Goal: Information Seeking & Learning: Find contact information

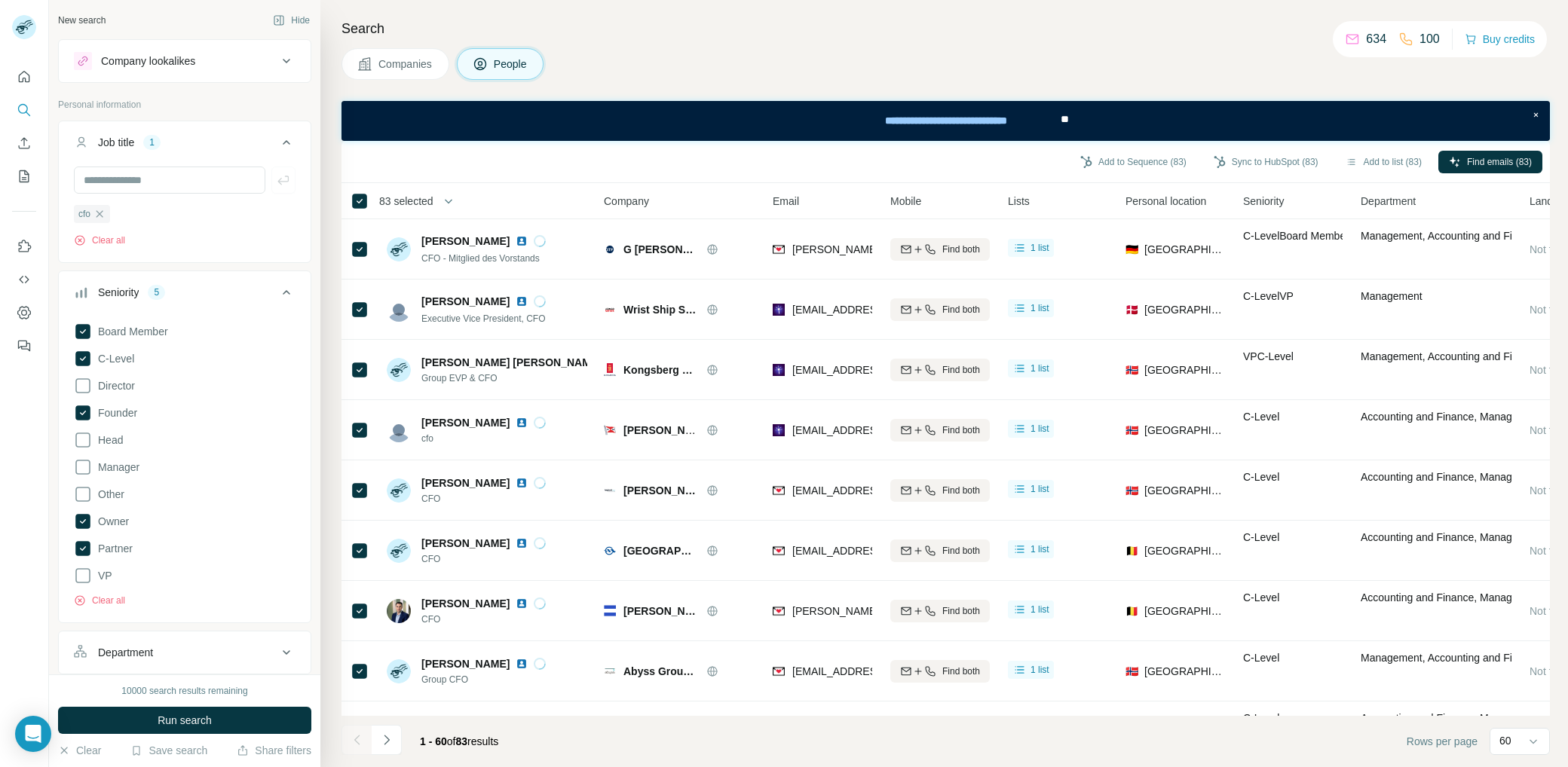
scroll to position [526, 0]
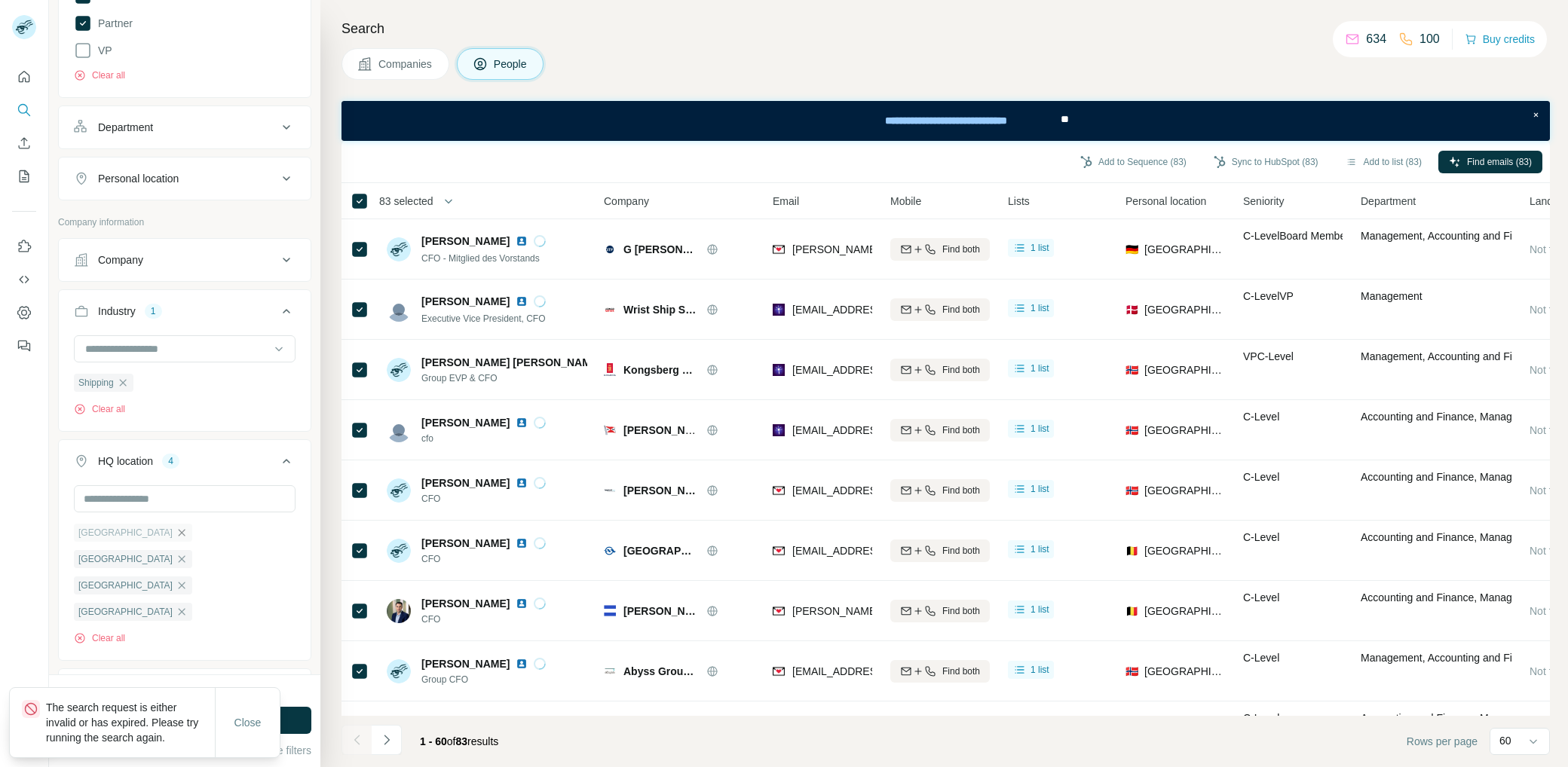
click at [176, 526] on icon "button" at bounding box center [181, 532] width 12 height 12
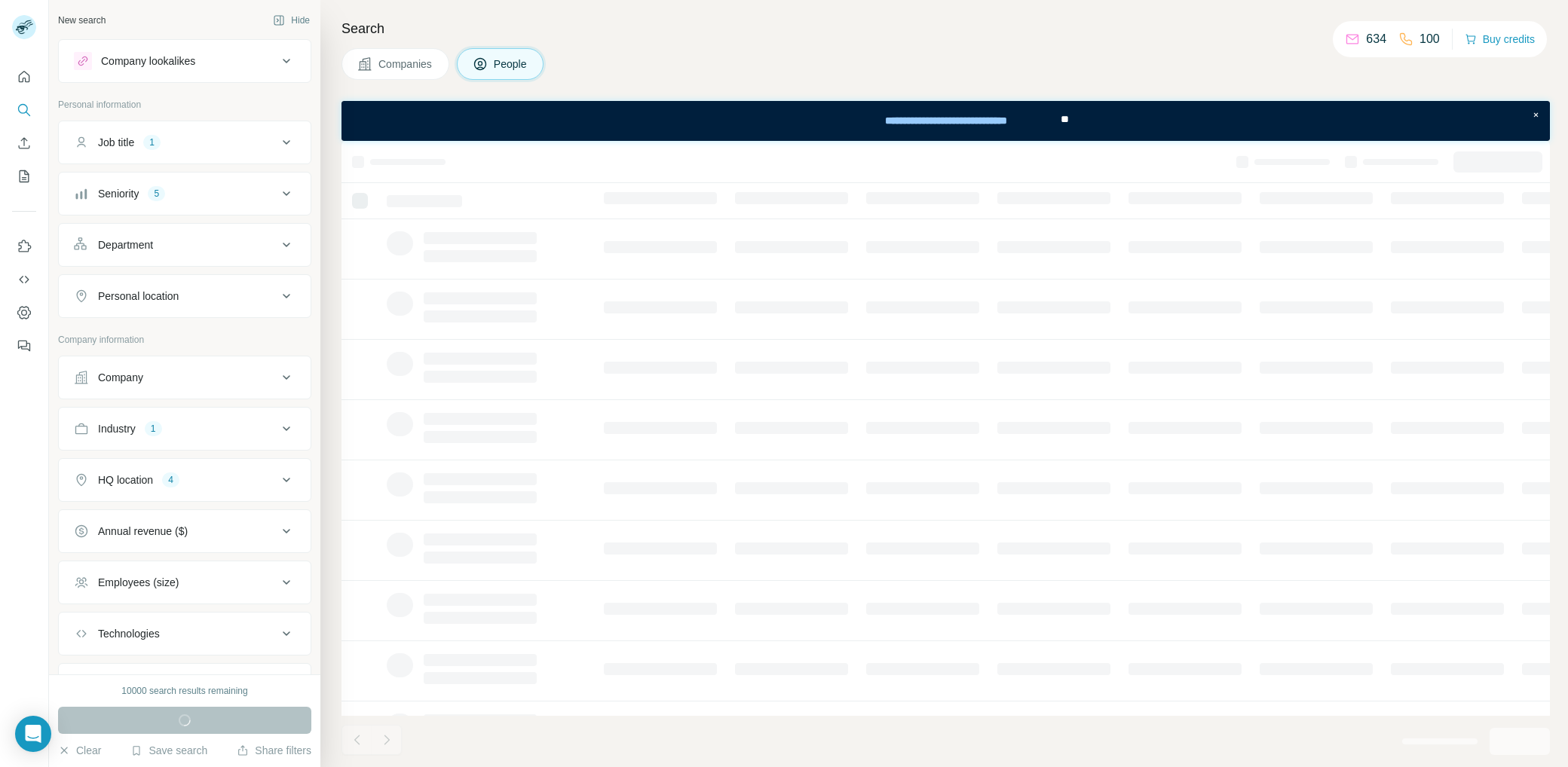
click at [261, 473] on div "HQ location 4" at bounding box center [176, 480] width 204 height 15
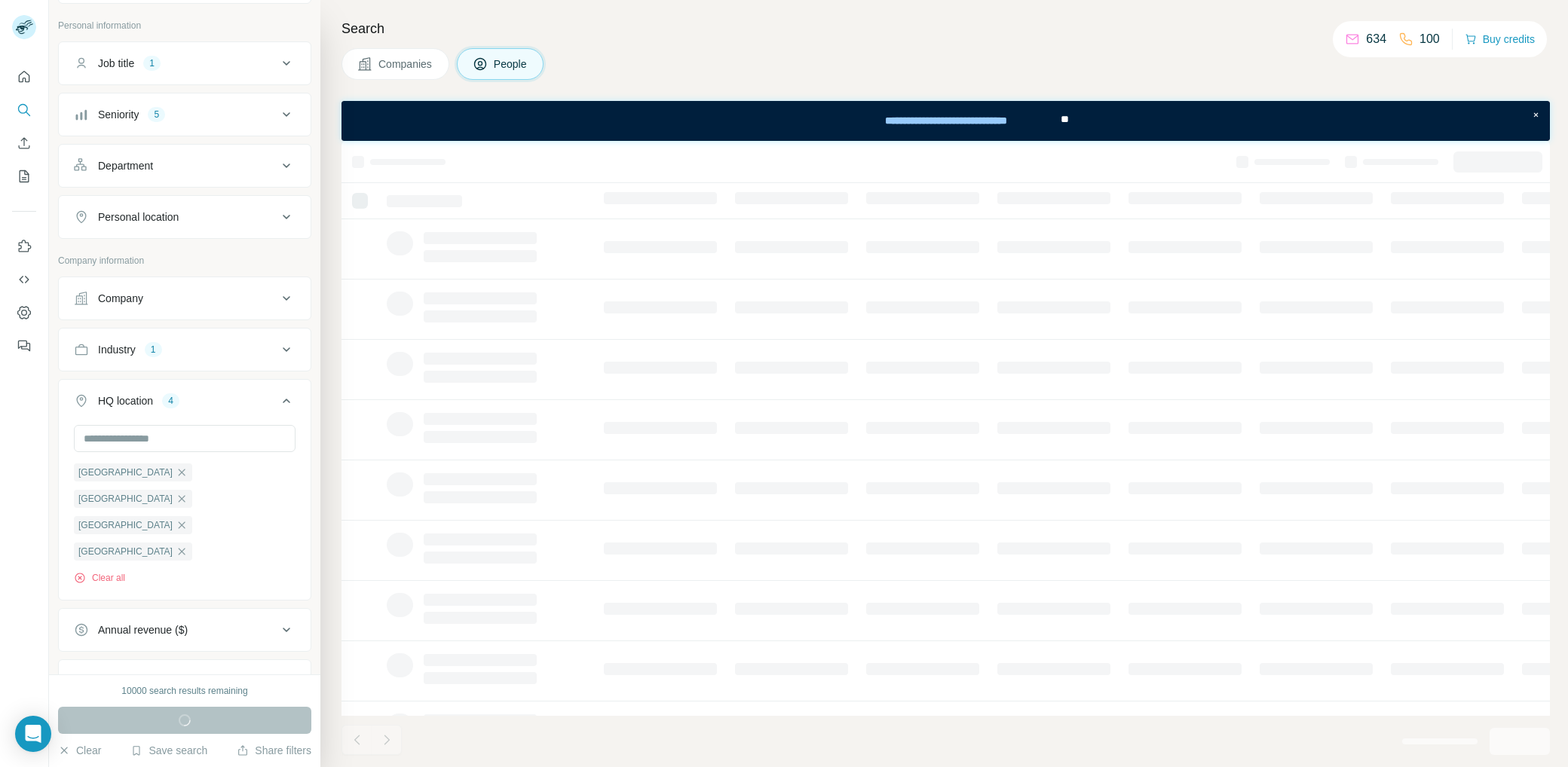
scroll to position [148, 0]
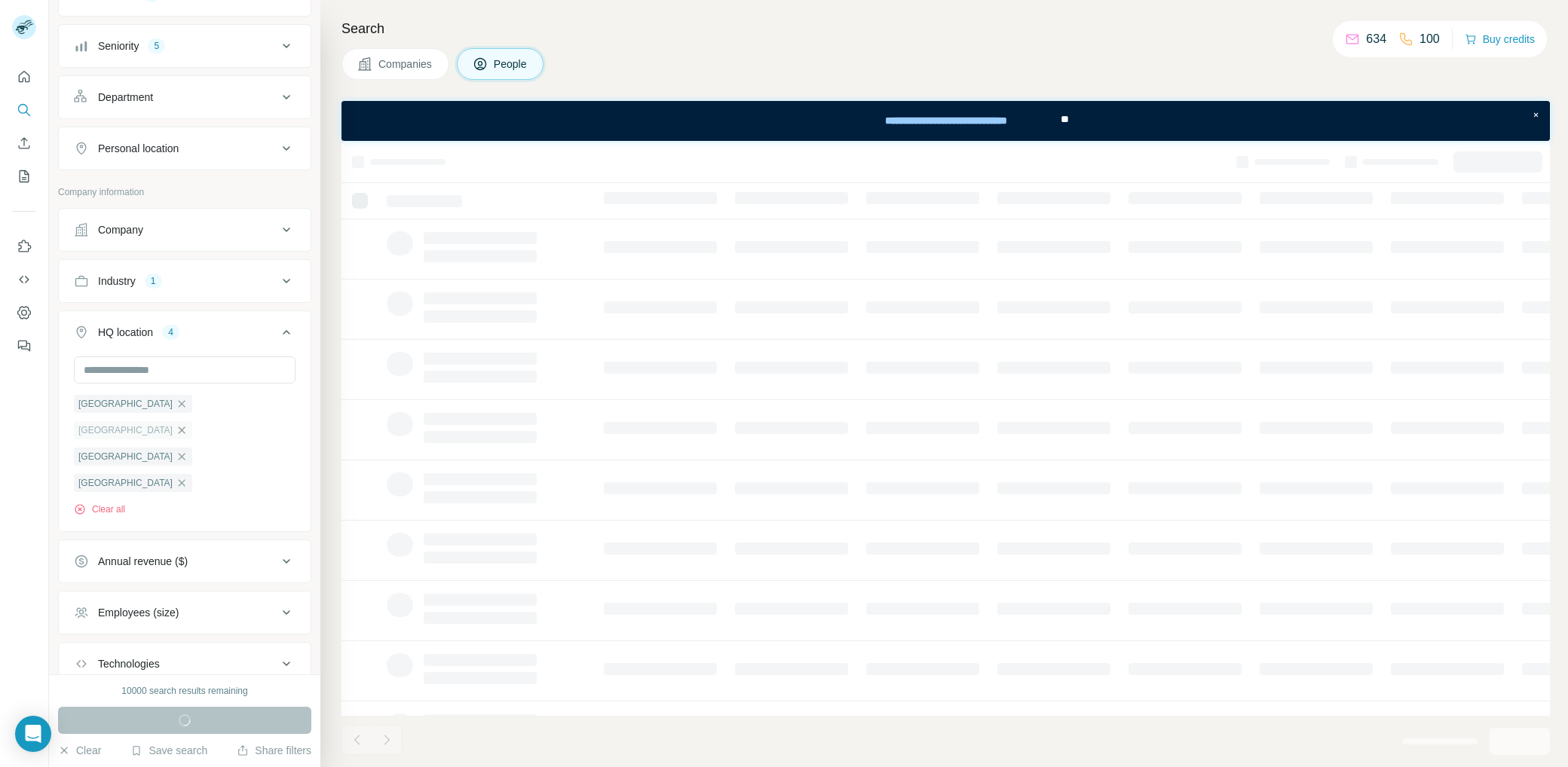
click at [188, 424] on icon "button" at bounding box center [181, 429] width 12 height 12
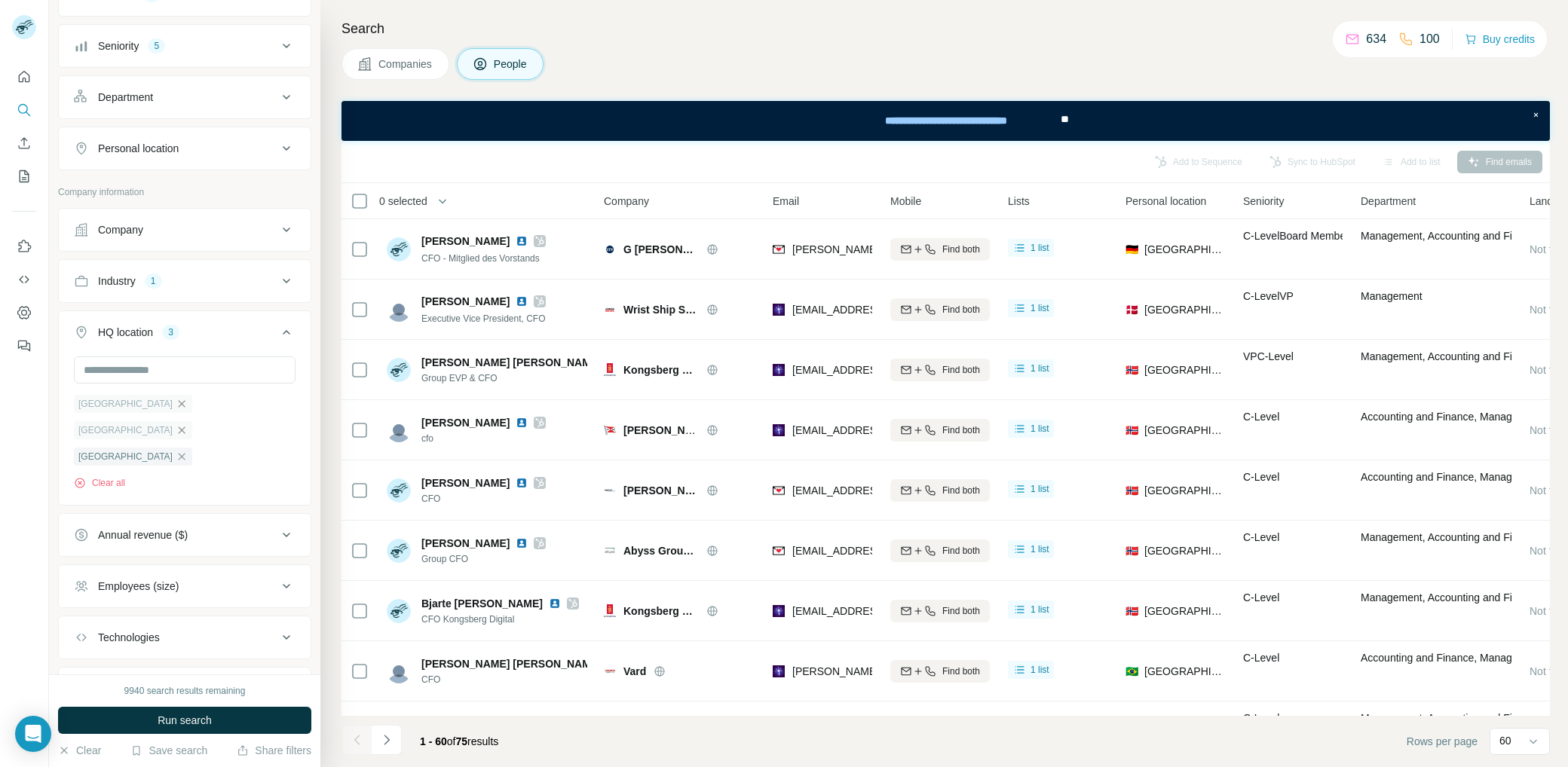
click at [176, 400] on icon "button" at bounding box center [181, 403] width 12 height 12
click at [188, 424] on icon "button" at bounding box center [181, 429] width 12 height 12
click at [176, 402] on icon "button" at bounding box center [181, 403] width 12 height 12
click at [138, 372] on input "text" at bounding box center [184, 369] width 221 height 27
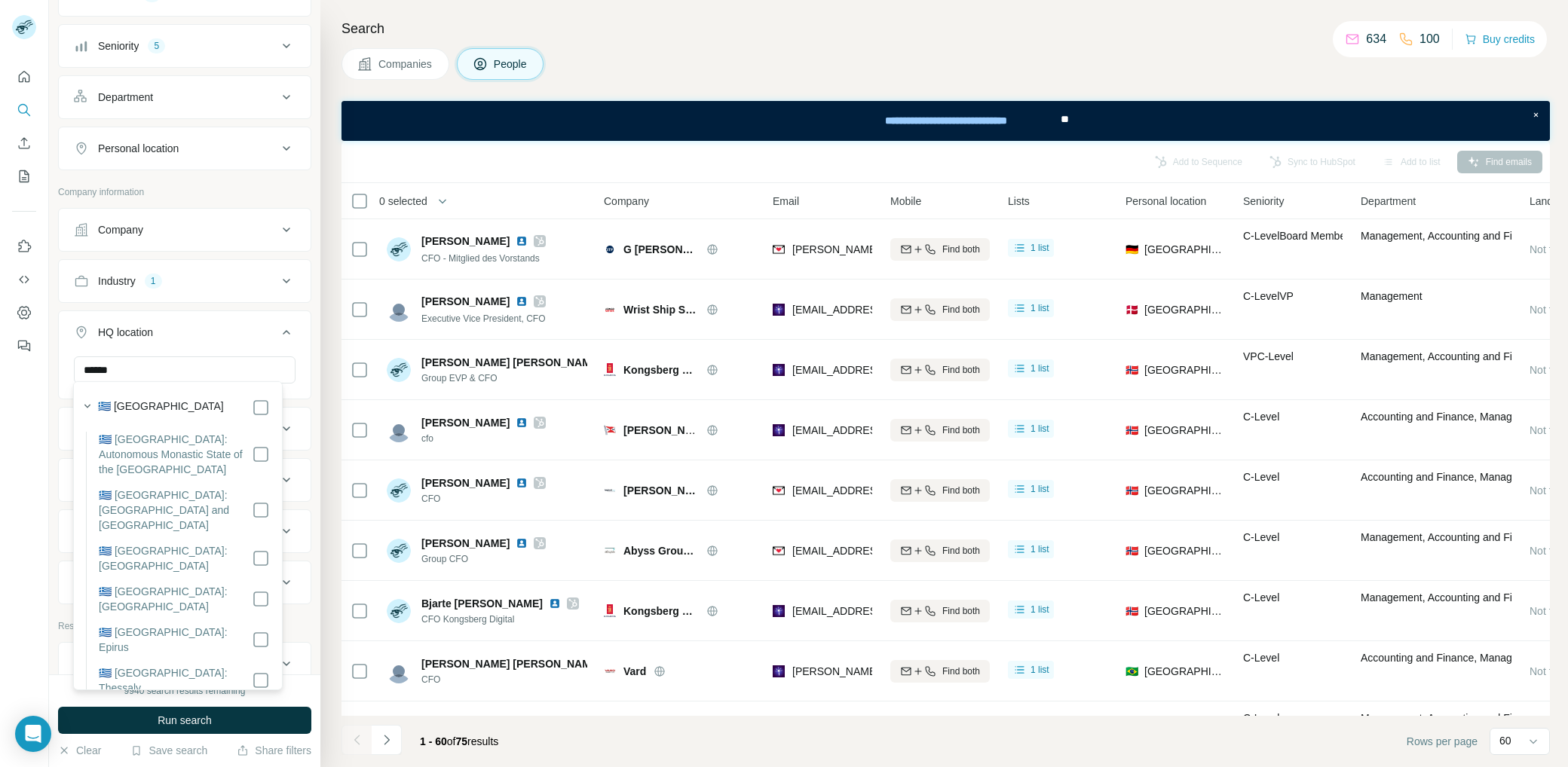
click at [184, 396] on div "🇬🇷 [GEOGRAPHIC_DATA]" at bounding box center [173, 406] width 193 height 21
click at [182, 403] on div "🇬🇷 [GEOGRAPHIC_DATA]" at bounding box center [184, 408] width 172 height 19
click at [159, 363] on input "******" at bounding box center [184, 369] width 221 height 27
drag, startPoint x: 165, startPoint y: 364, endPoint x: 75, endPoint y: 360, distance: 90.1
click at [75, 360] on input "******" at bounding box center [184, 369] width 221 height 27
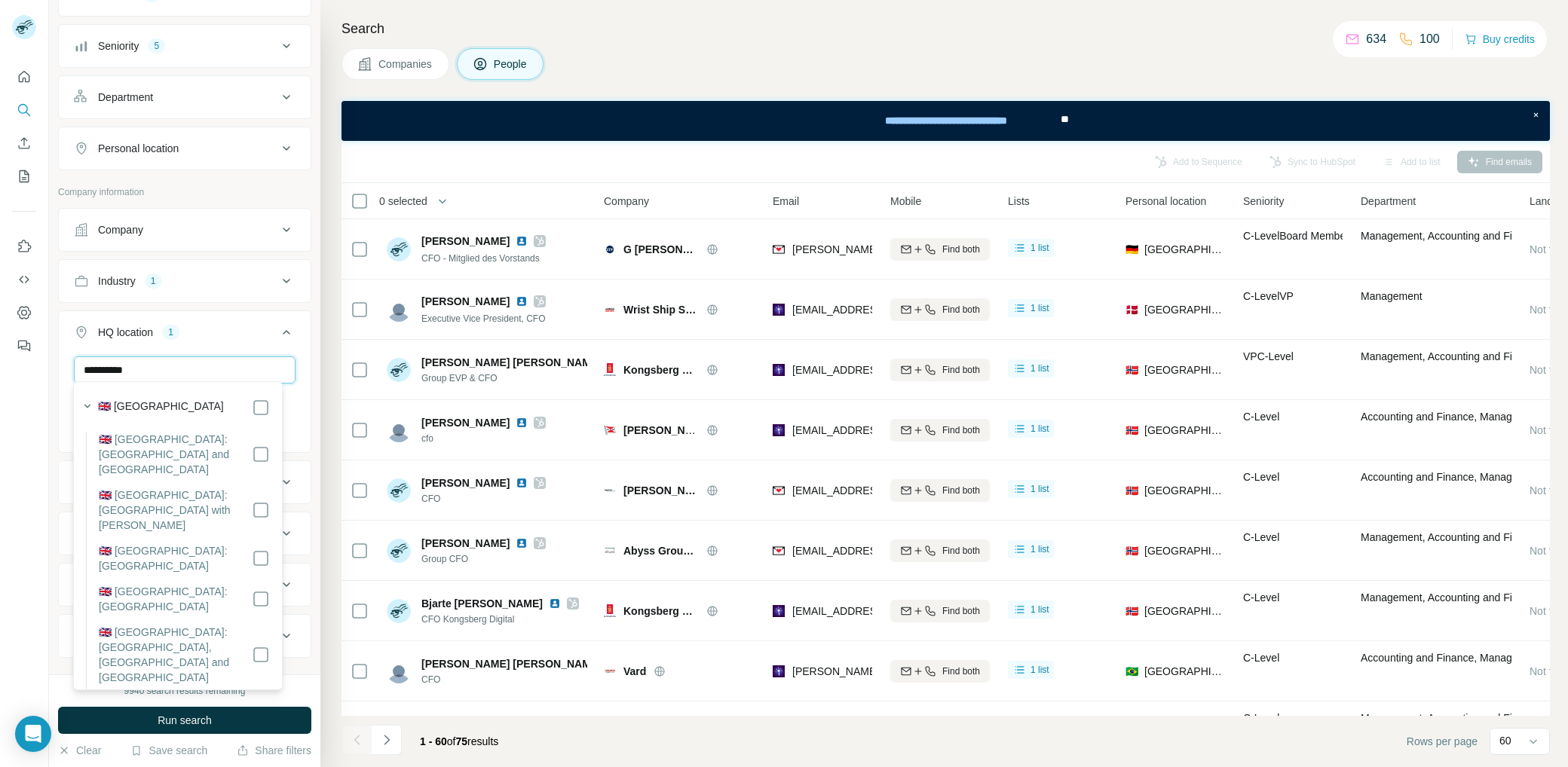
type input "**********"
drag, startPoint x: 175, startPoint y: 362, endPoint x: 53, endPoint y: 362, distance: 122.0
click at [51, 362] on div "**********" at bounding box center [184, 337] width 271 height 674
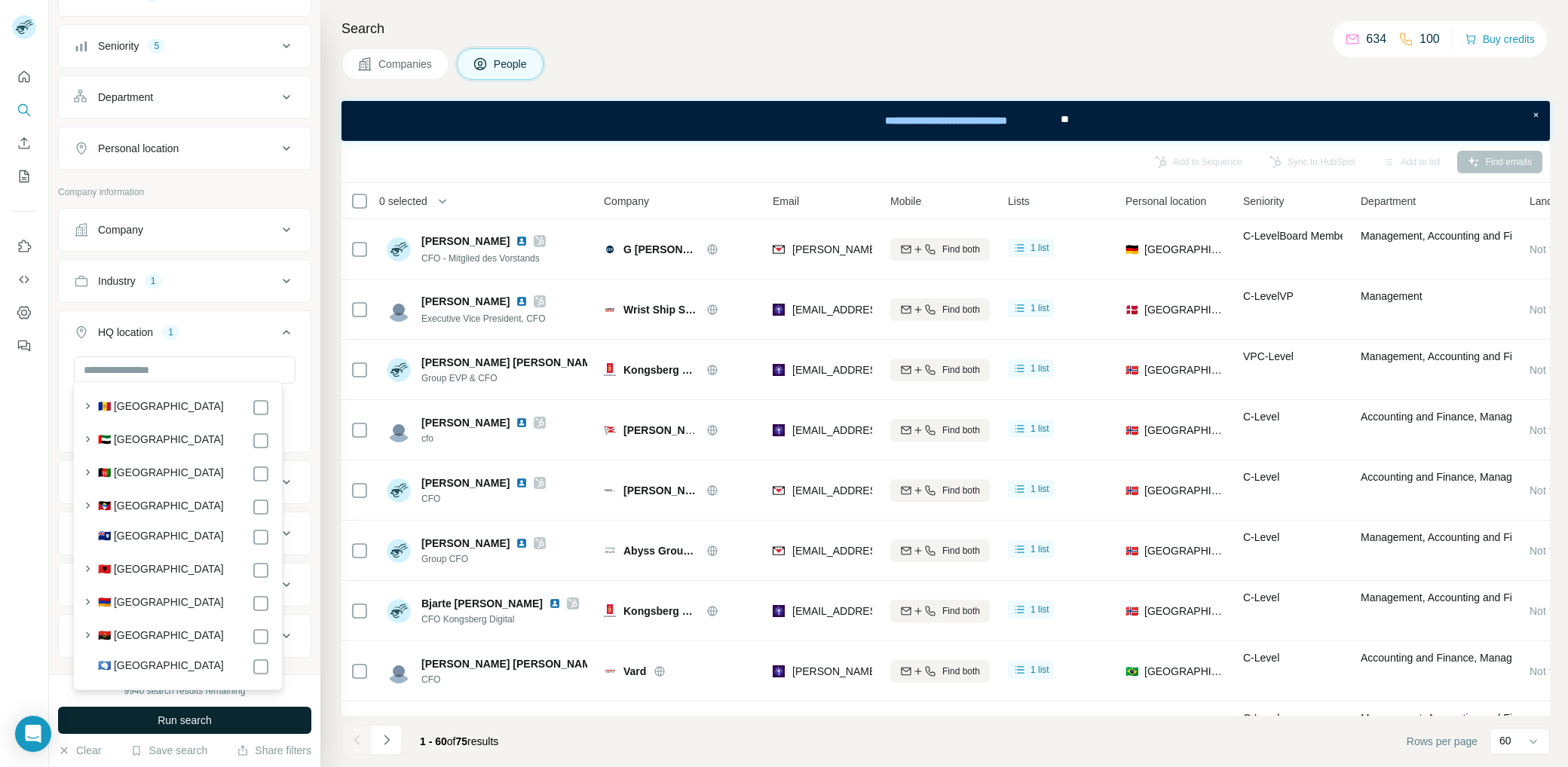
click at [268, 716] on button "Run search" at bounding box center [185, 720] width 254 height 27
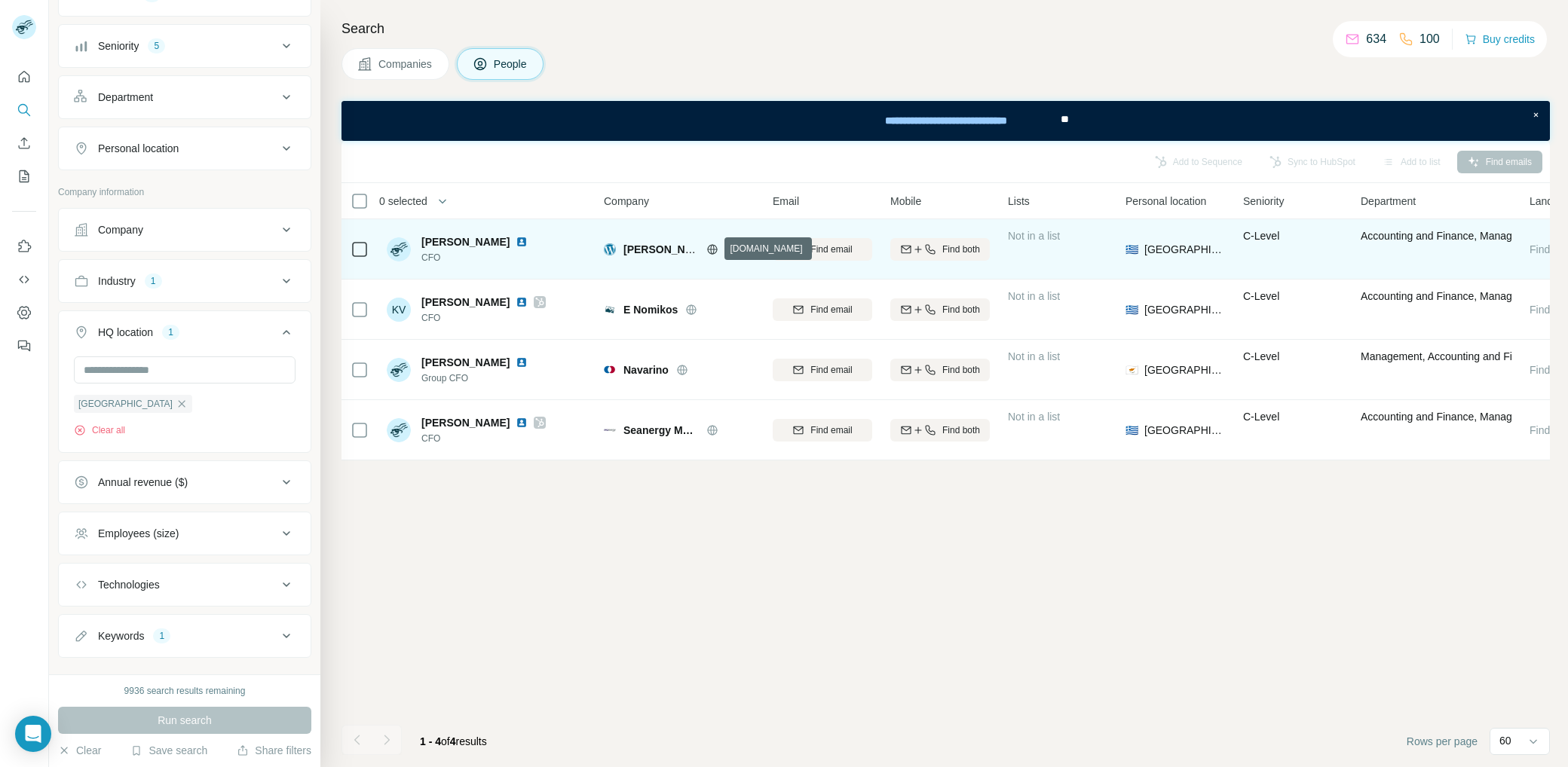
click at [709, 249] on icon at bounding box center [712, 249] width 10 height 1
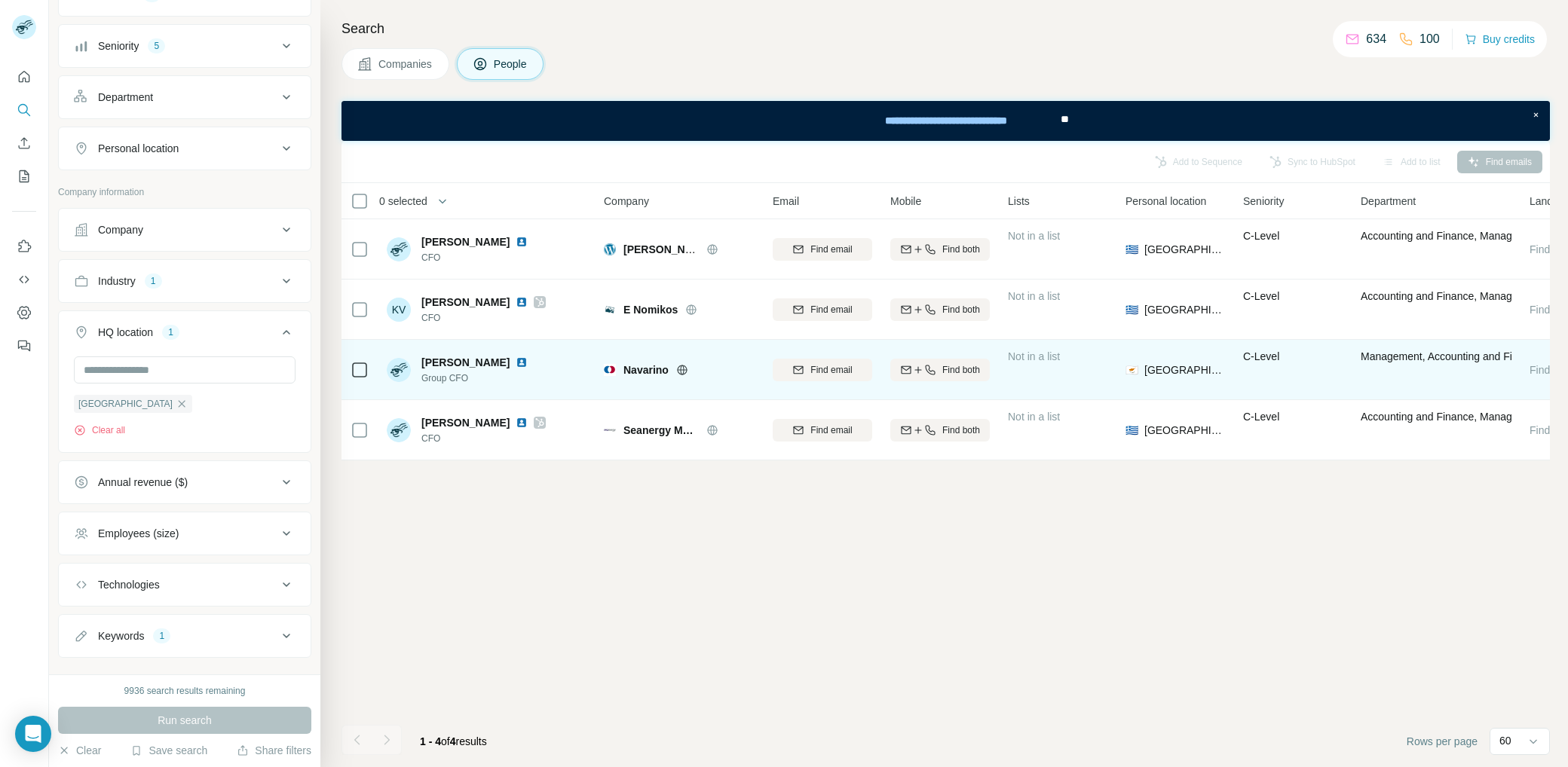
click at [679, 366] on icon at bounding box center [681, 369] width 12 height 12
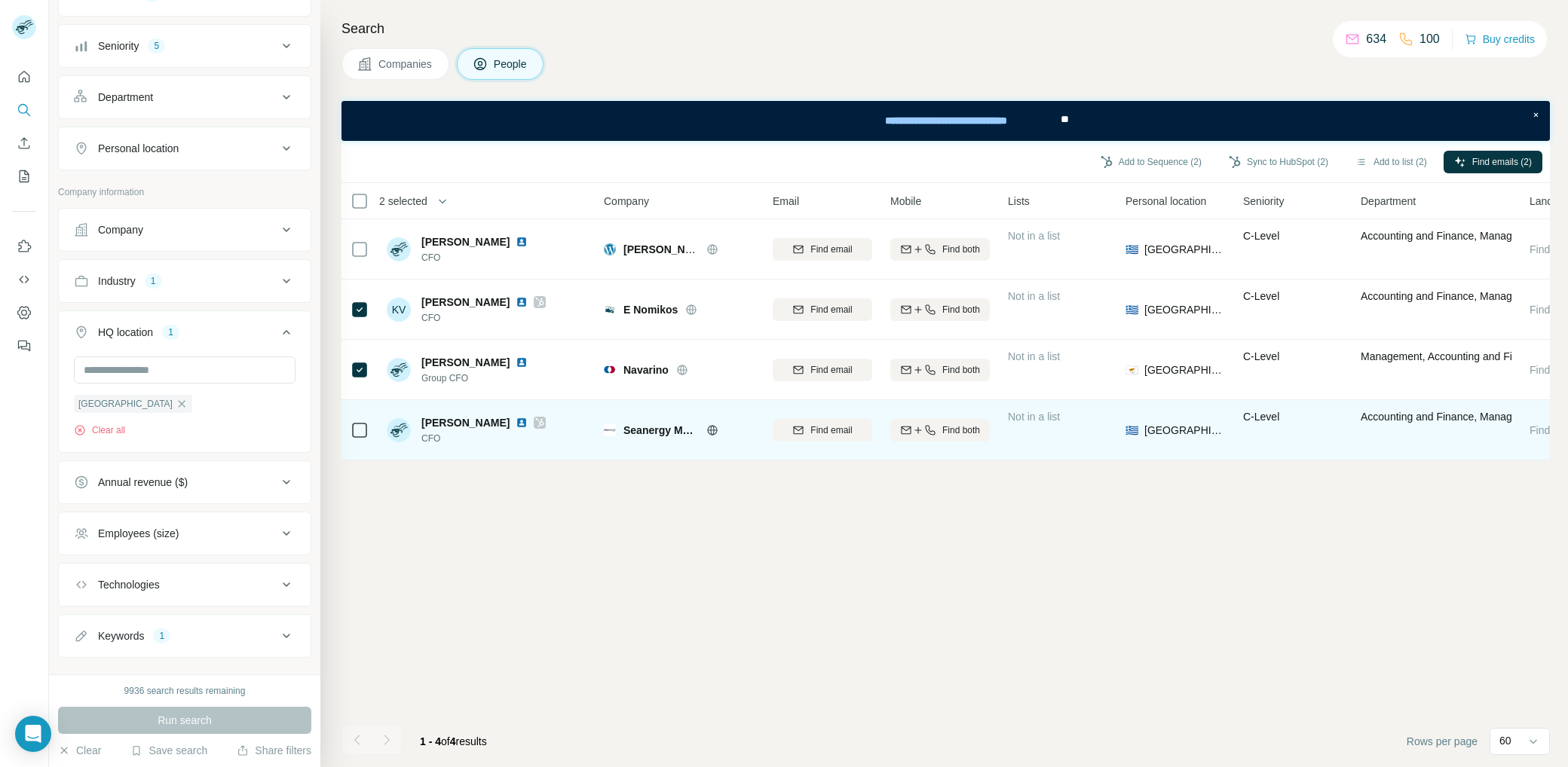
click at [367, 429] on icon at bounding box center [360, 430] width 19 height 19
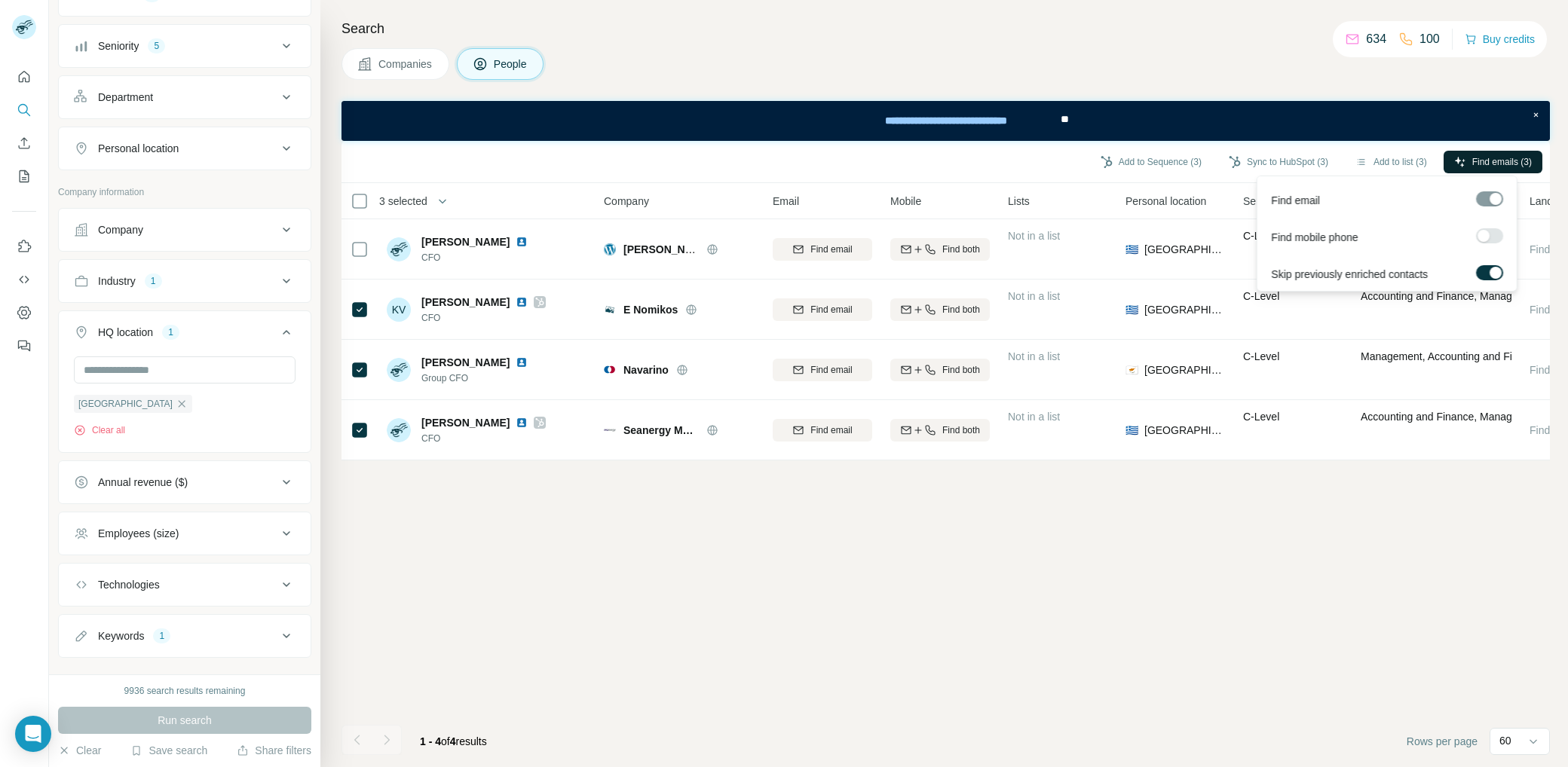
click at [1486, 159] on span "Find emails (3)" at bounding box center [1501, 162] width 59 height 14
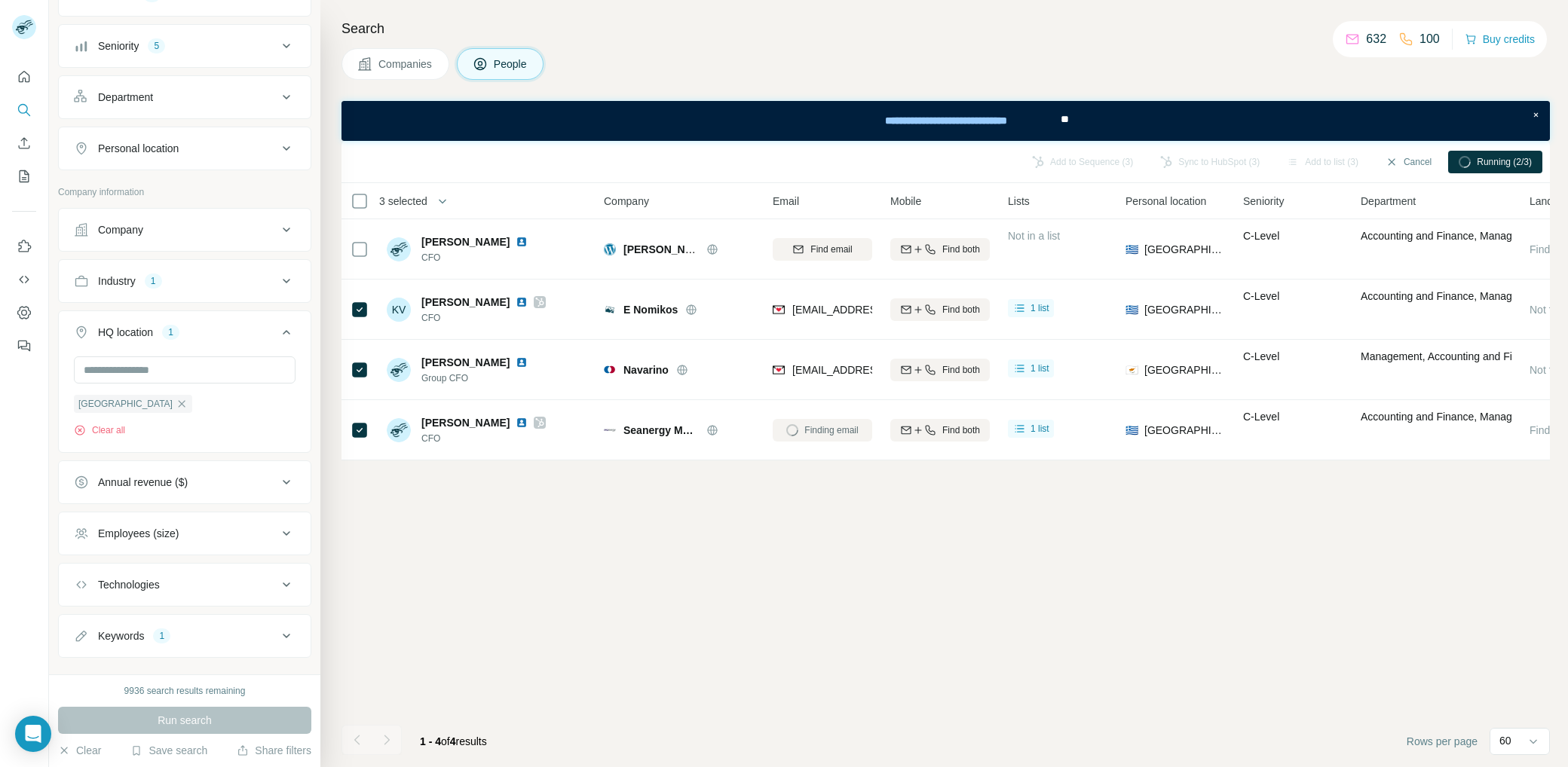
click at [279, 275] on icon at bounding box center [287, 281] width 19 height 19
click at [282, 274] on icon at bounding box center [287, 281] width 19 height 19
click at [1256, 164] on button "Sync to HubSpot (3)" at bounding box center [1278, 162] width 120 height 22
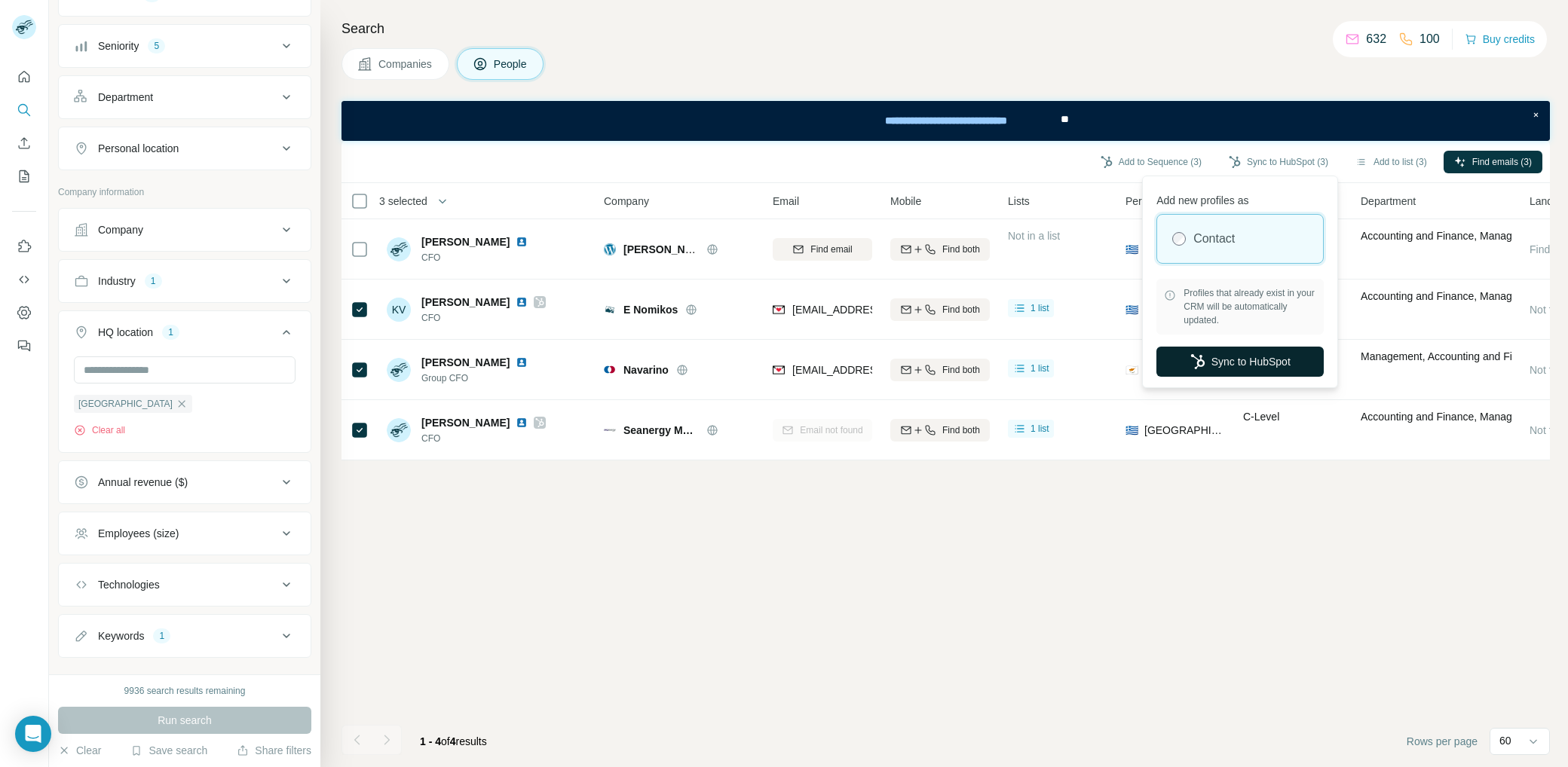
click at [1211, 347] on button "Sync to HubSpot" at bounding box center [1239, 362] width 168 height 31
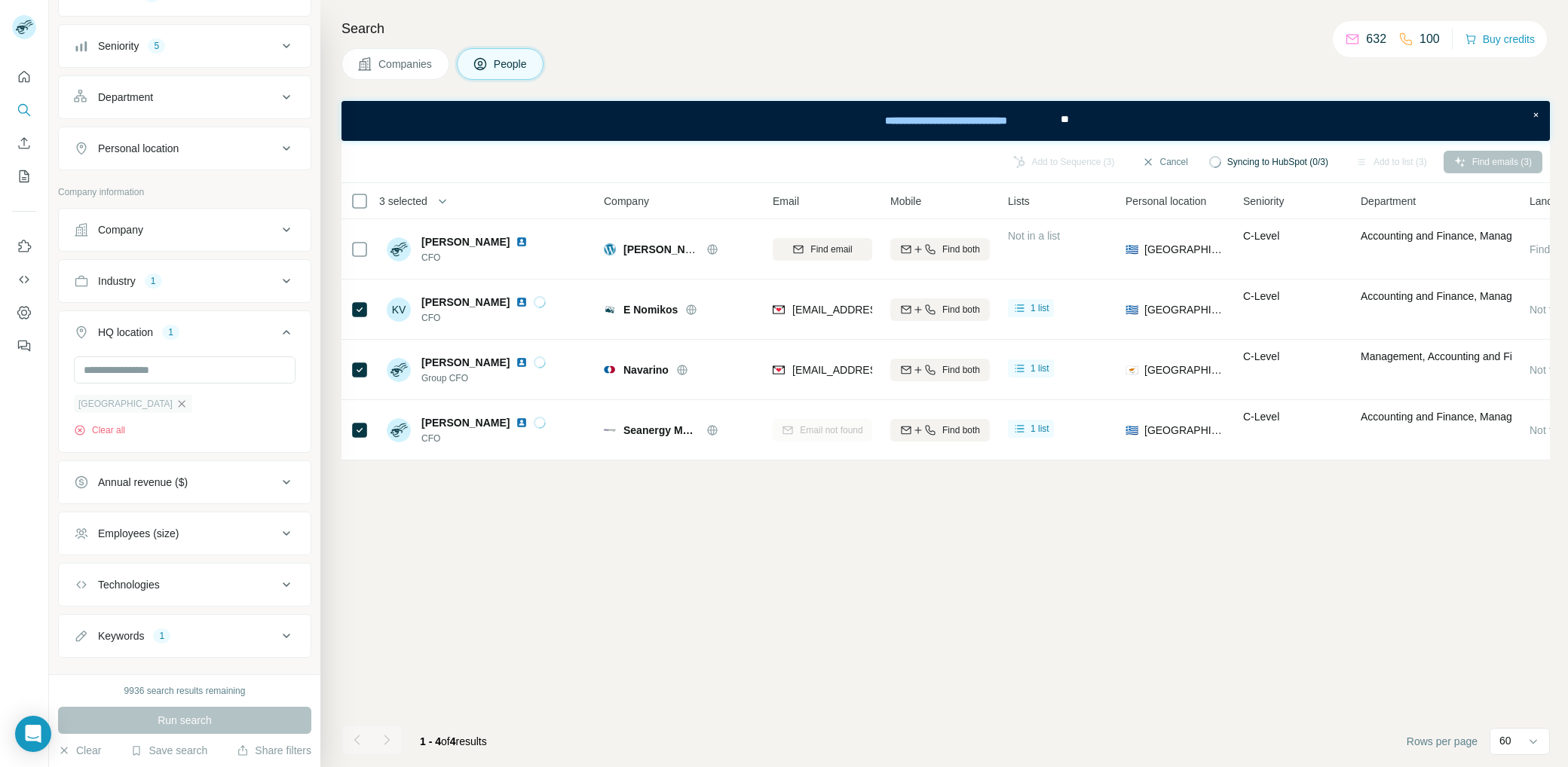
click at [176, 398] on icon "button" at bounding box center [181, 403] width 12 height 12
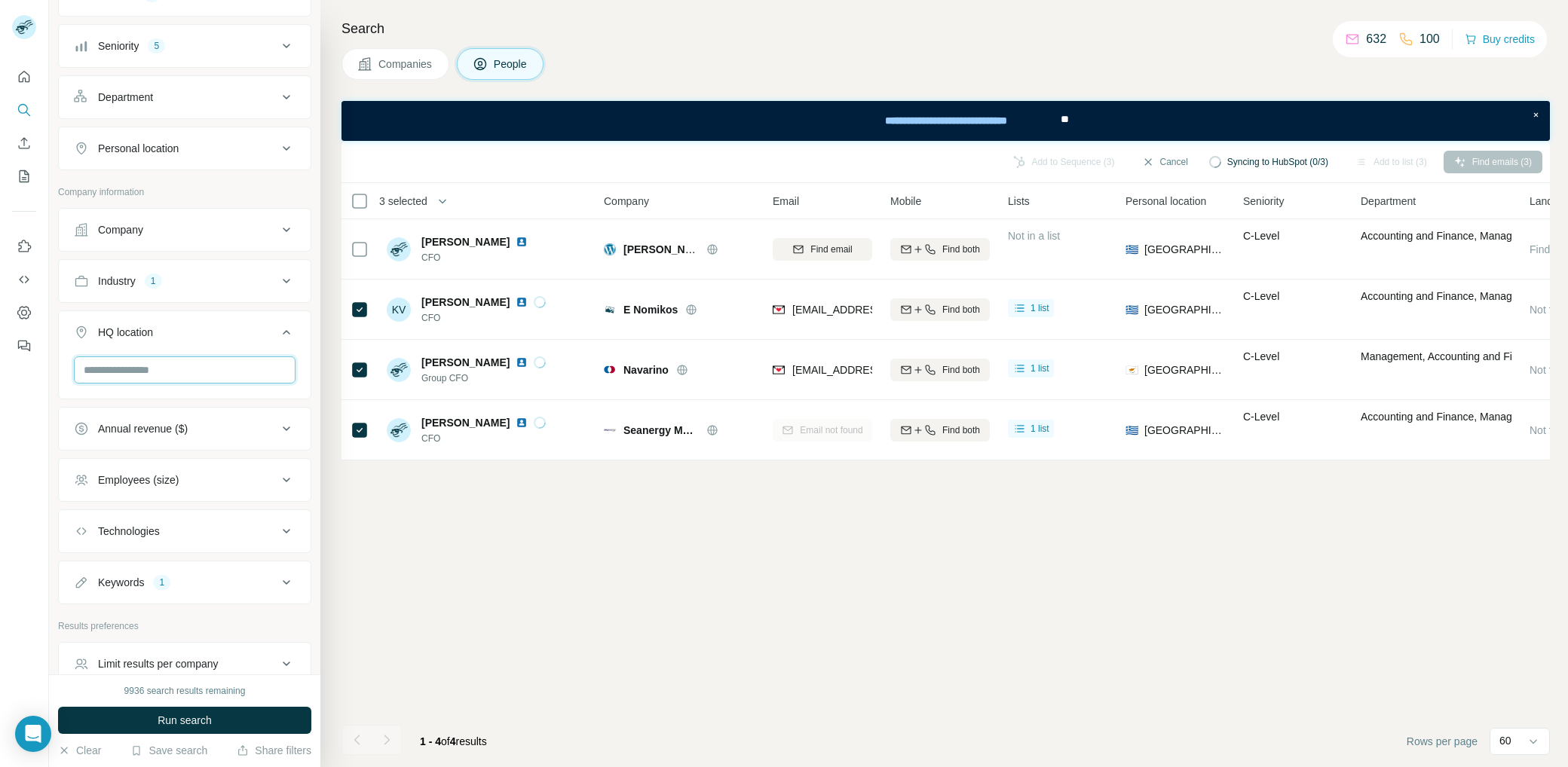
click at [130, 369] on input "text" at bounding box center [184, 369] width 221 height 27
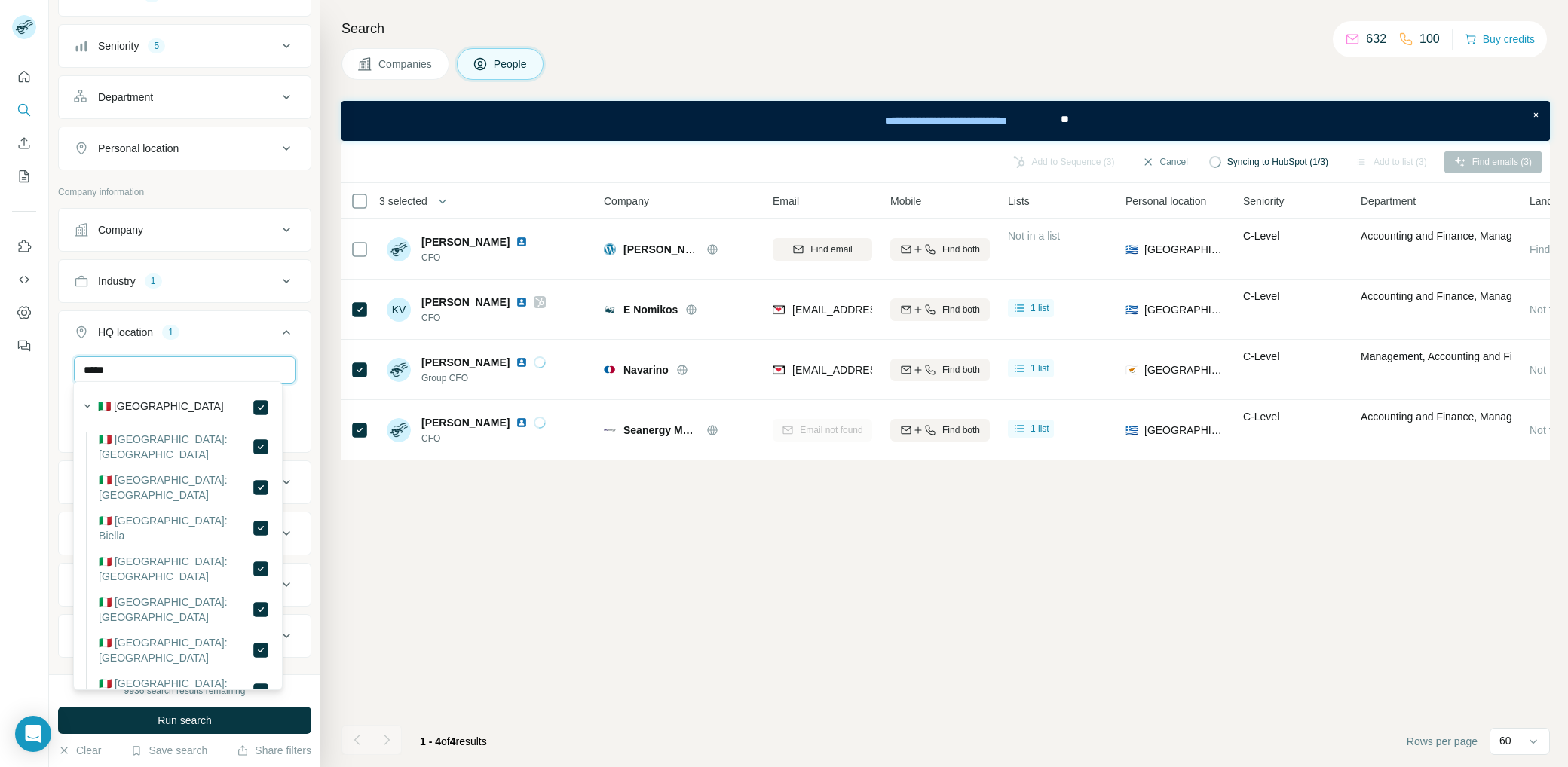
drag, startPoint x: 151, startPoint y: 368, endPoint x: 43, endPoint y: 366, distance: 108.0
click at [43, 366] on div "New search Hide Company lookalikes Personal information Job title 1 Seniority 5…" at bounding box center [784, 383] width 1568 height 767
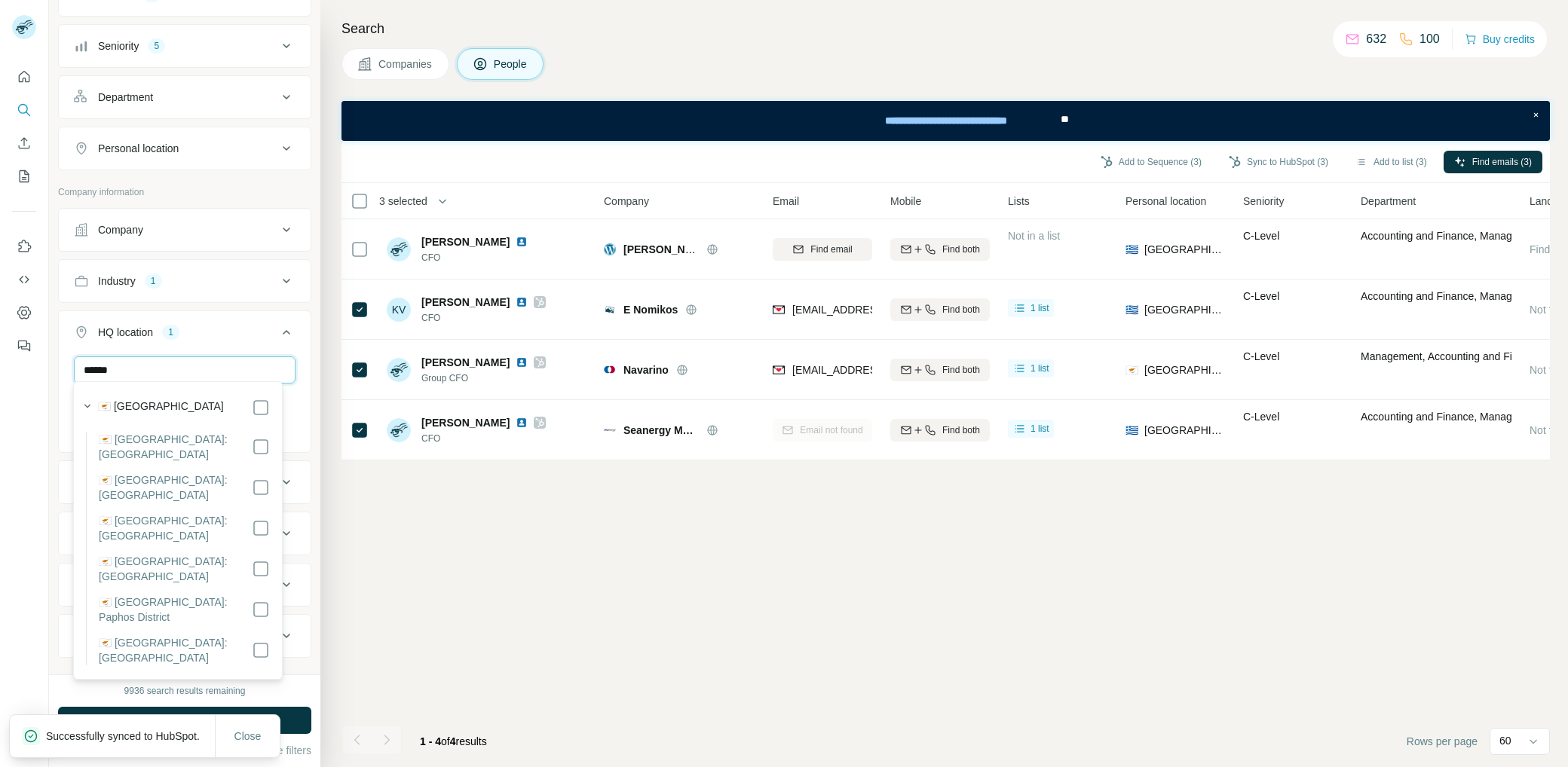
type input "******"
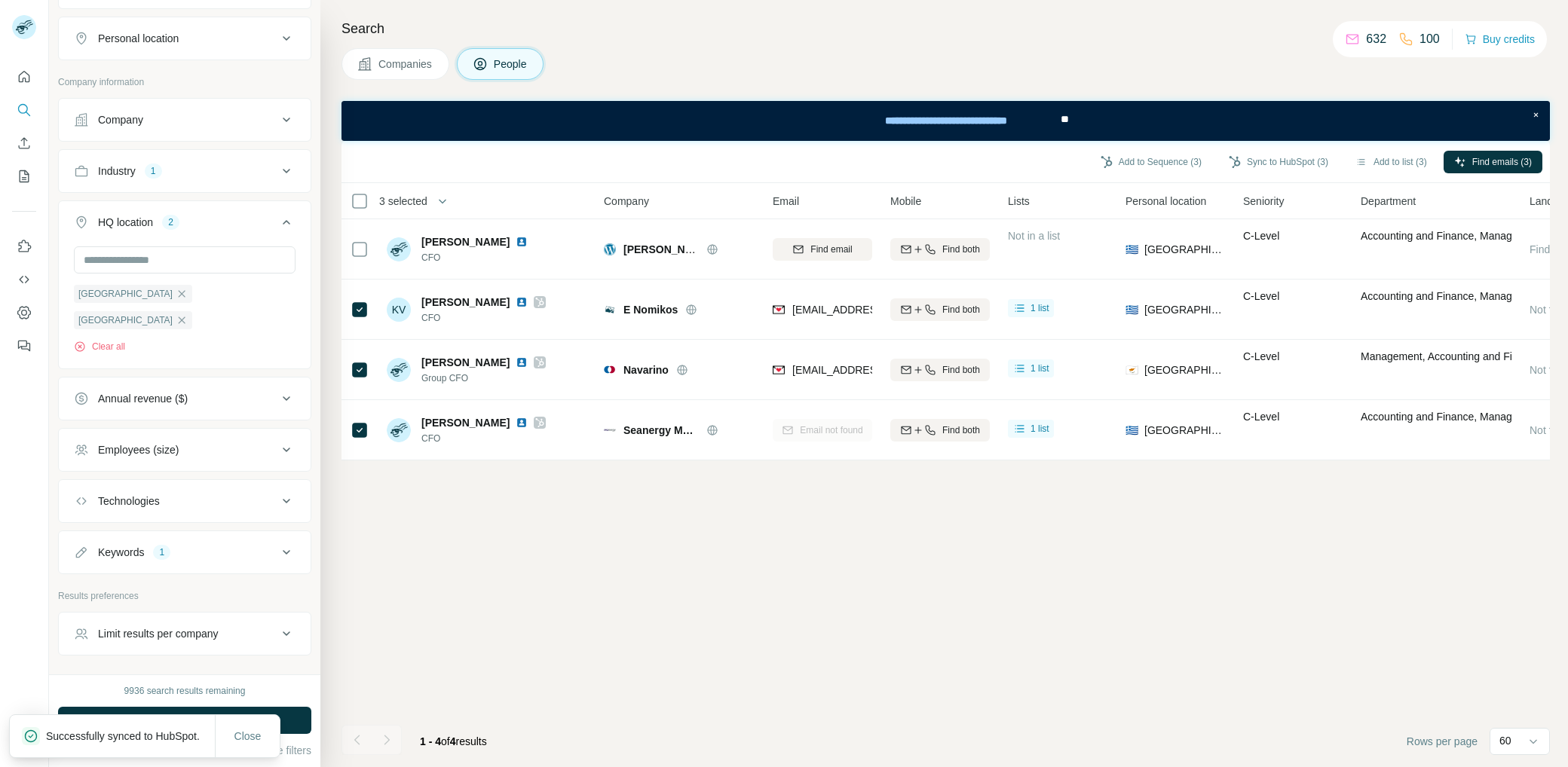
scroll to position [273, 0]
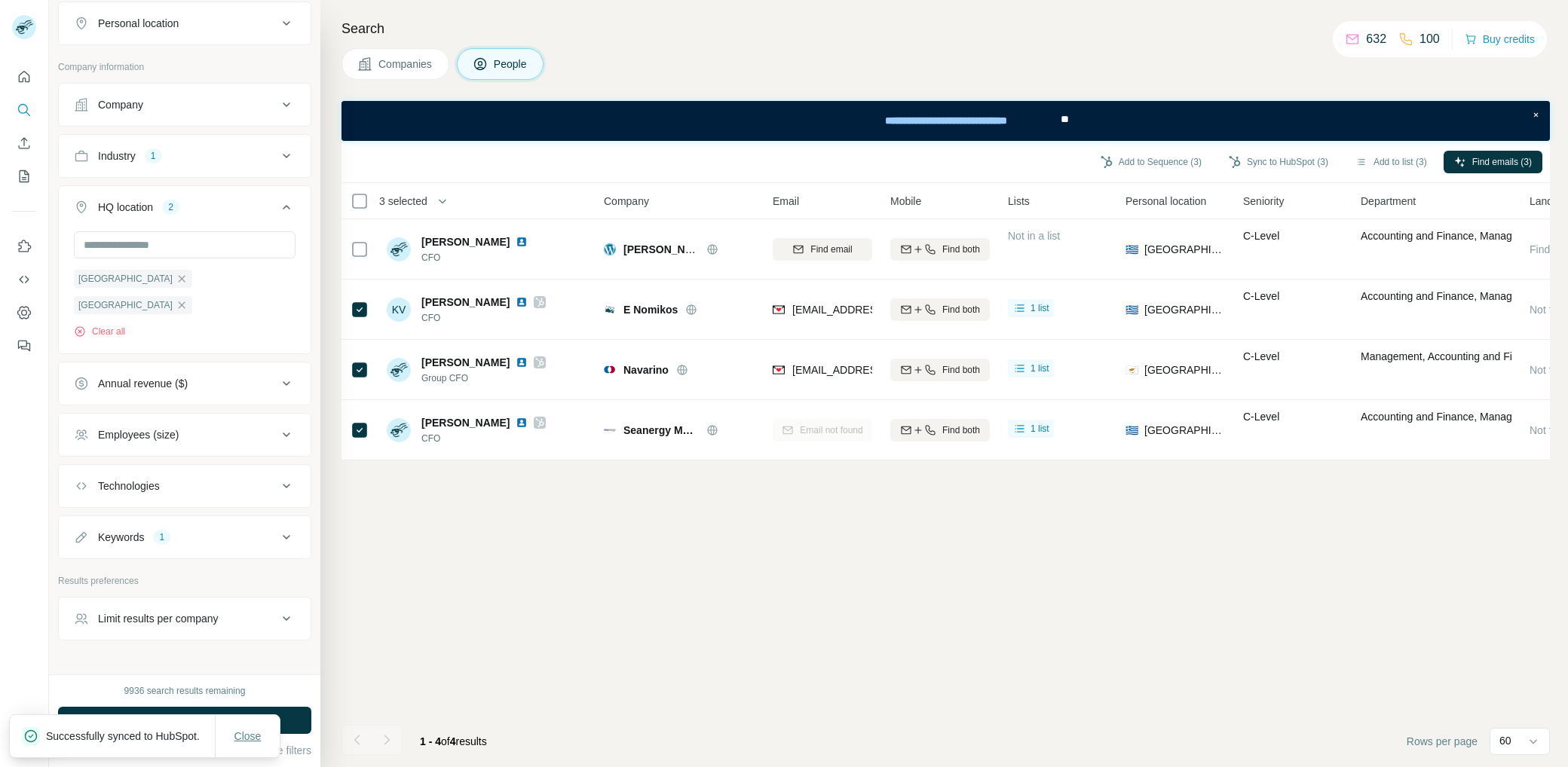
click at [254, 728] on span "Close" at bounding box center [247, 736] width 27 height 15
click at [241, 715] on button "Run search" at bounding box center [185, 720] width 254 height 27
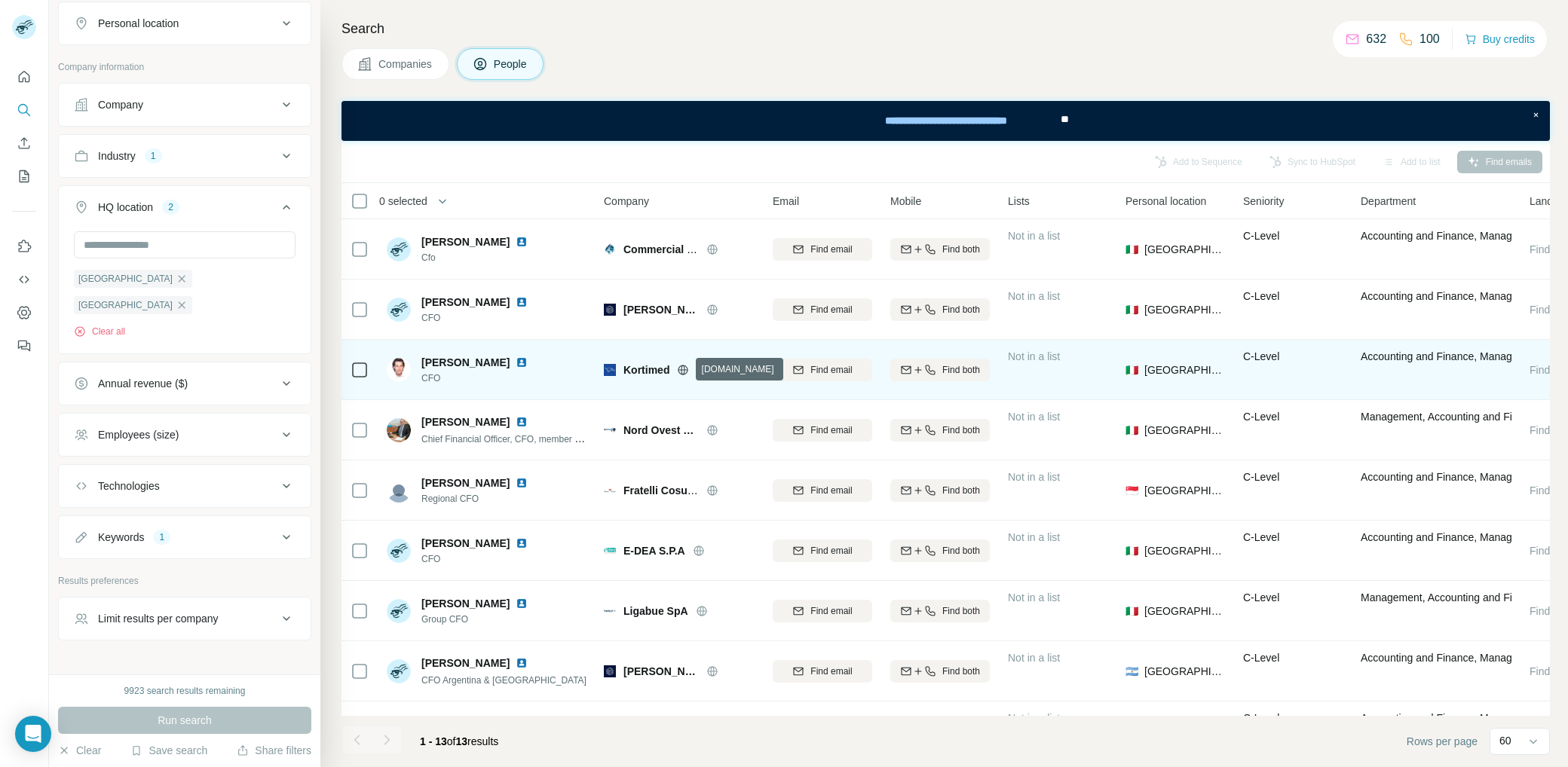
click at [684, 370] on icon at bounding box center [683, 369] width 4 height 10
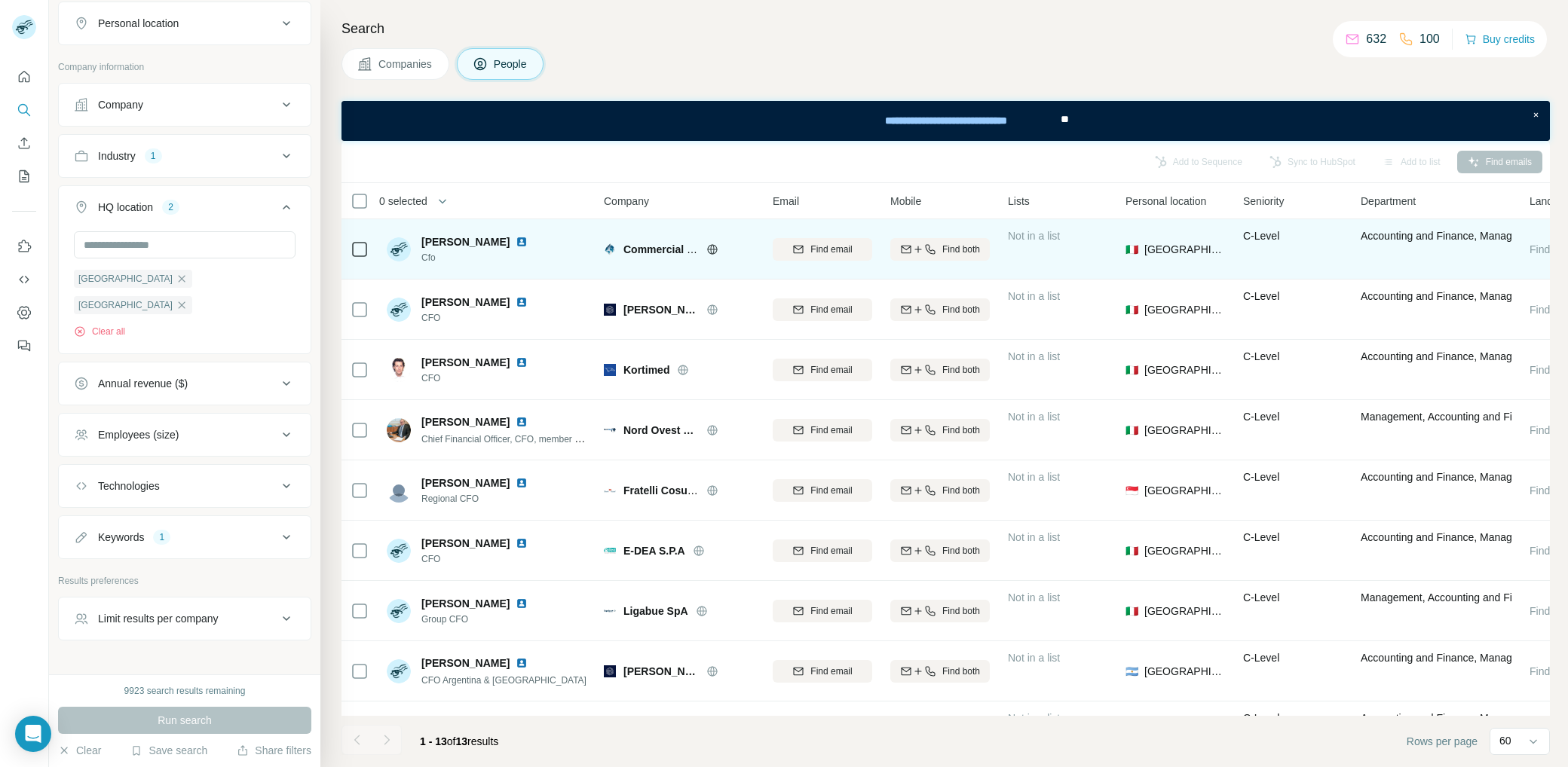
click at [715, 249] on icon at bounding box center [712, 249] width 12 height 12
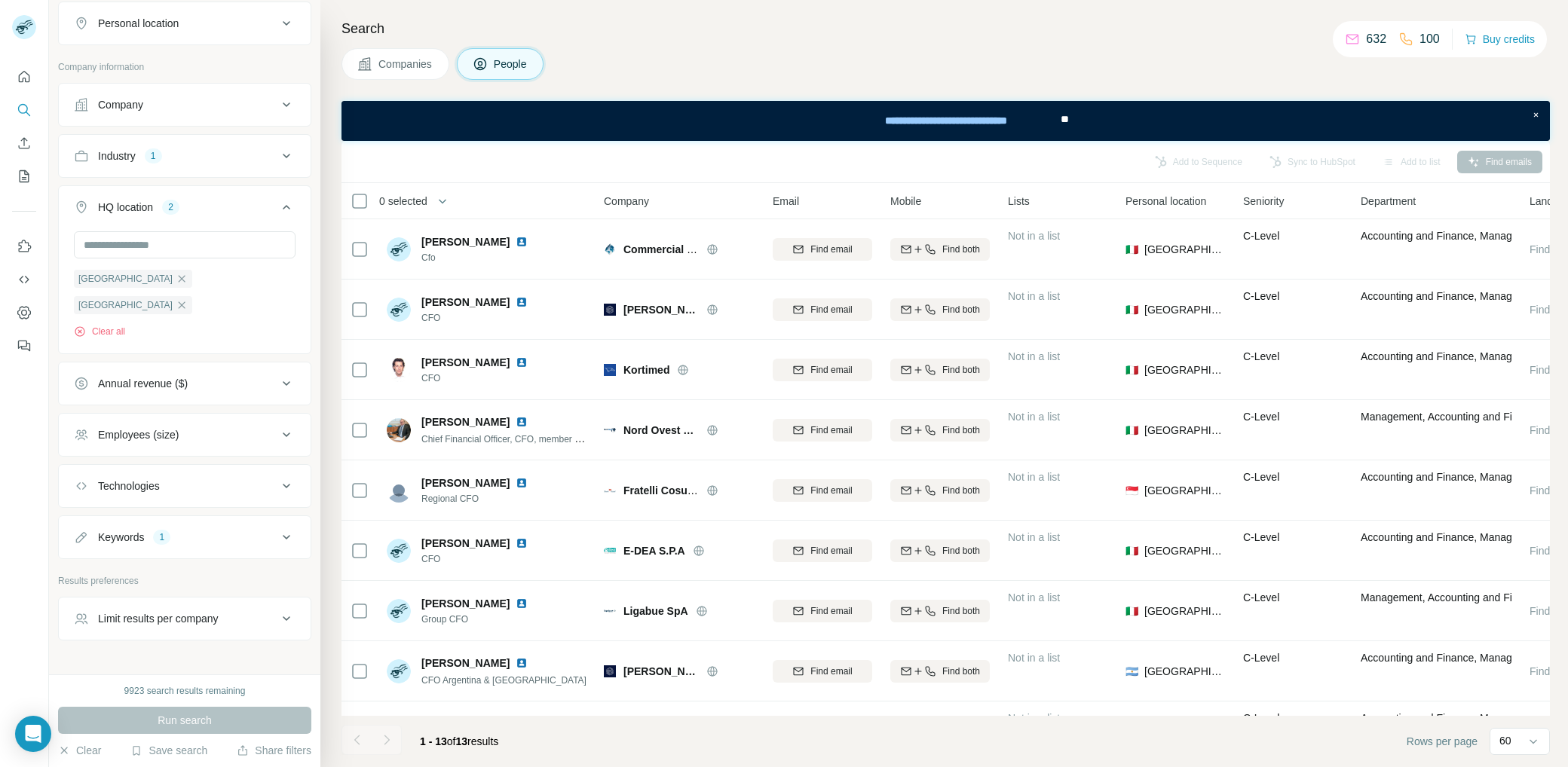
click at [280, 528] on icon at bounding box center [287, 538] width 19 height 19
click at [174, 562] on input "text" at bounding box center [169, 575] width 192 height 27
type input "*******"
click at [276, 567] on icon "button" at bounding box center [283, 575] width 15 height 15
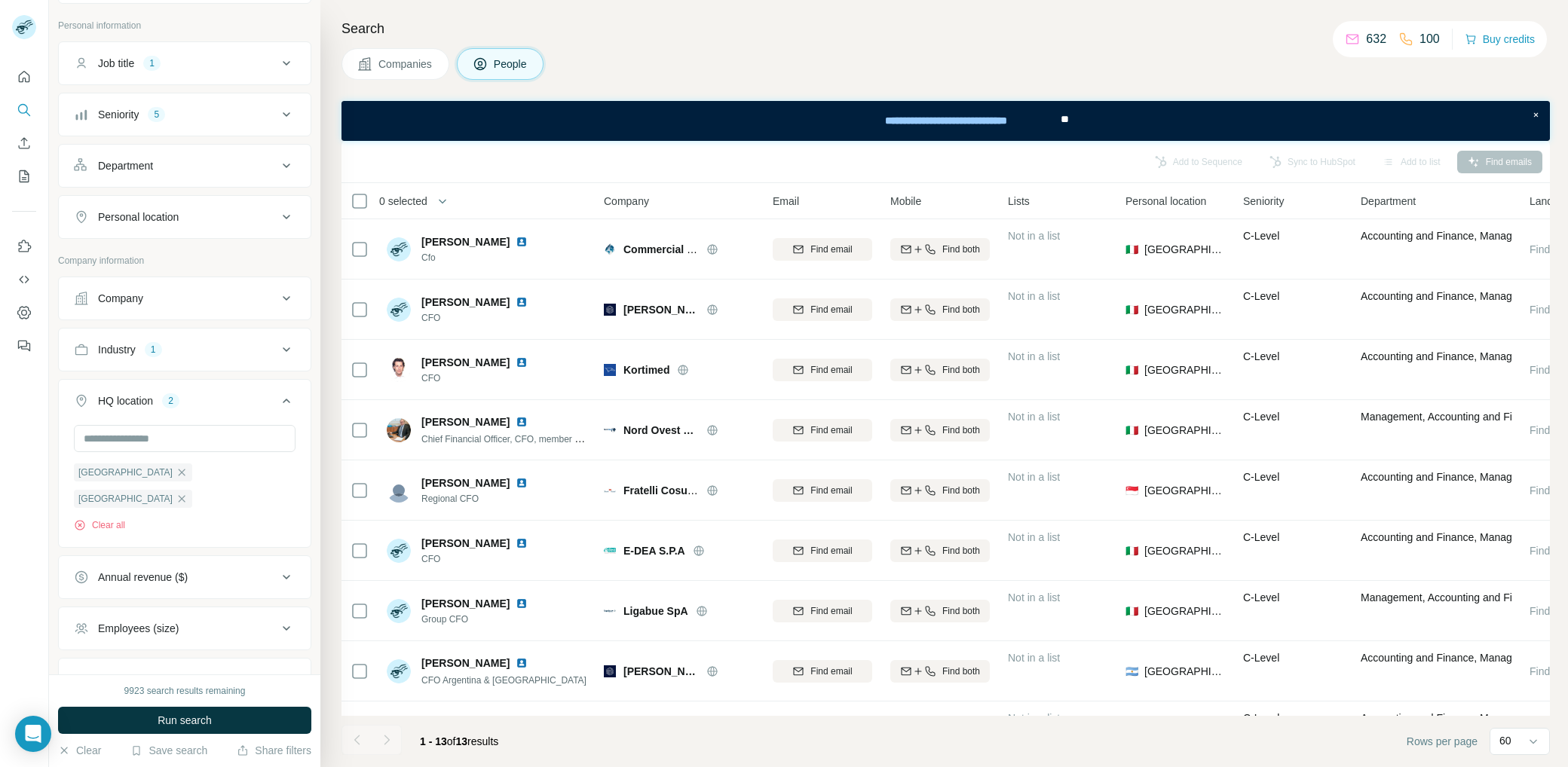
scroll to position [72, 0]
click at [255, 350] on div "Industry 1" at bounding box center [176, 356] width 204 height 15
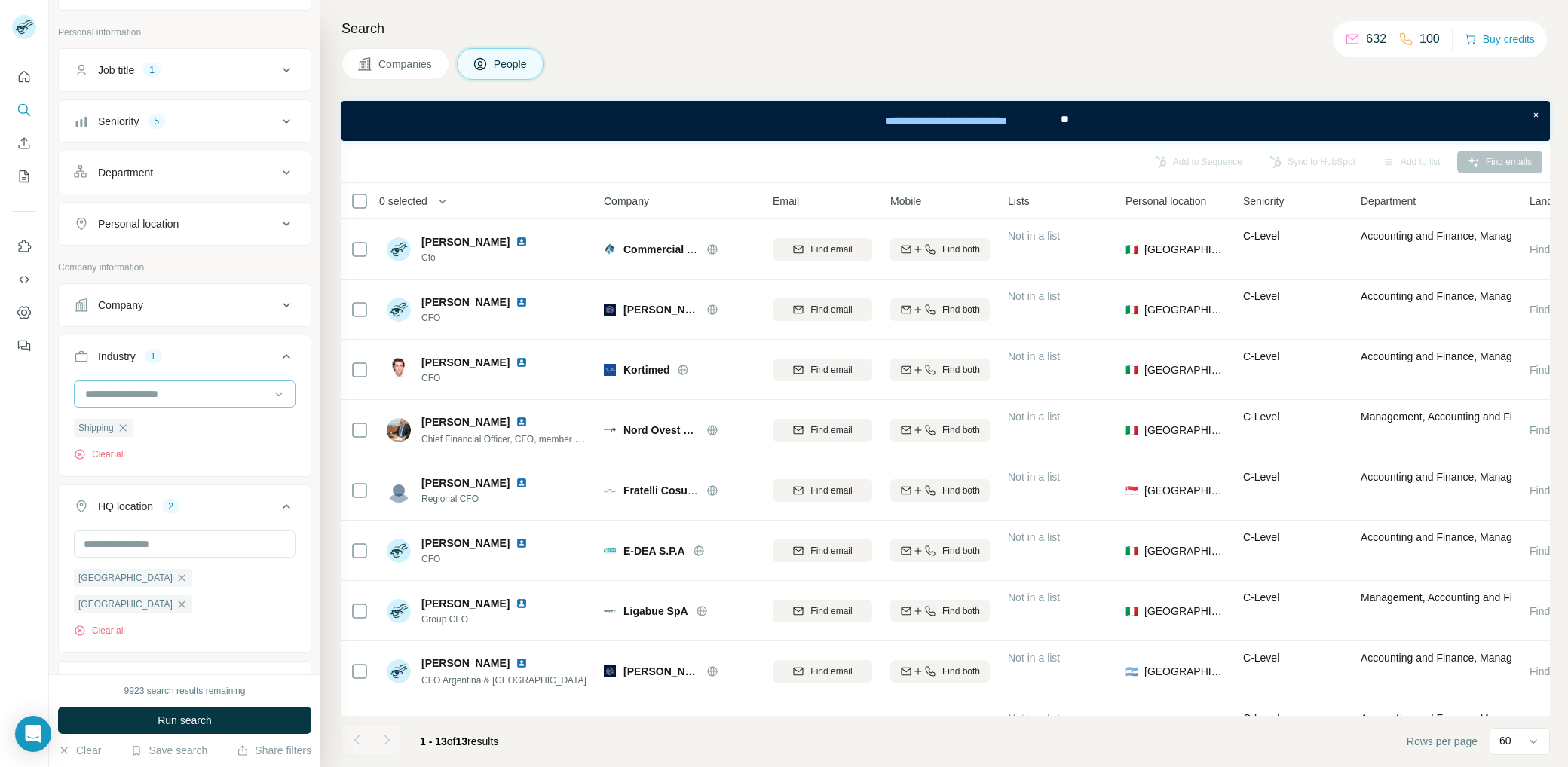
click at [193, 388] on input at bounding box center [176, 394] width 186 height 17
click at [229, 381] on div at bounding box center [176, 394] width 186 height 26
click at [218, 386] on input at bounding box center [176, 394] width 186 height 17
type input "****"
click at [185, 423] on div "Finance" at bounding box center [178, 423] width 184 height 15
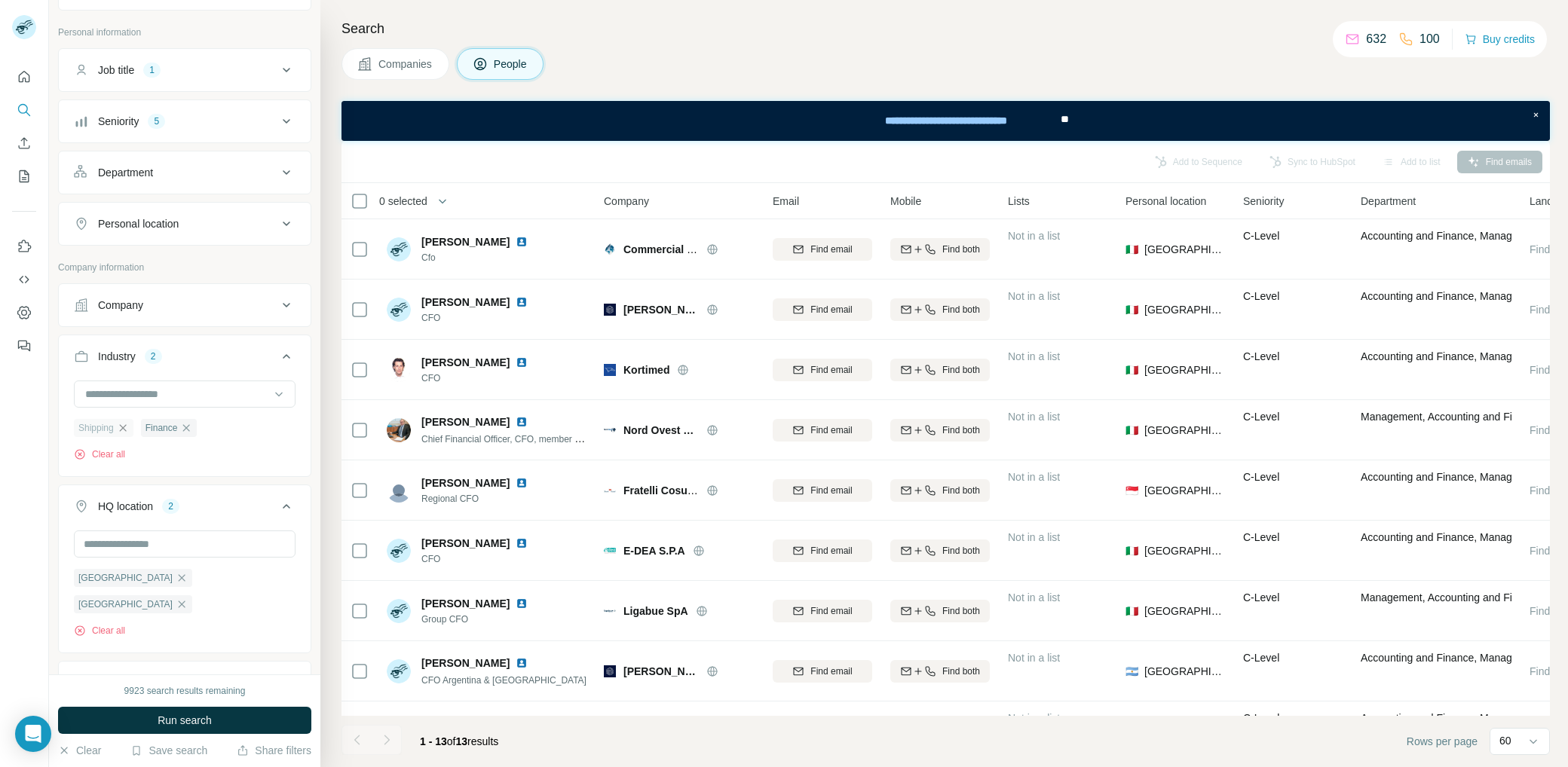
click at [127, 424] on icon "button" at bounding box center [122, 427] width 12 height 12
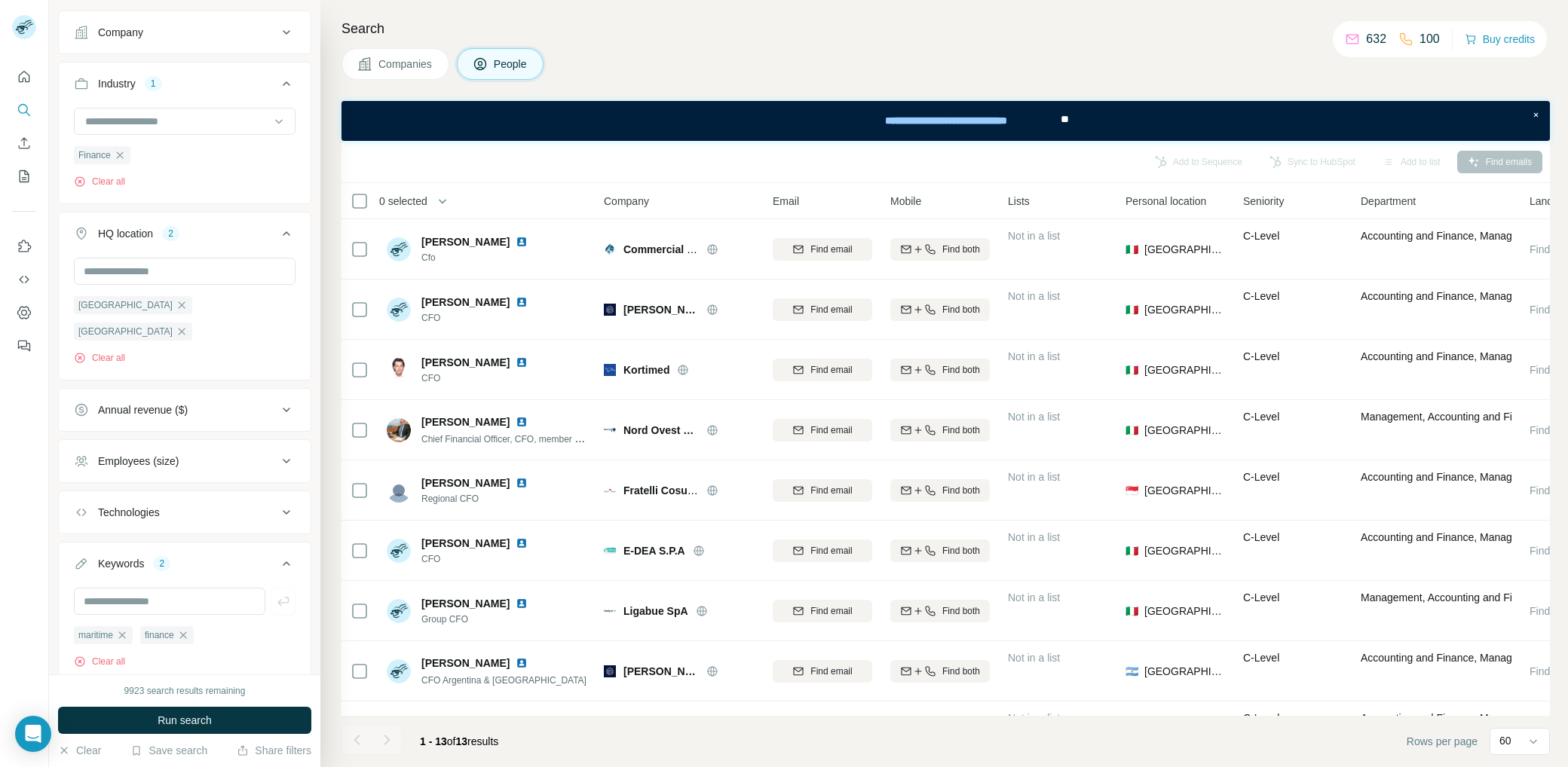
scroll to position [346, 0]
click at [189, 628] on icon "button" at bounding box center [182, 634] width 12 height 12
click at [220, 716] on button "Run search" at bounding box center [185, 720] width 254 height 27
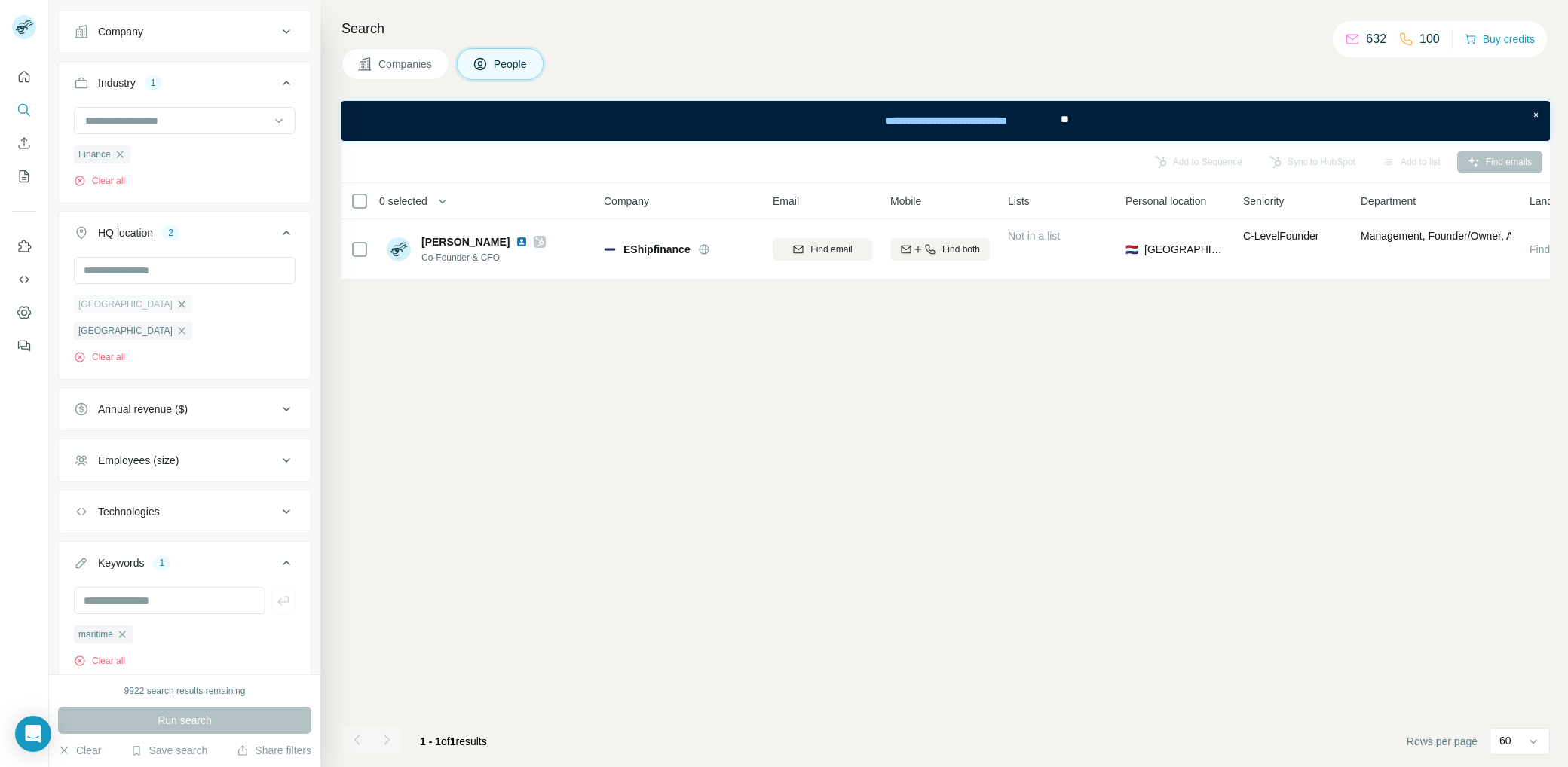
click at [176, 298] on icon "button" at bounding box center [181, 303] width 12 height 12
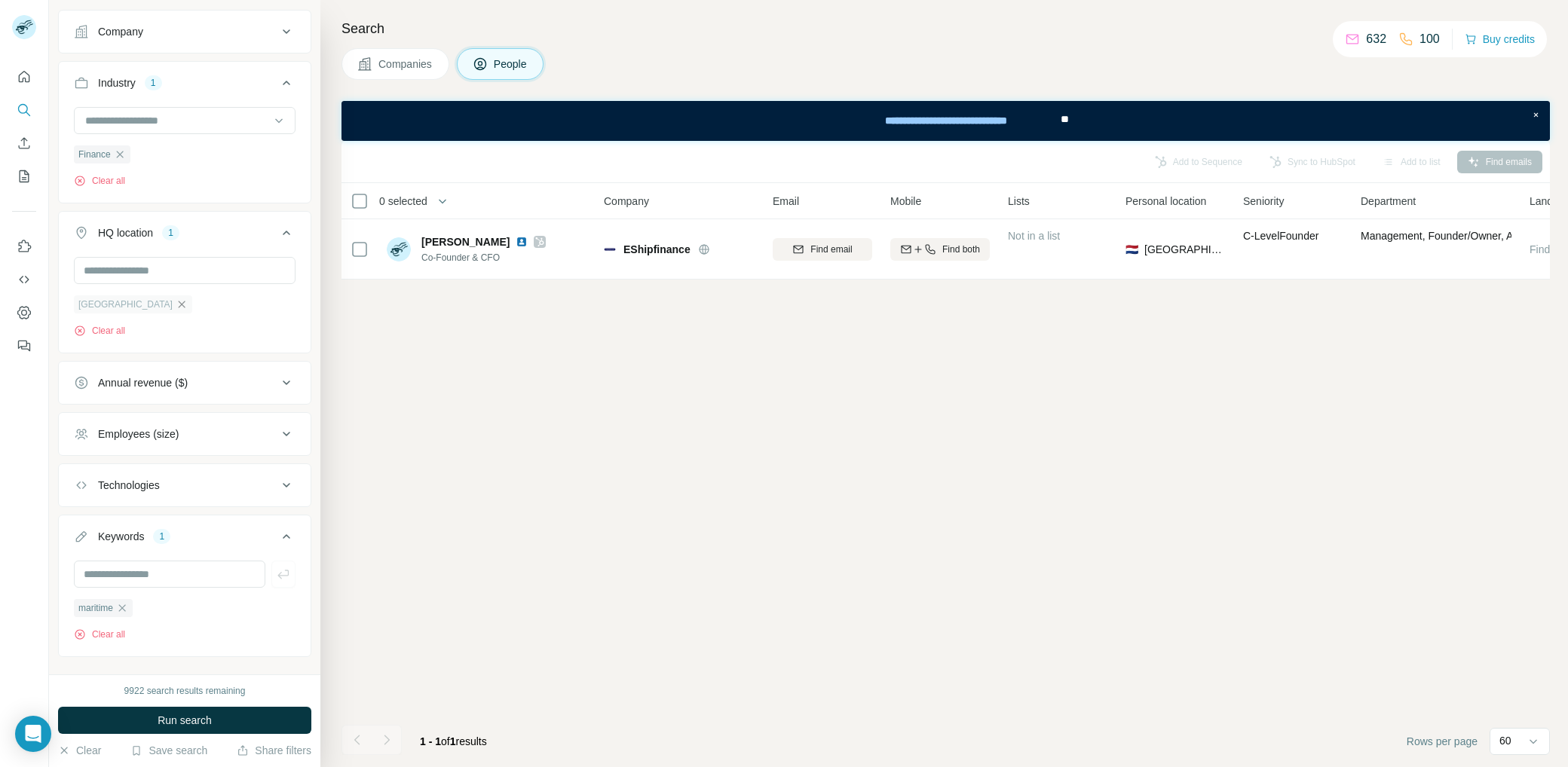
click at [176, 299] on icon "button" at bounding box center [181, 303] width 12 height 12
click at [167, 270] on input "text" at bounding box center [184, 270] width 221 height 27
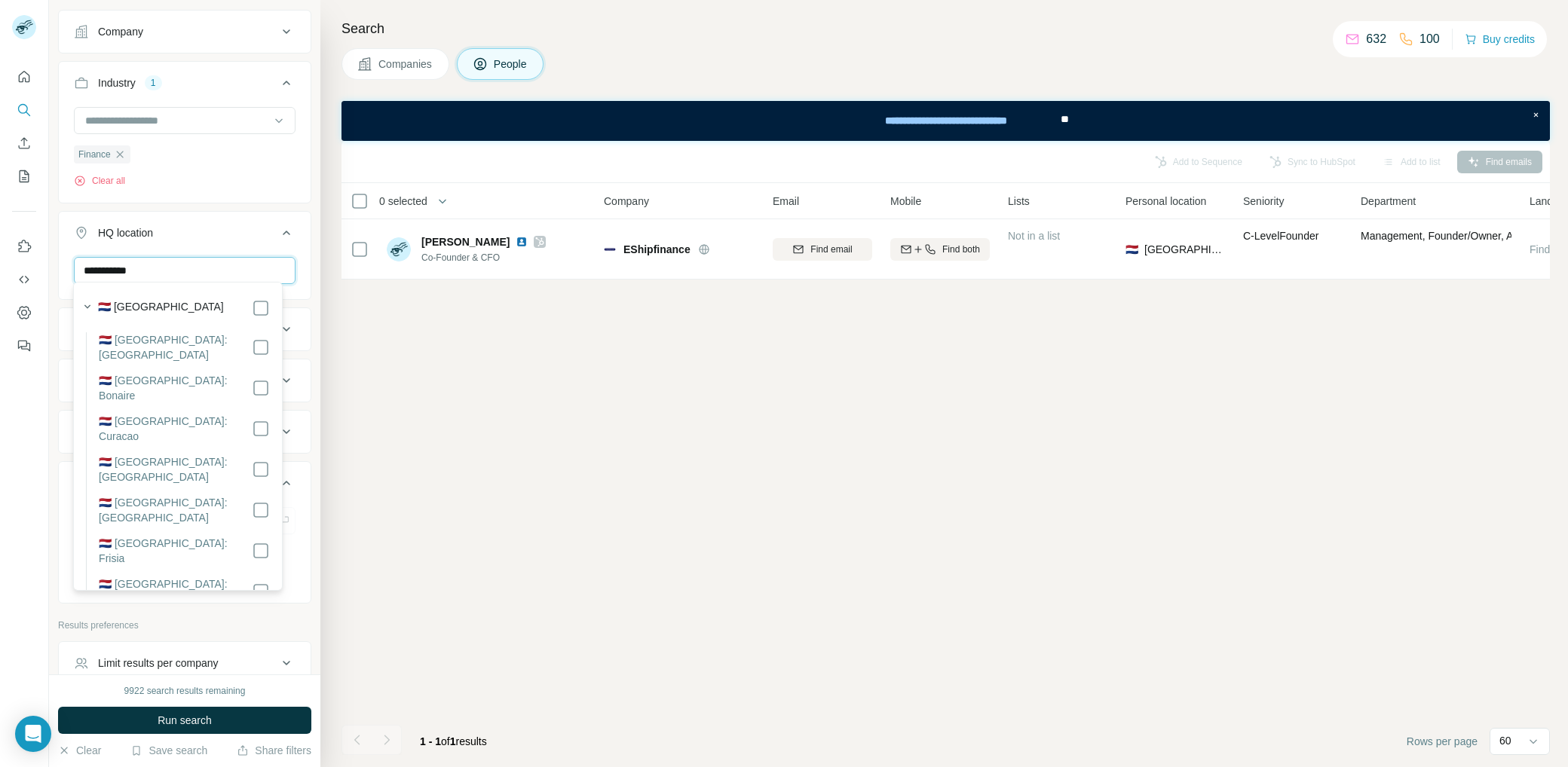
type input "**********"
click at [237, 309] on div "🇳🇱 [GEOGRAPHIC_DATA]" at bounding box center [184, 308] width 172 height 19
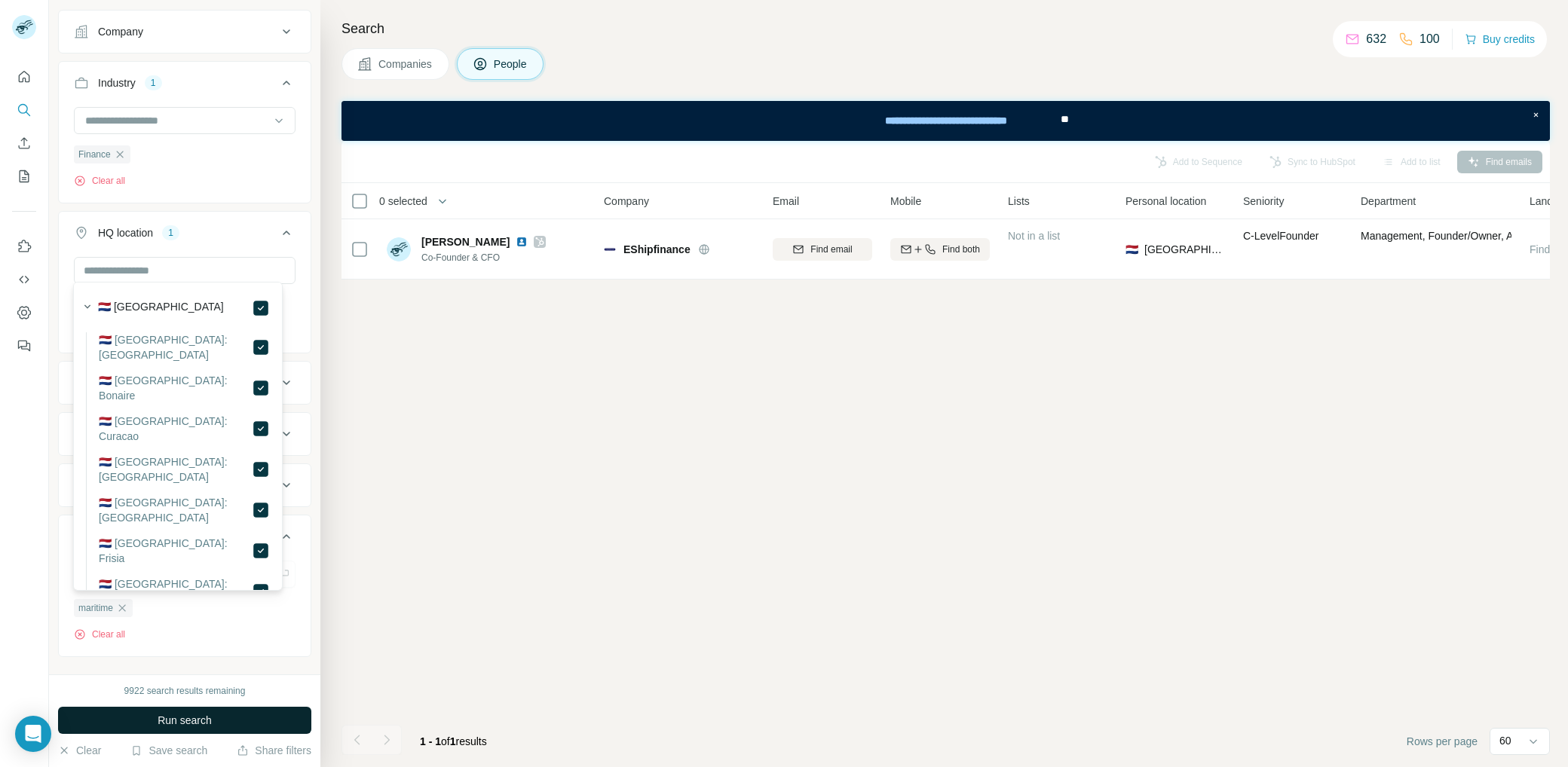
click at [220, 708] on button "Run search" at bounding box center [185, 720] width 254 height 27
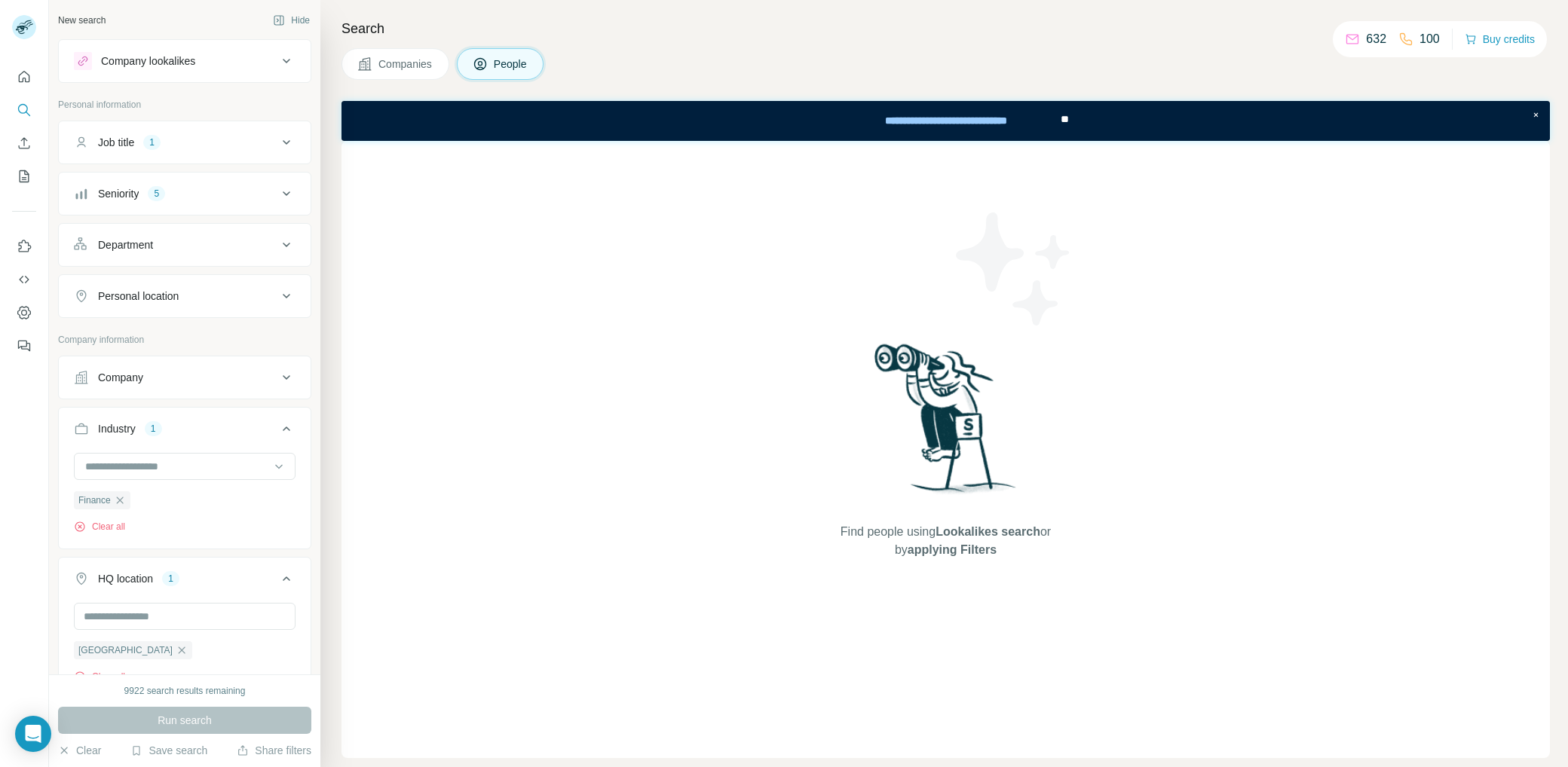
click at [247, 136] on div "Job title 1" at bounding box center [176, 142] width 204 height 15
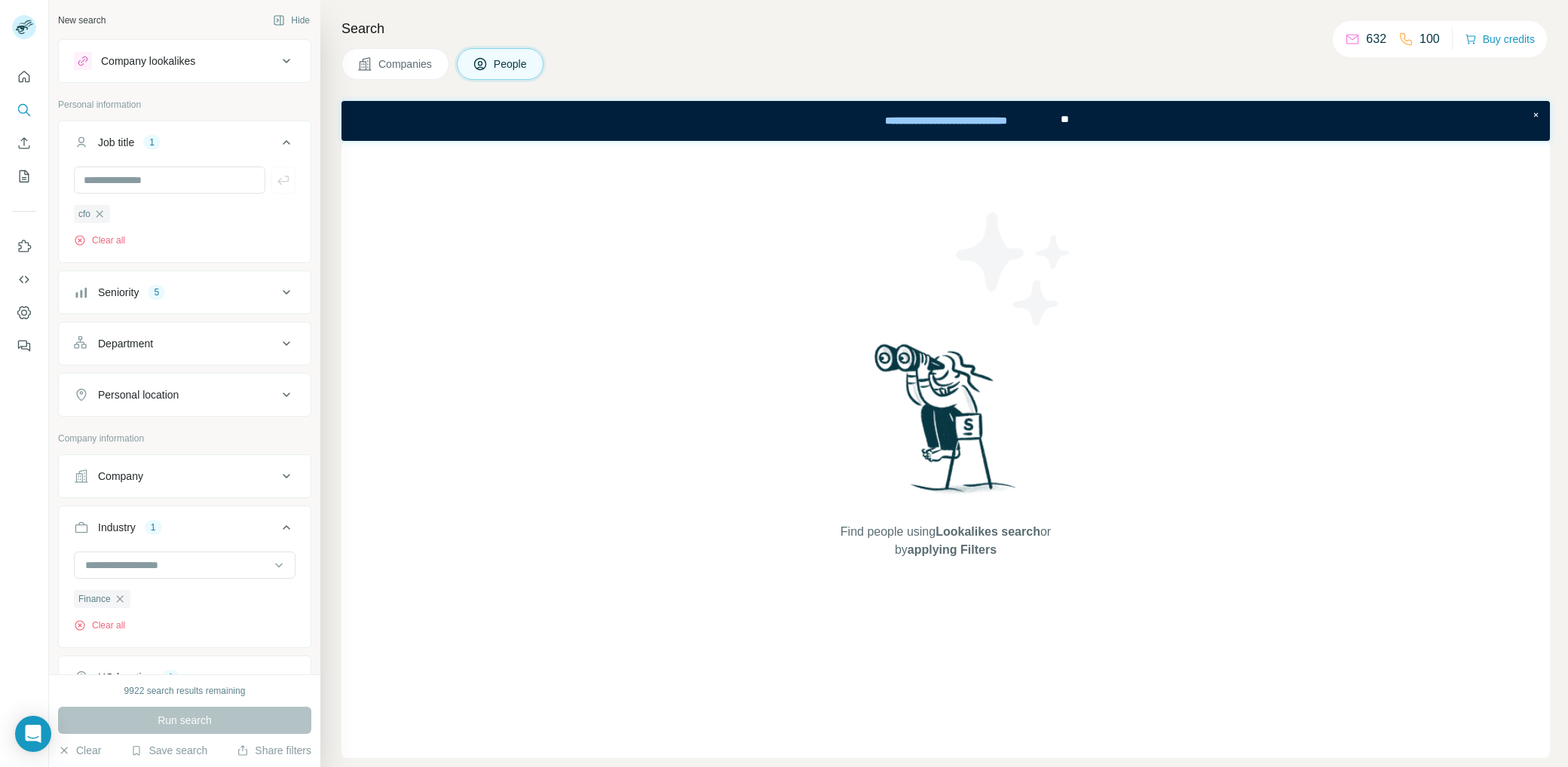
click at [104, 213] on icon "button" at bounding box center [99, 214] width 12 height 12
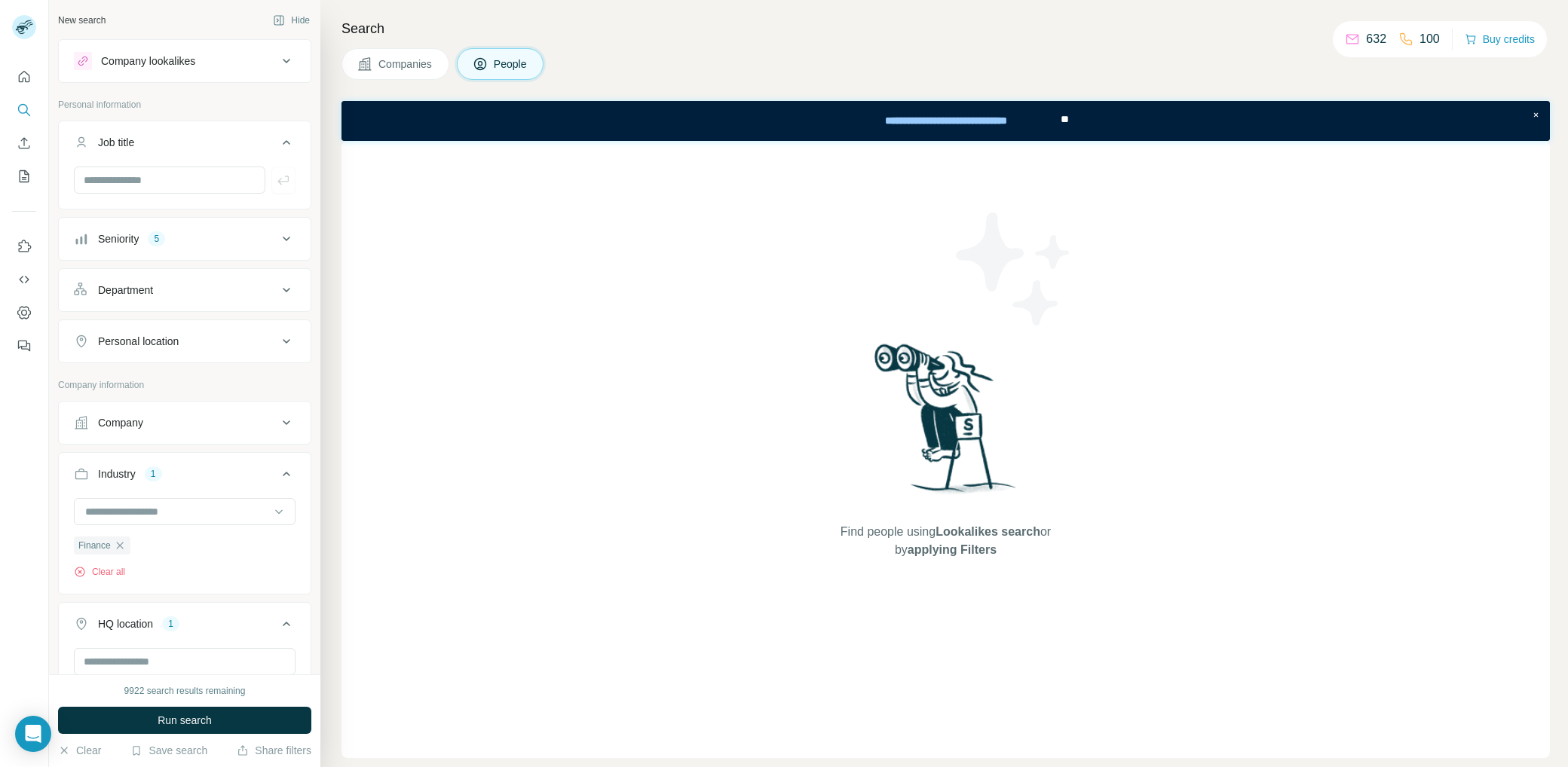
click at [255, 244] on button "Seniority 5" at bounding box center [185, 239] width 252 height 36
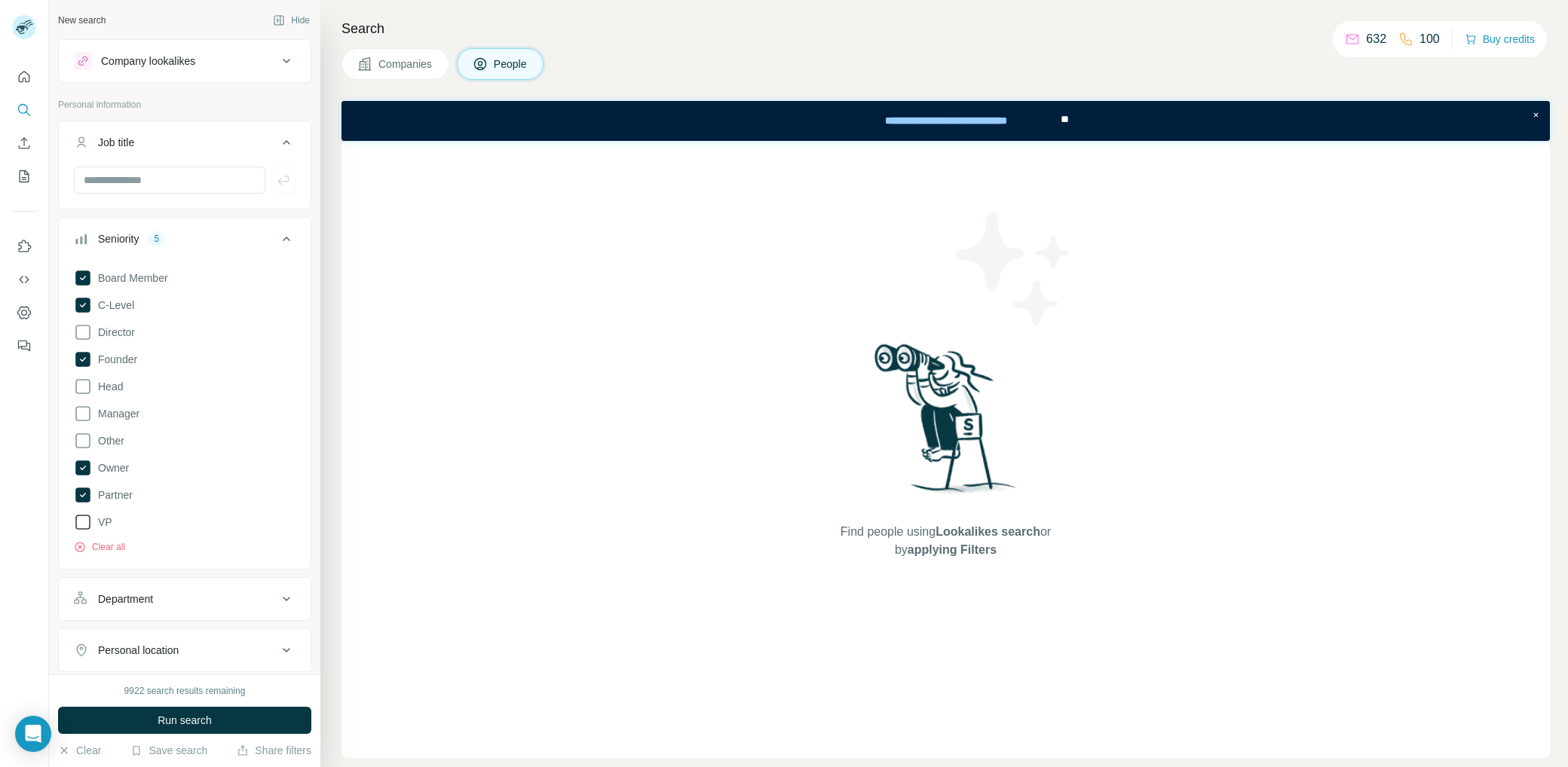
click at [82, 517] on icon at bounding box center [83, 523] width 19 height 19
click at [167, 720] on span "Run search" at bounding box center [184, 720] width 55 height 15
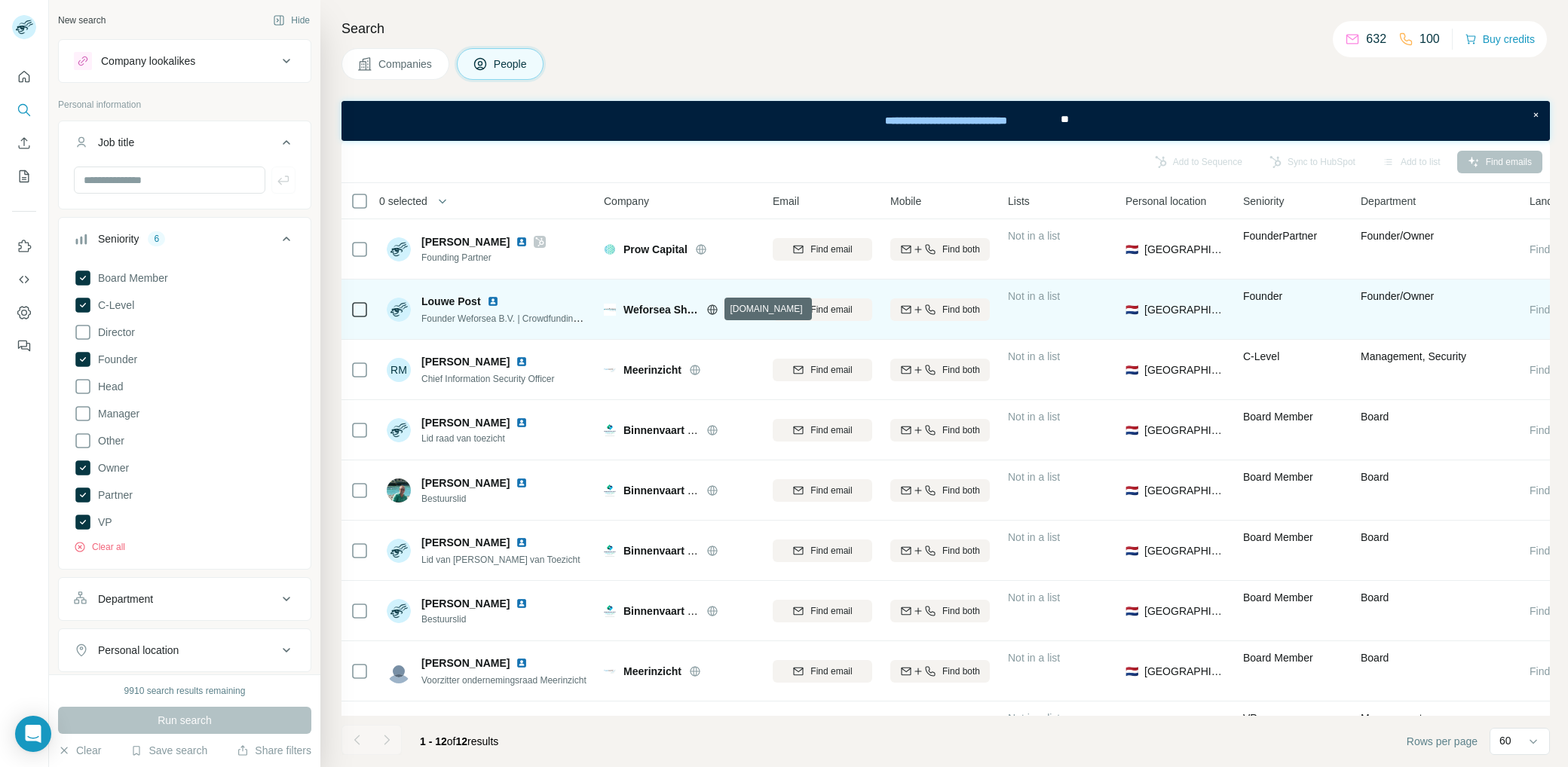
click at [709, 307] on icon at bounding box center [712, 309] width 12 height 12
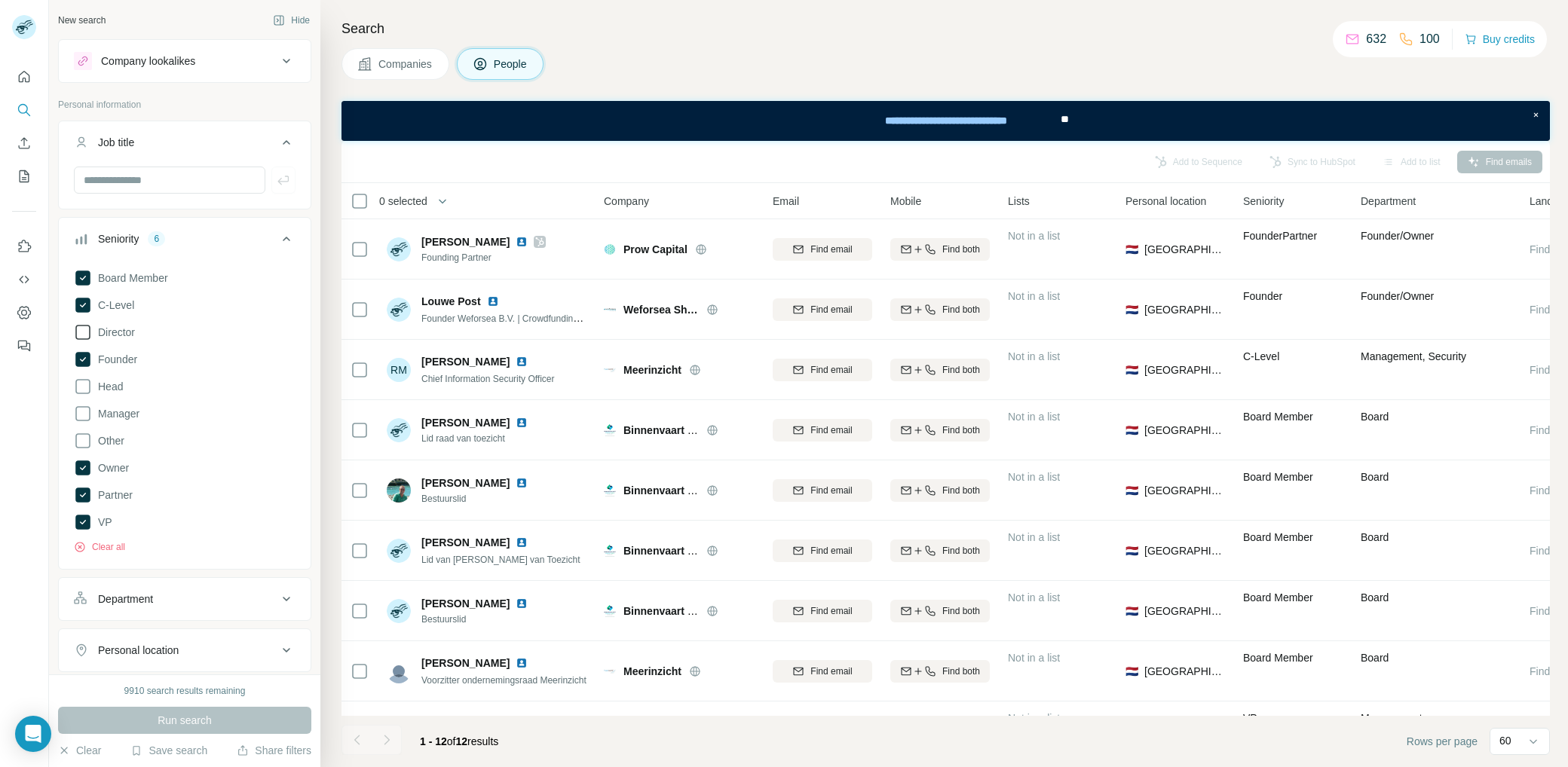
click at [82, 328] on icon at bounding box center [83, 332] width 19 height 19
click at [234, 713] on button "Run search" at bounding box center [185, 720] width 254 height 27
click at [84, 383] on icon at bounding box center [83, 387] width 19 height 19
click at [225, 720] on button "Run search" at bounding box center [185, 720] width 254 height 27
click at [278, 591] on icon at bounding box center [287, 600] width 19 height 19
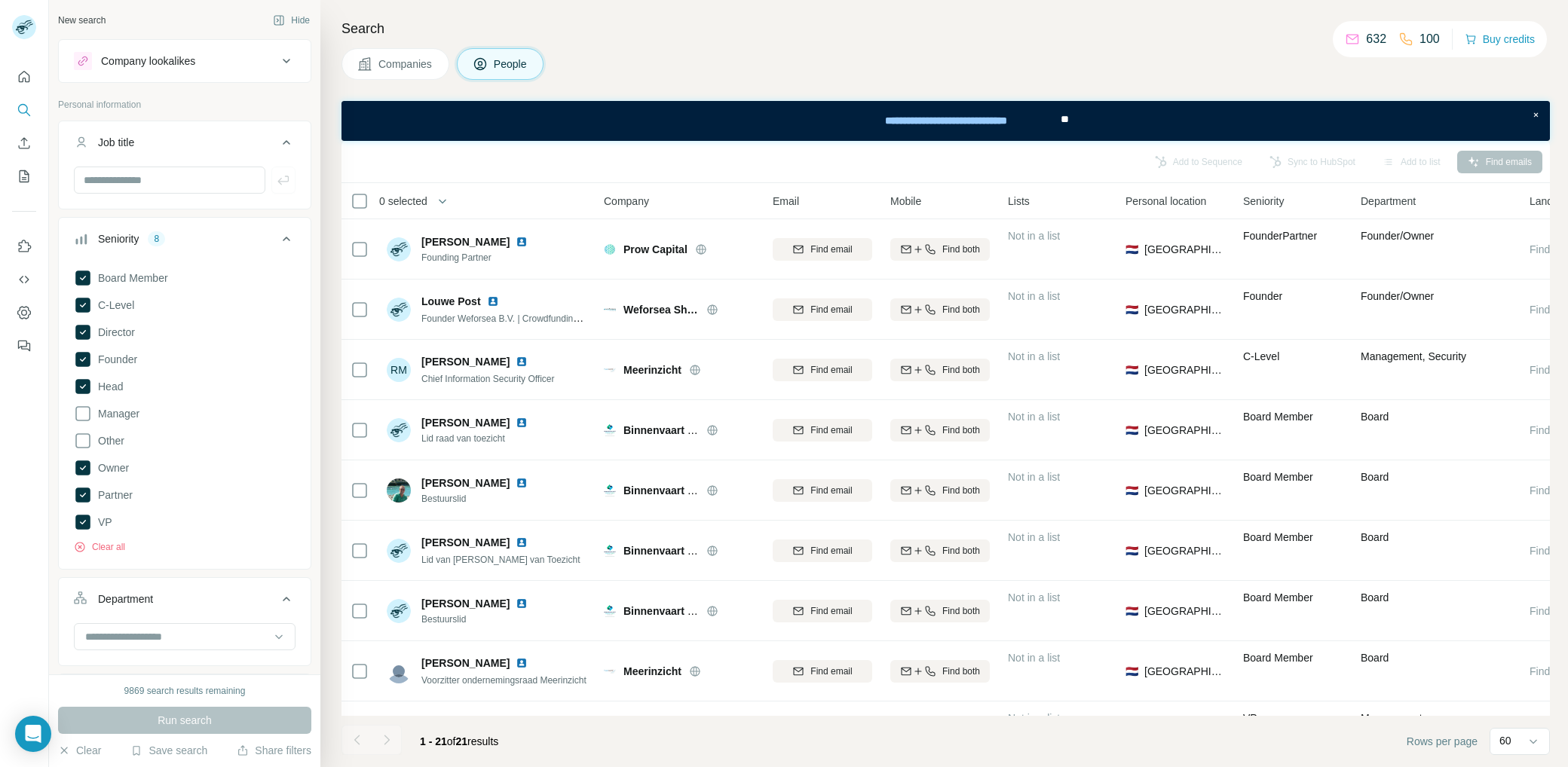
scroll to position [178, 0]
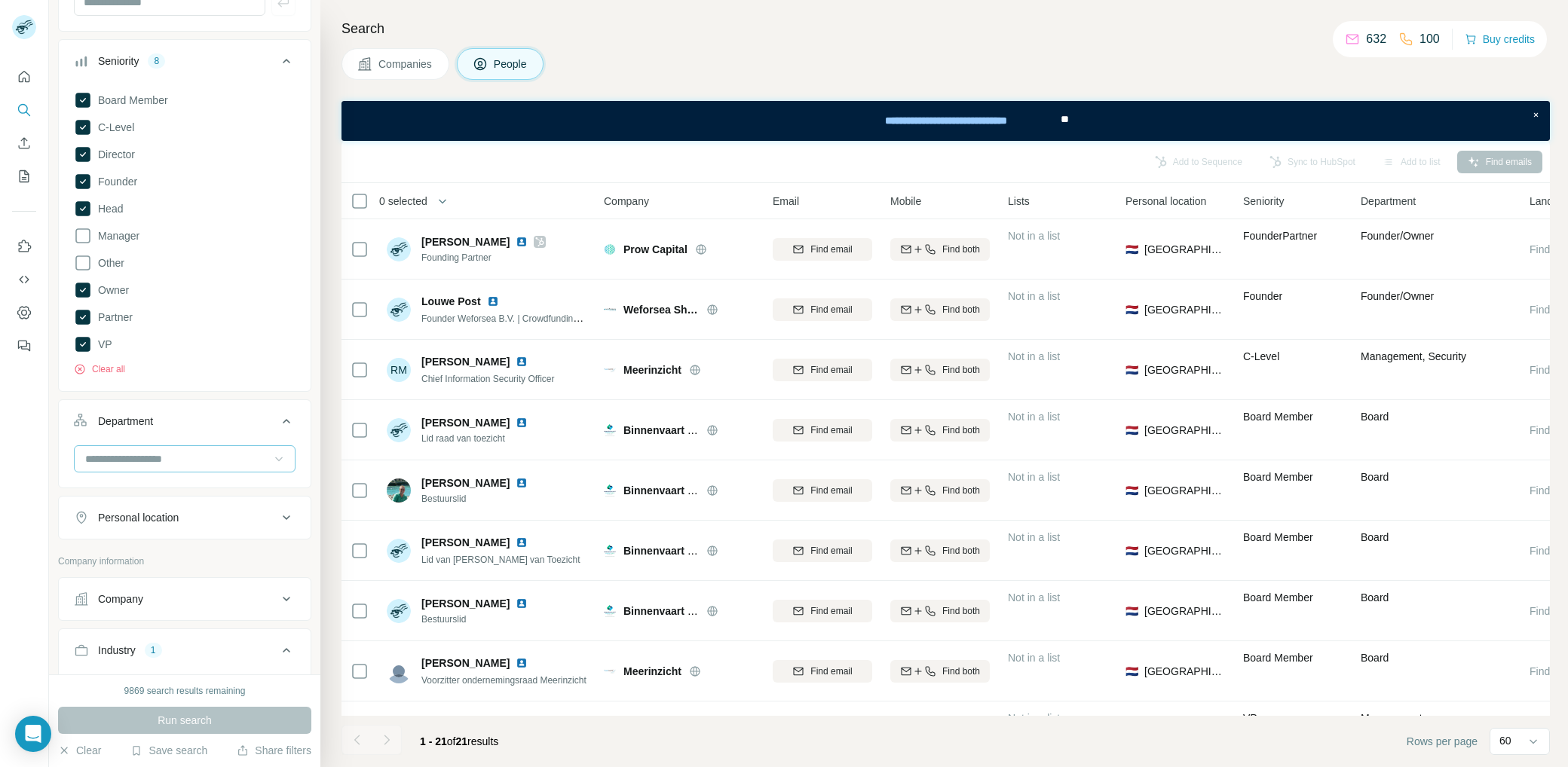
click at [273, 452] on icon at bounding box center [279, 459] width 15 height 15
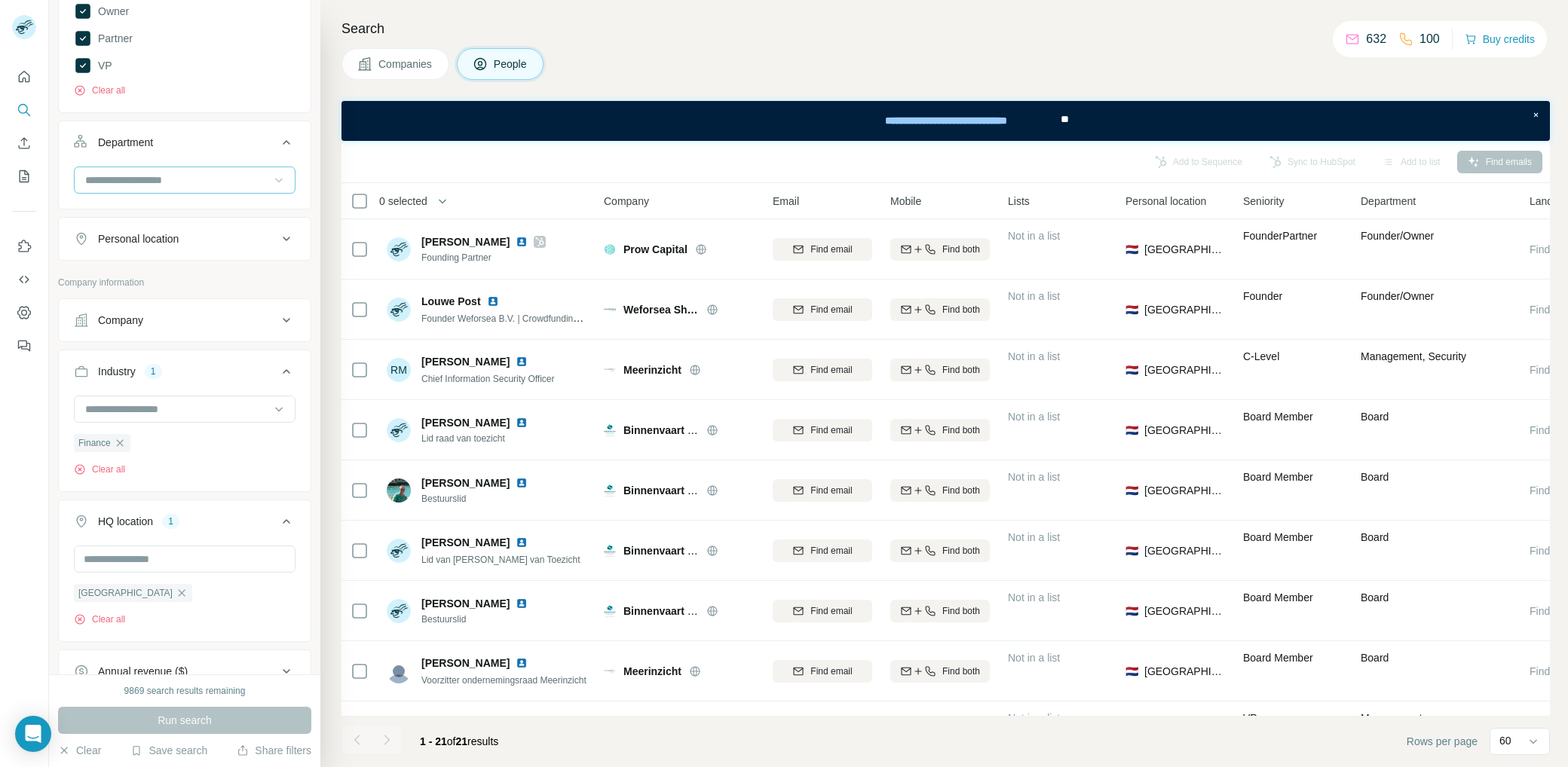
scroll to position [462, 0]
click at [163, 550] on input "text" at bounding box center [184, 553] width 221 height 27
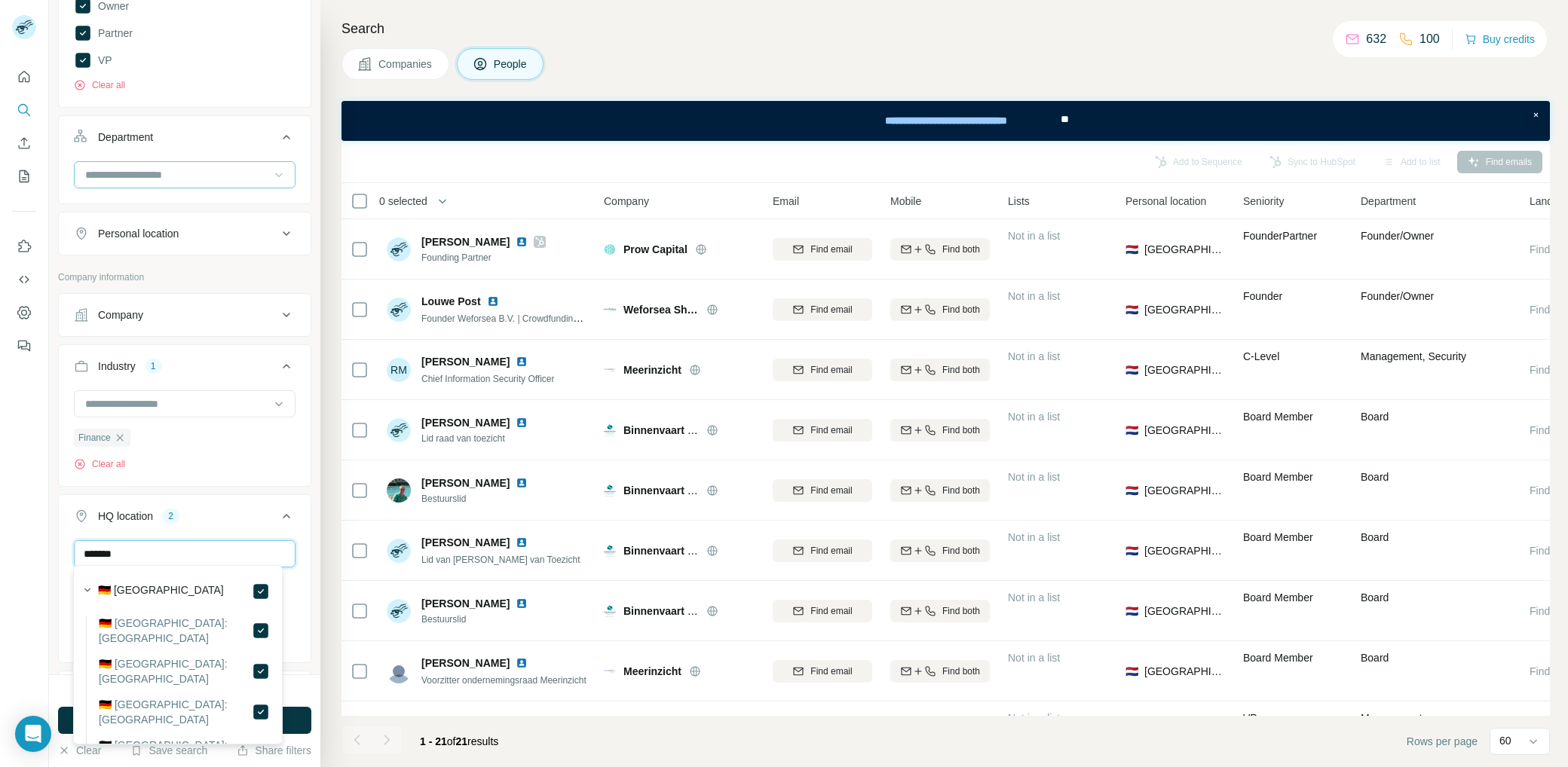
drag, startPoint x: 148, startPoint y: 550, endPoint x: 63, endPoint y: 544, distance: 85.2
click at [63, 544] on div "******* Netherlands Germany Clear all" at bounding box center [185, 600] width 252 height 119
drag, startPoint x: 86, startPoint y: 541, endPoint x: 68, endPoint y: 538, distance: 18.2
click at [68, 540] on div "**********" at bounding box center [185, 612] width 252 height 145
drag, startPoint x: 180, startPoint y: 545, endPoint x: 57, endPoint y: 538, distance: 123.2
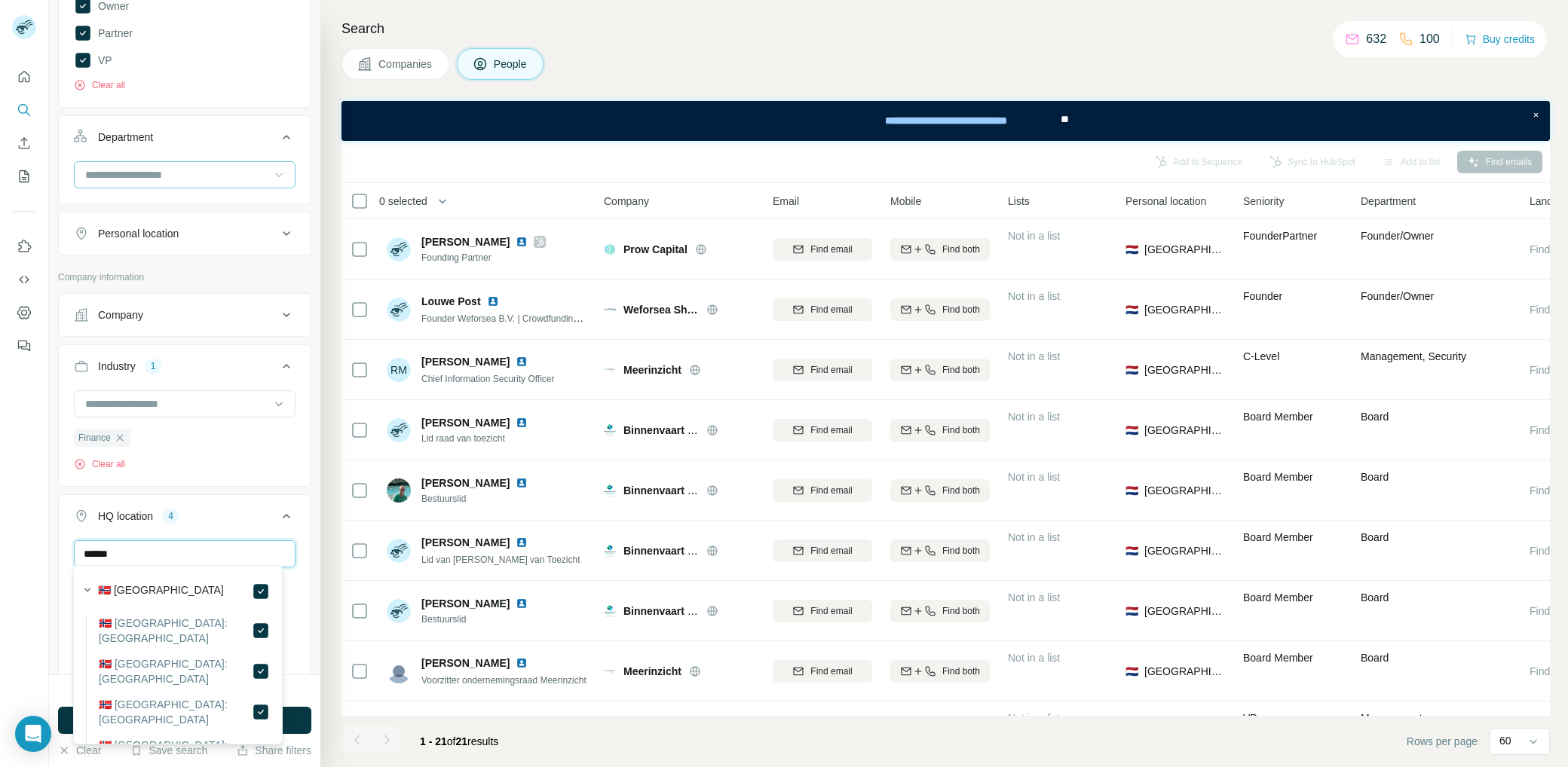
click at [58, 538] on div "HQ location 4 ****** Netherlands Germany United Kingdom Norway Clear all" at bounding box center [185, 604] width 254 height 221
drag, startPoint x: 198, startPoint y: 551, endPoint x: 76, endPoint y: 538, distance: 122.7
click at [76, 540] on input "******" at bounding box center [184, 553] width 221 height 27
type input "******"
click at [256, 588] on icon at bounding box center [261, 591] width 19 height 19
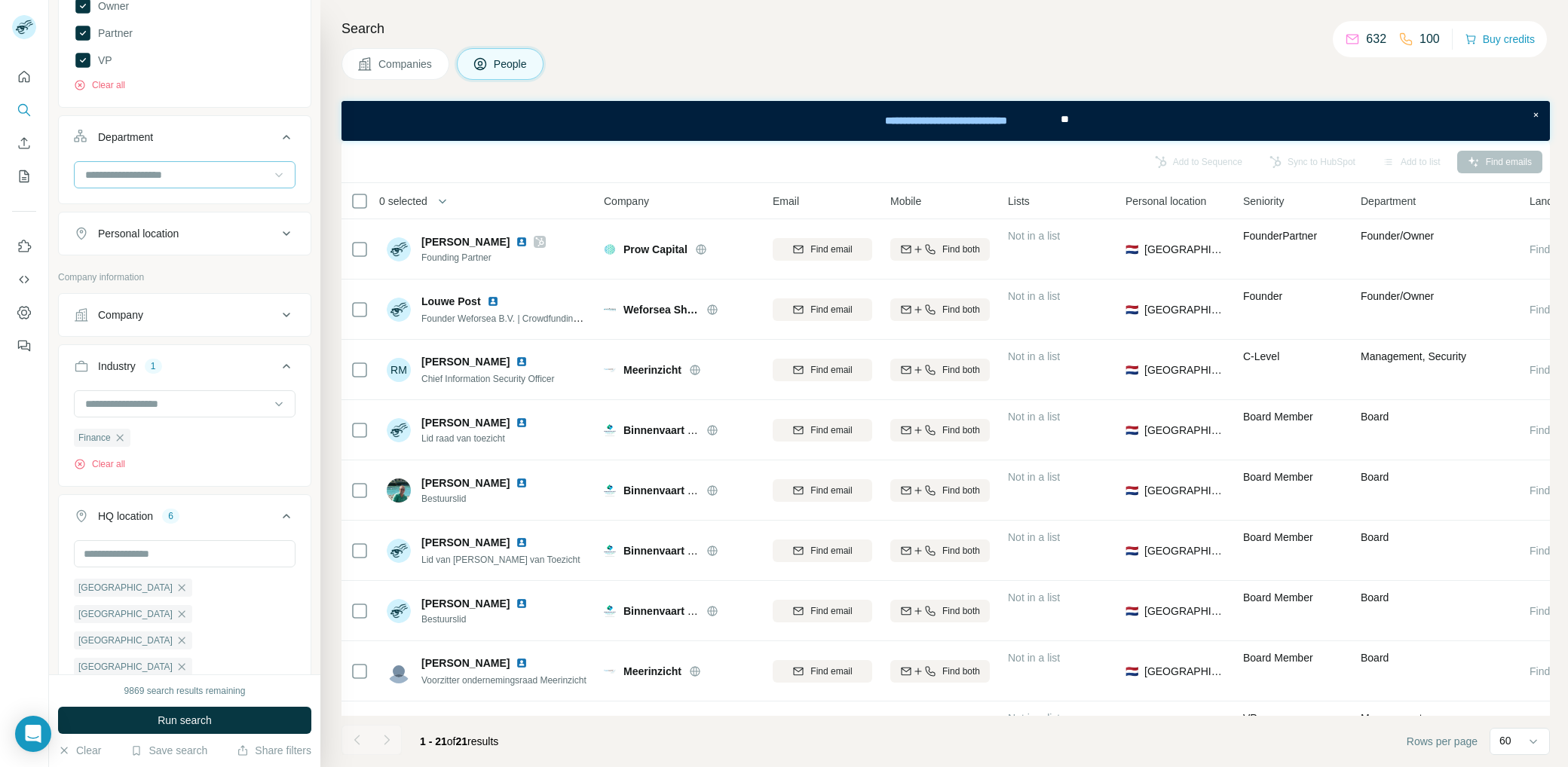
click at [294, 553] on div "Netherlands Germany United Kingdom Norway Denmark France Clear all" at bounding box center [185, 627] width 252 height 175
click at [208, 546] on input "text" at bounding box center [184, 553] width 221 height 27
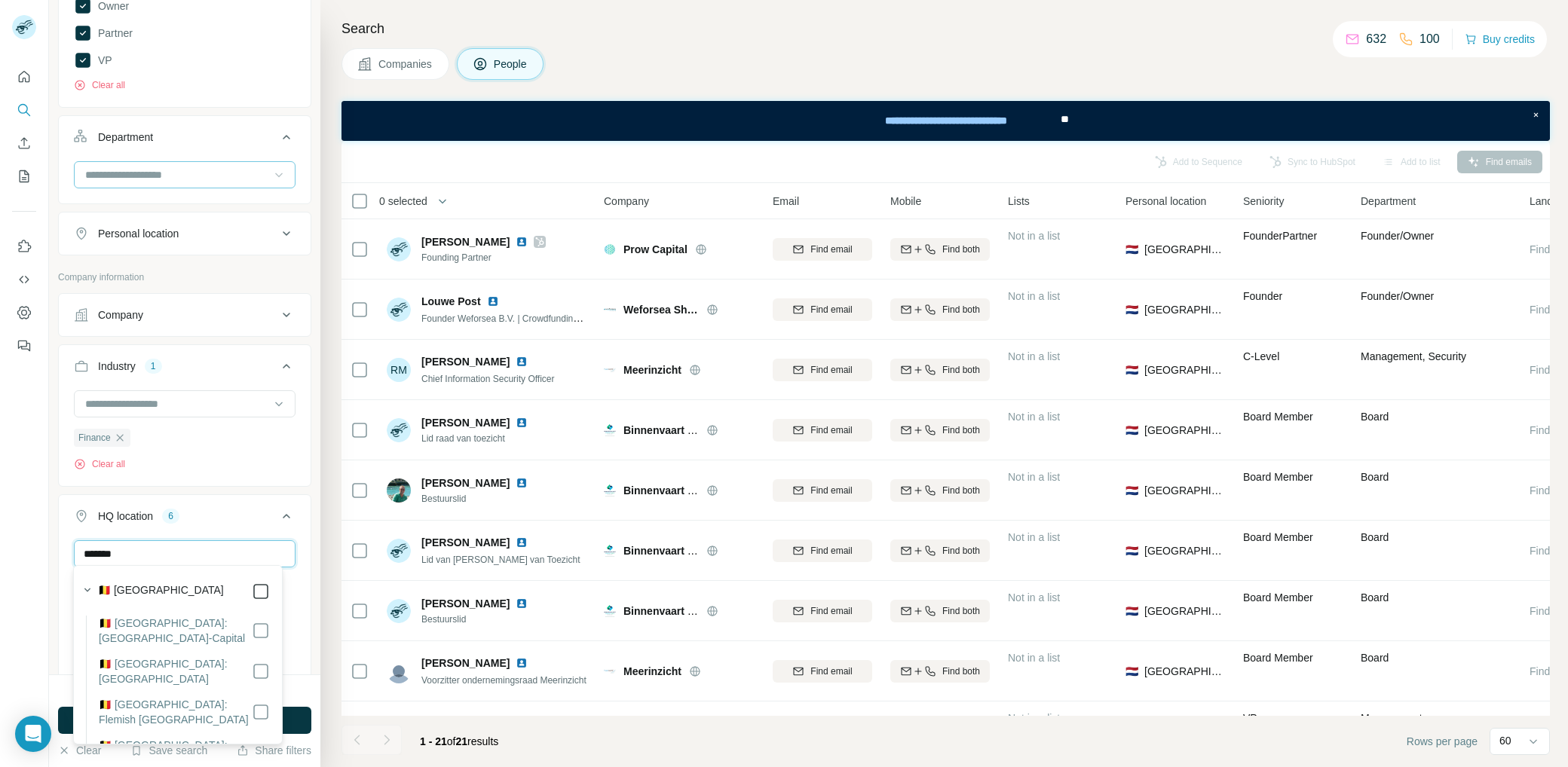
type input "*******"
click at [288, 541] on div "******* Netherlands Germany United Kingdom Norway Denmark France Belgium Clear …" at bounding box center [185, 627] width 252 height 175
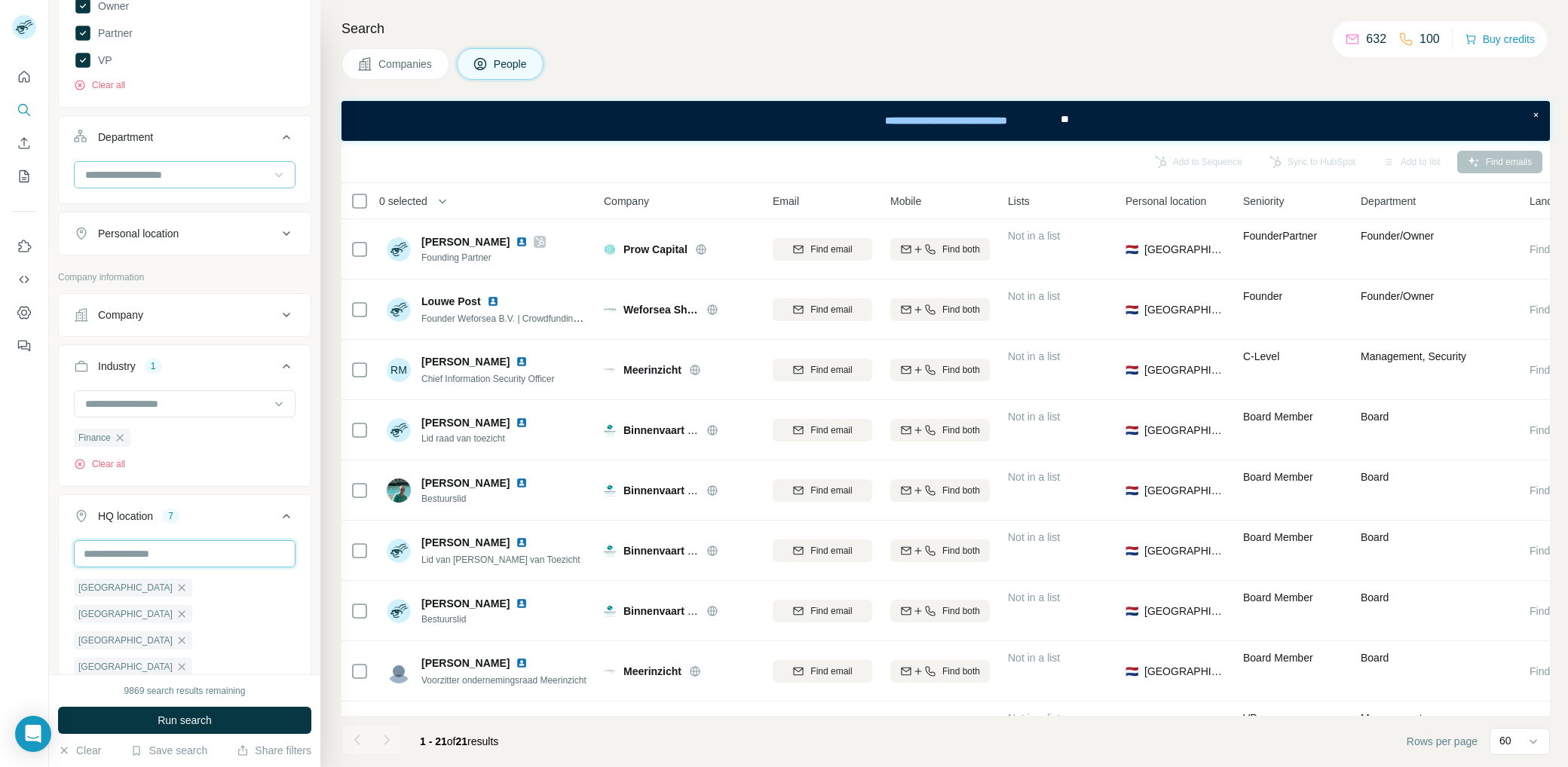
click at [168, 547] on input "text" at bounding box center [184, 553] width 221 height 27
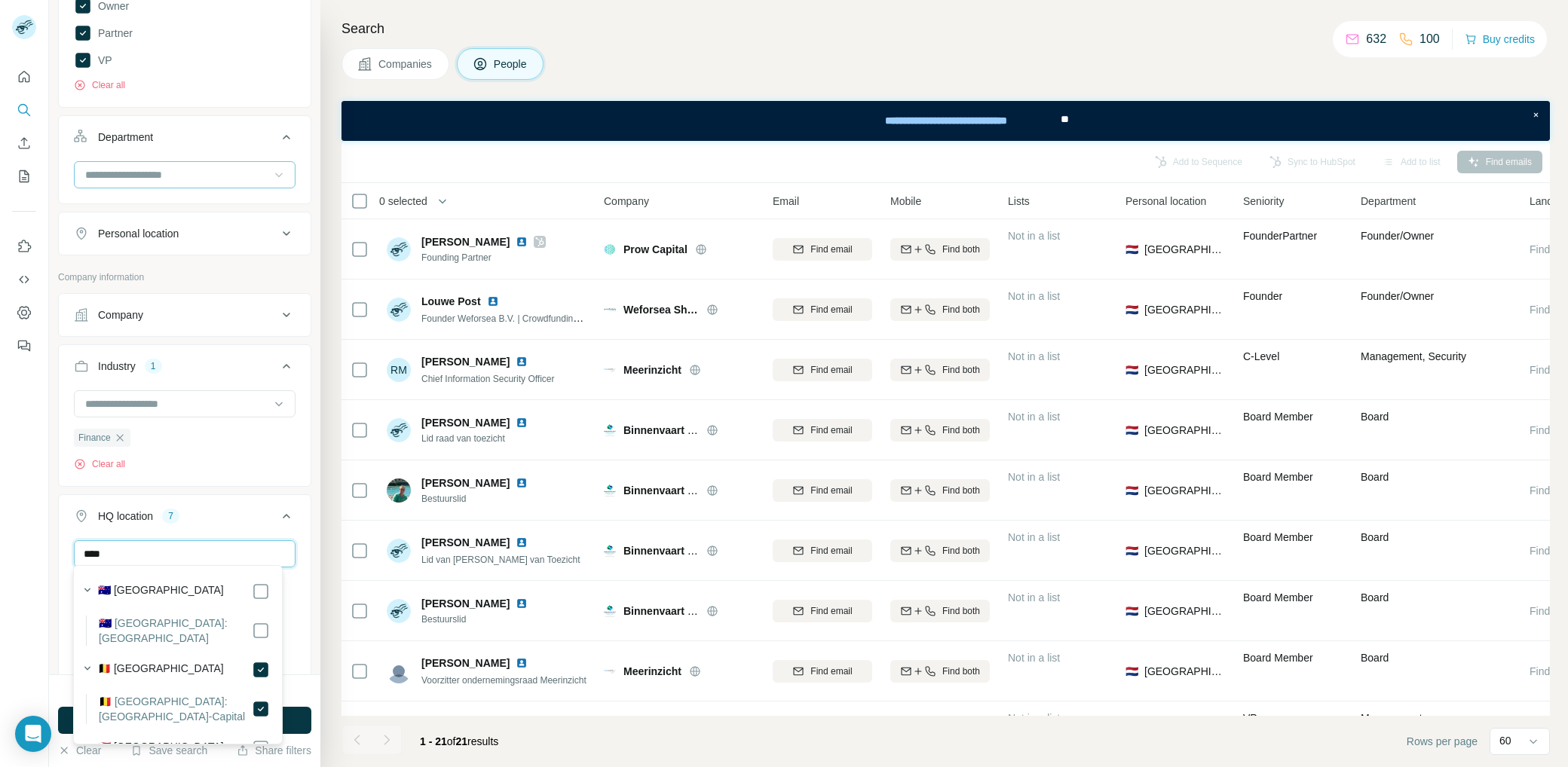
type input "*****"
click at [277, 540] on input "*****" at bounding box center [184, 553] width 221 height 27
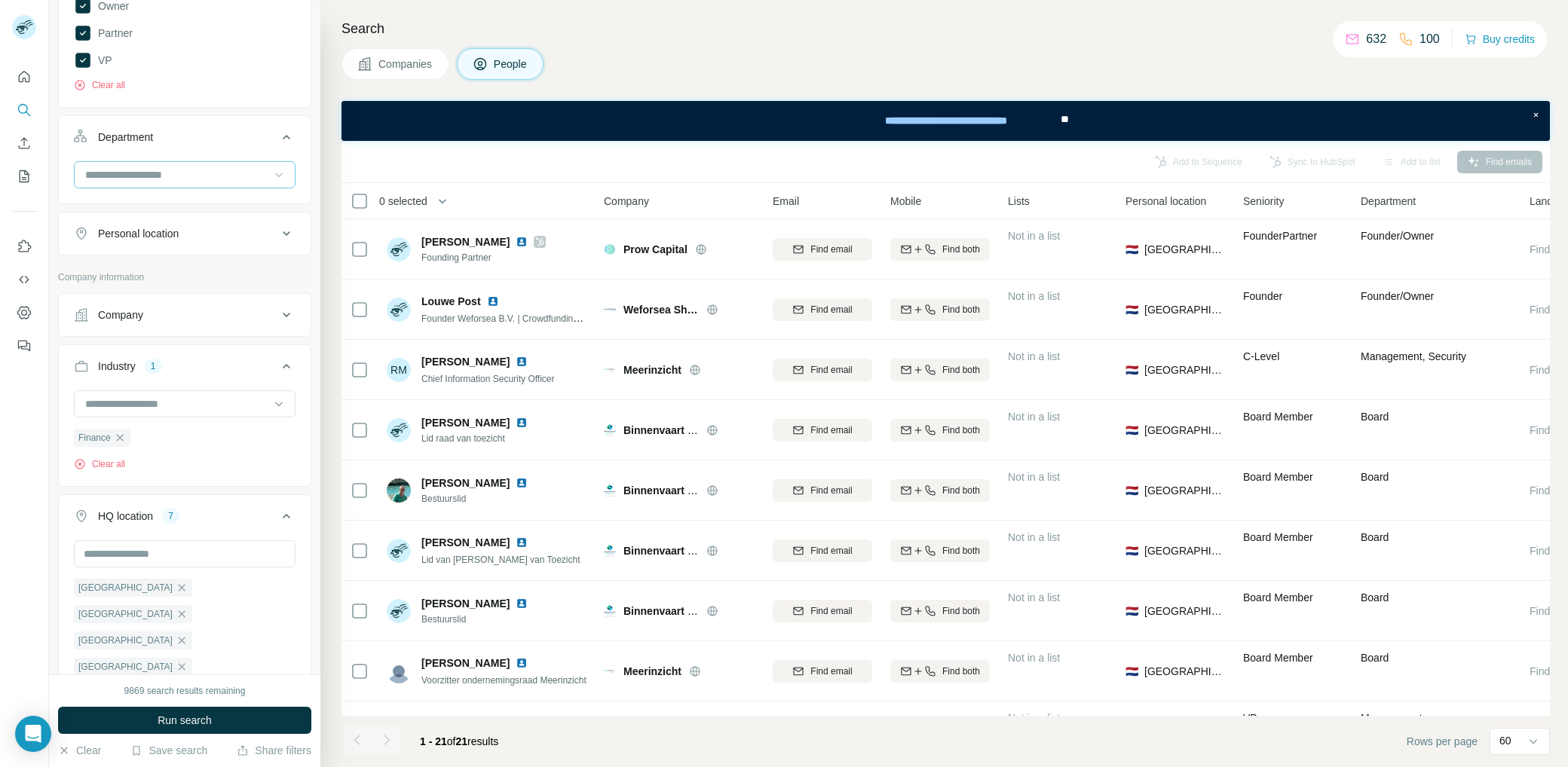
click at [282, 529] on button "HQ location 7" at bounding box center [185, 519] width 252 height 43
click at [231, 722] on button "Run search" at bounding box center [185, 720] width 254 height 27
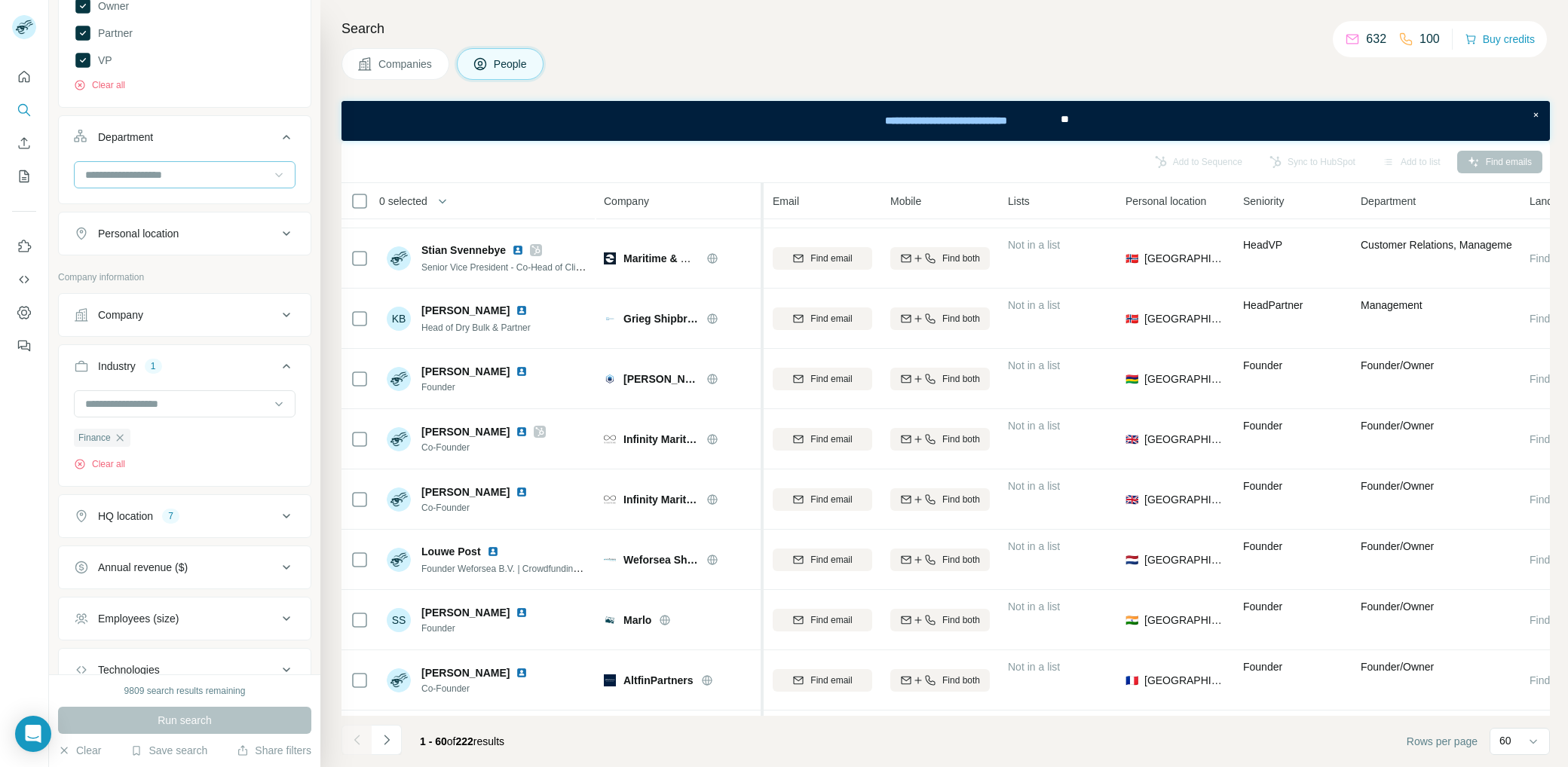
scroll to position [743, 0]
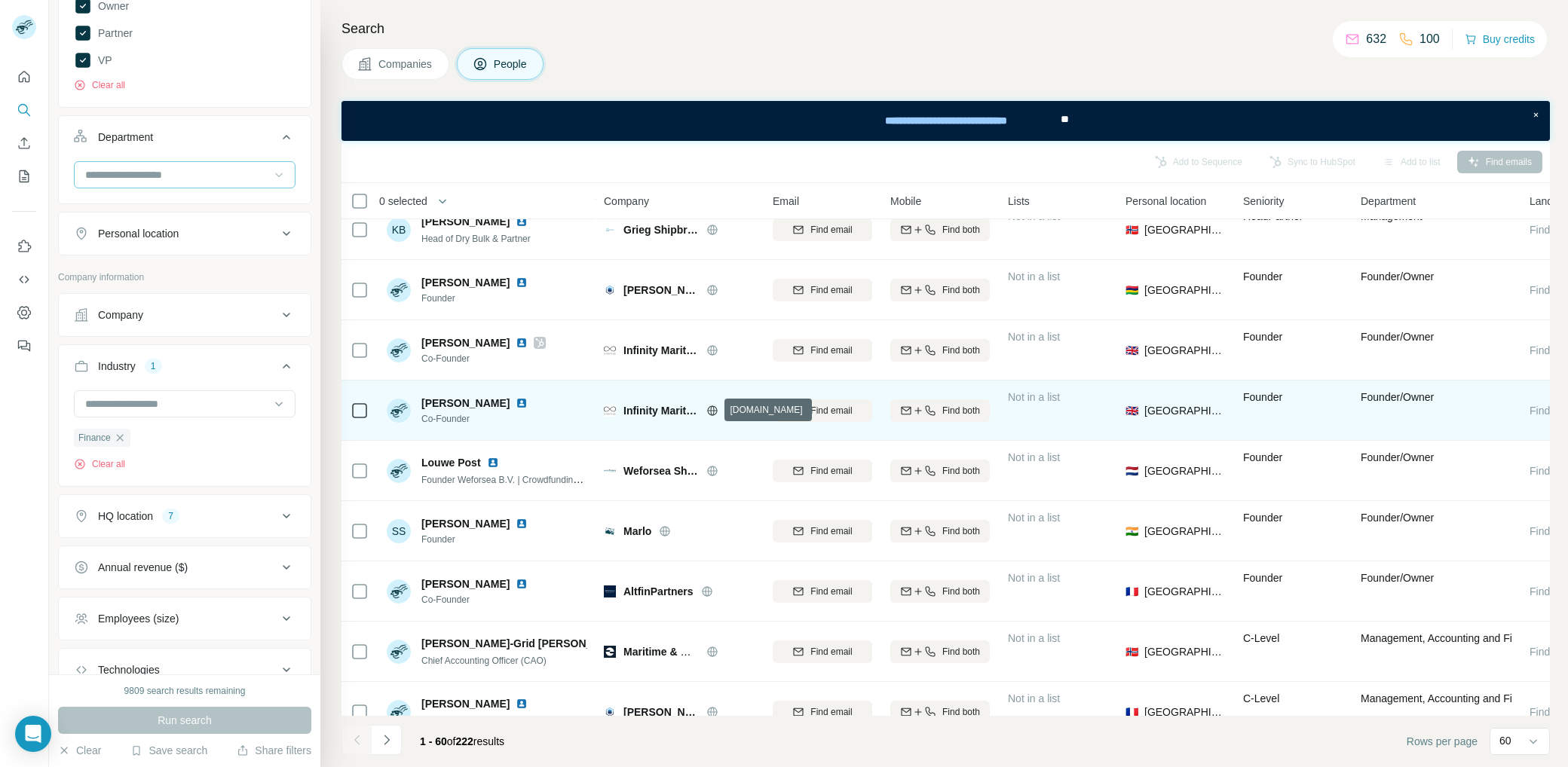
click at [716, 407] on icon at bounding box center [712, 410] width 10 height 10
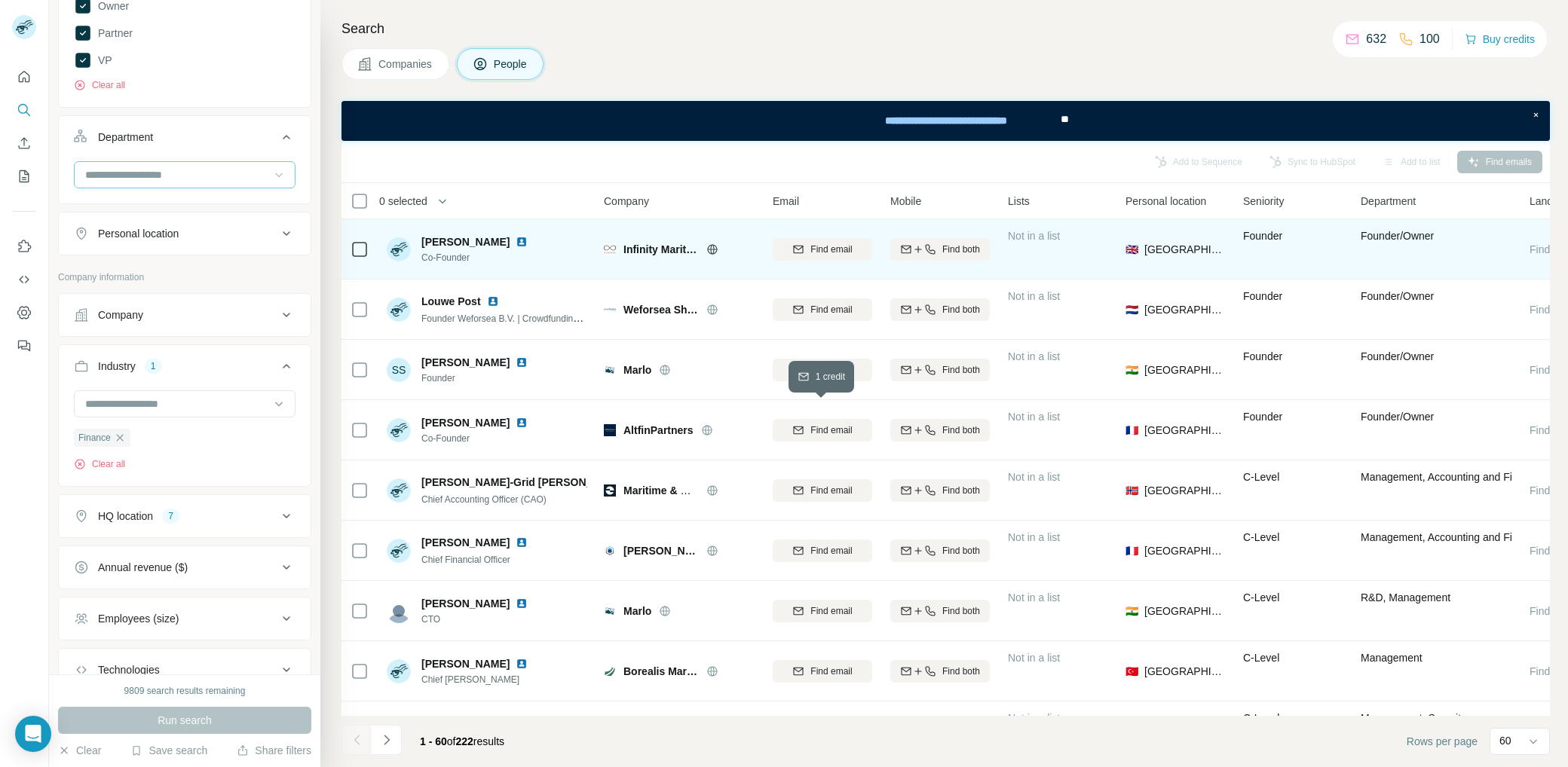
scroll to position [1004, 0]
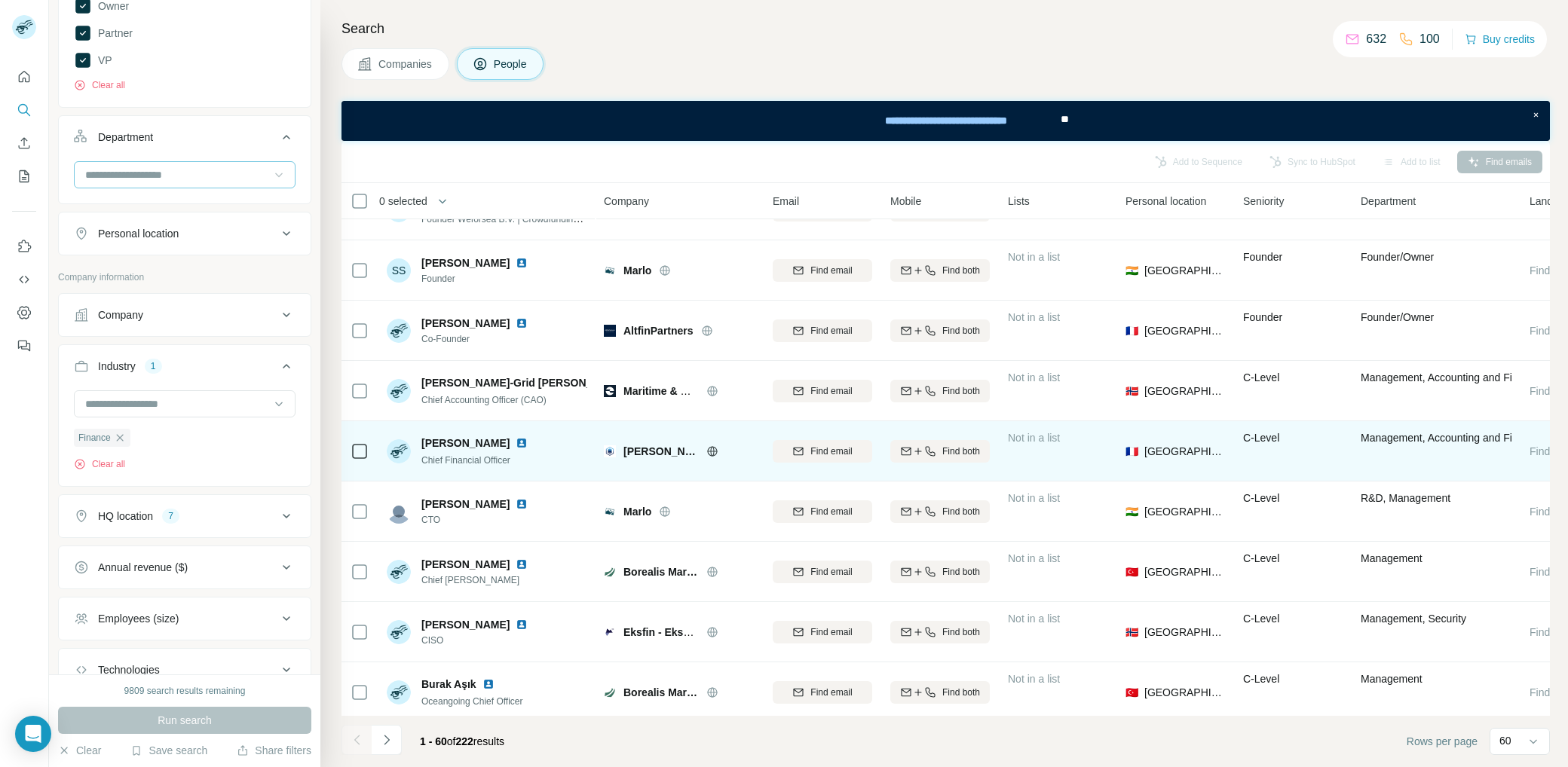
click at [706, 452] on icon at bounding box center [712, 451] width 12 height 12
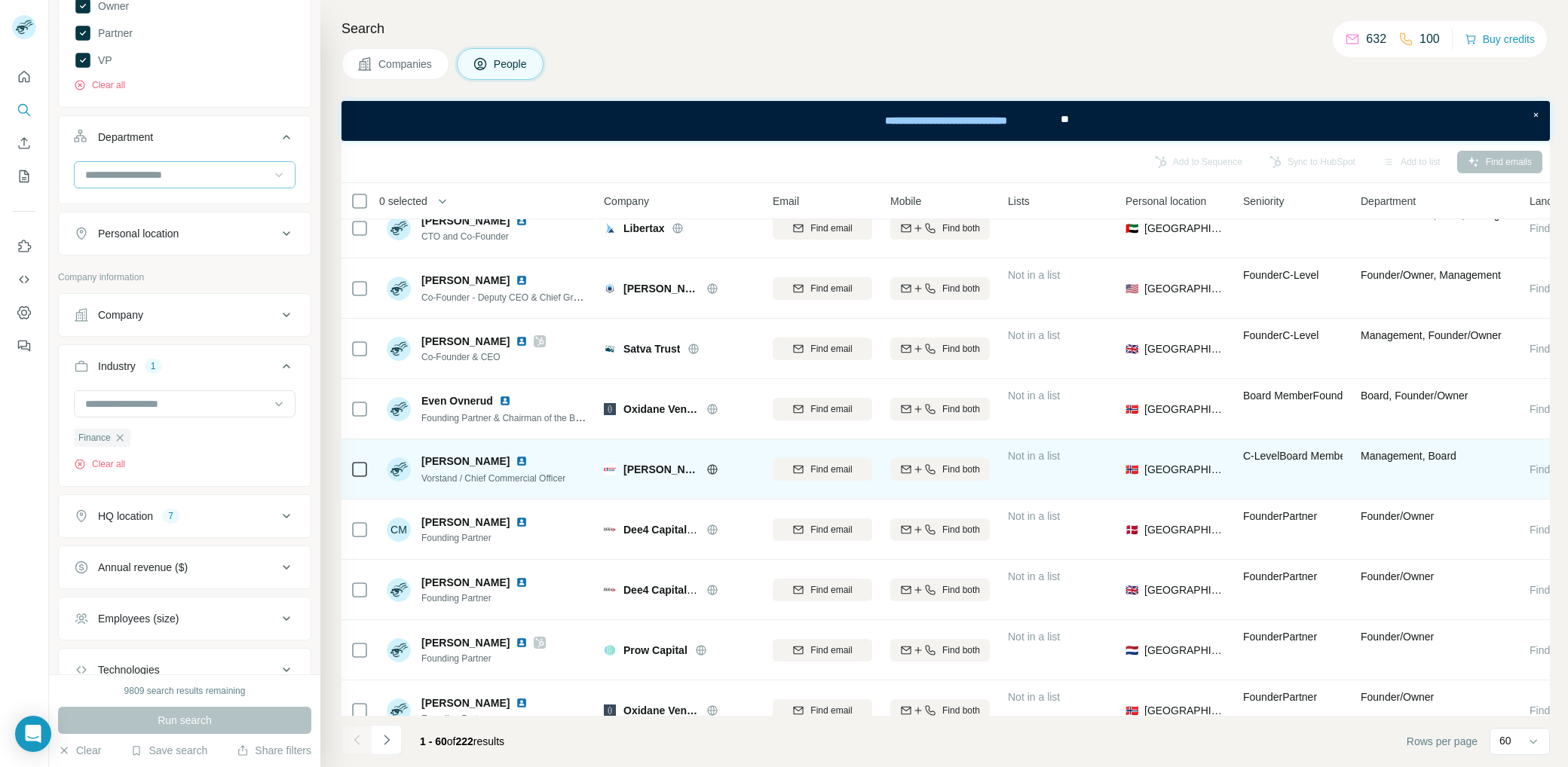
scroll to position [0, 0]
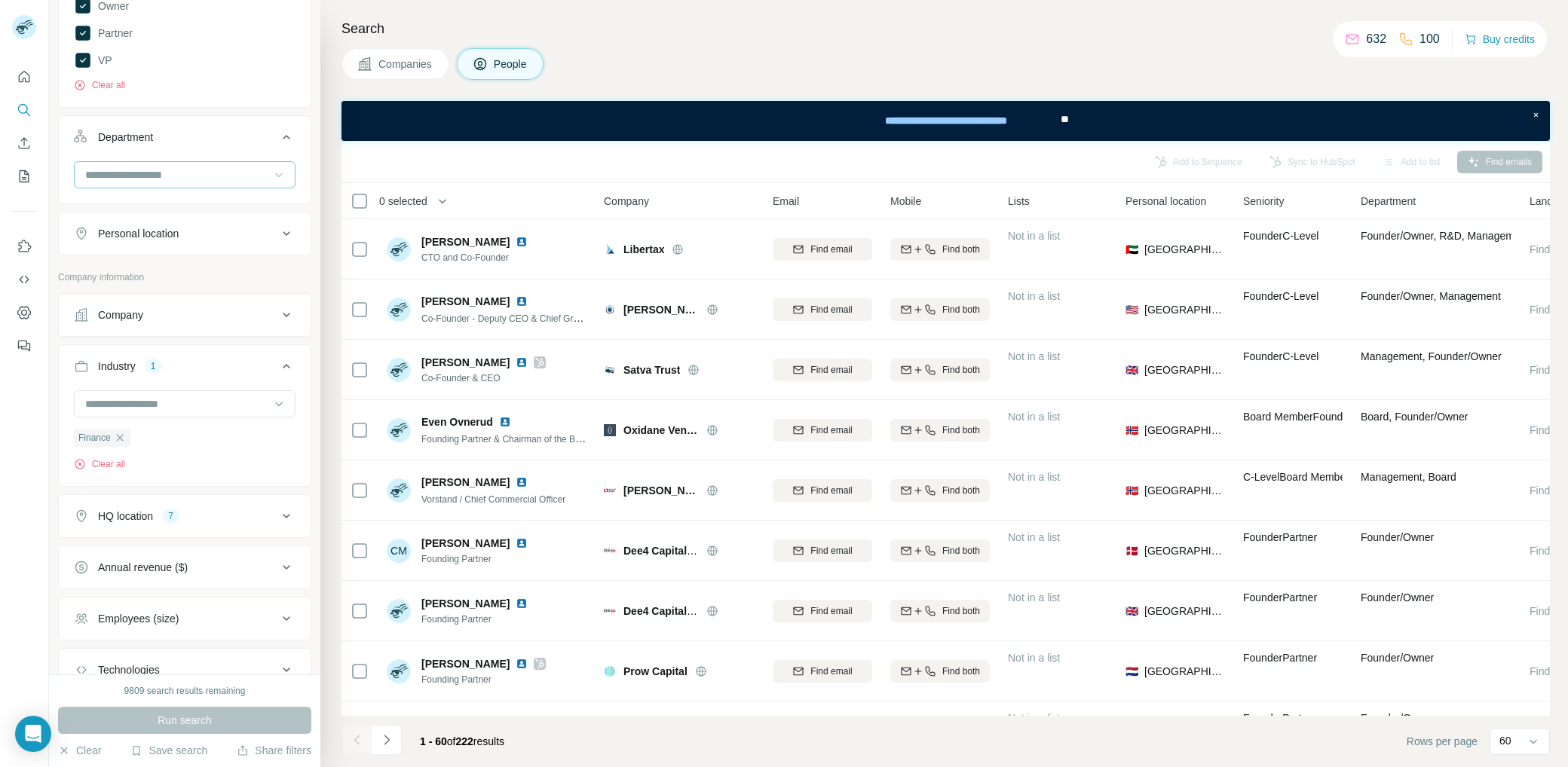
click at [428, 201] on span "0 selected" at bounding box center [404, 201] width 48 height 15
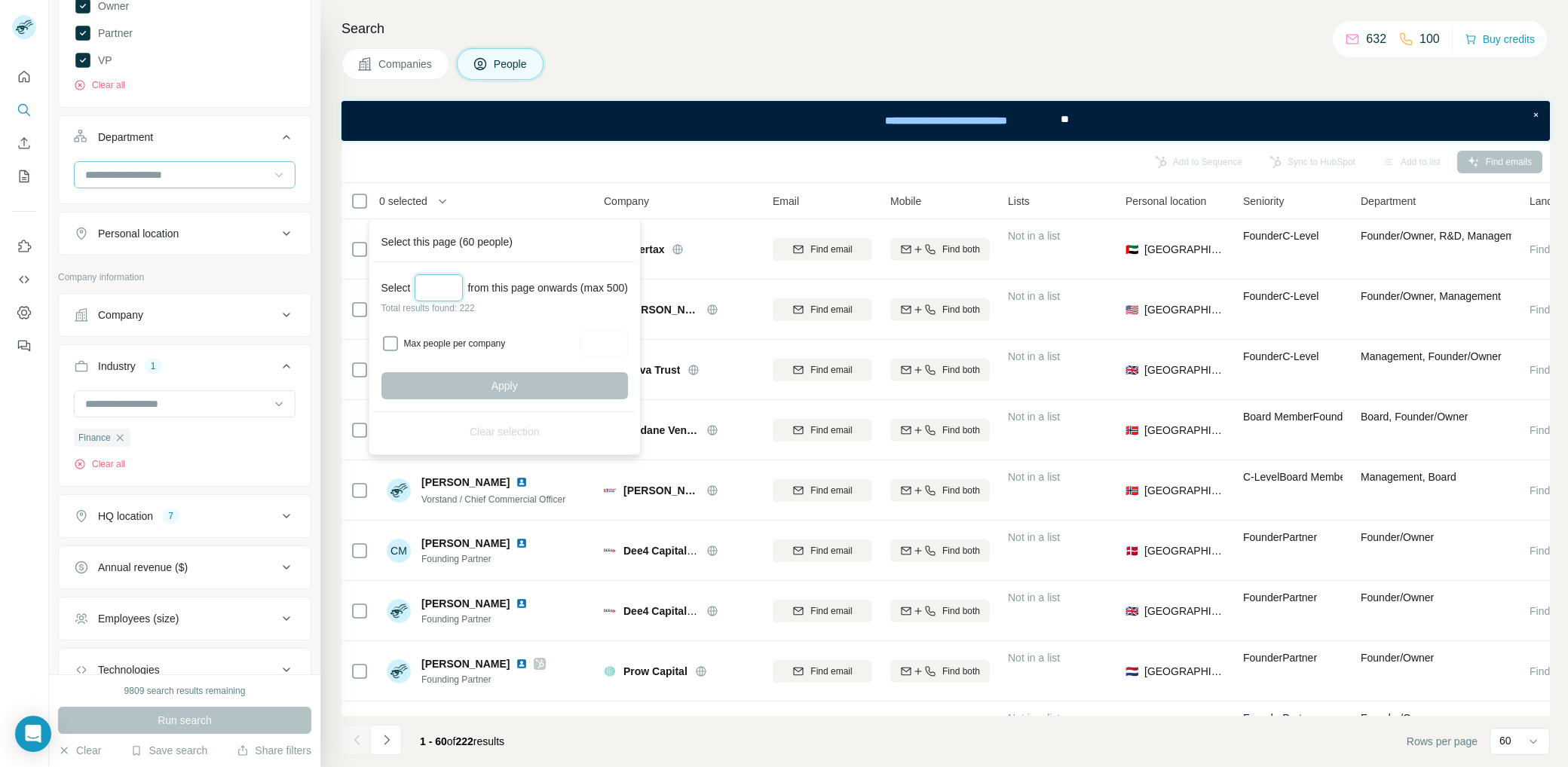
click at [446, 290] on input "Select a number (up to 500)" at bounding box center [439, 287] width 48 height 27
click at [325, 358] on div "Search Companies People Add to Sequence Sync to HubSpot Add to list Find emails…" at bounding box center [944, 383] width 1248 height 767
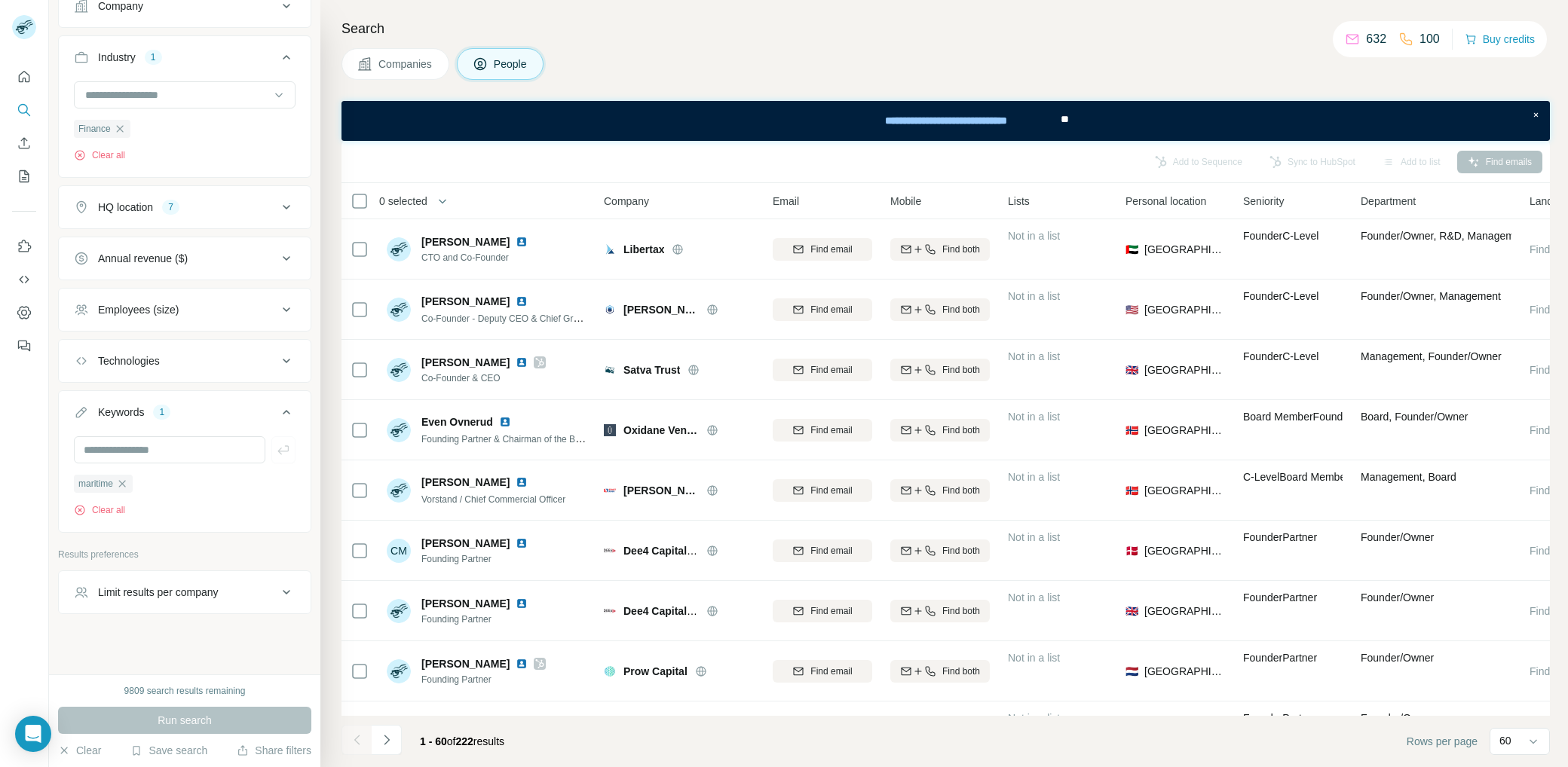
scroll to position [716, 0]
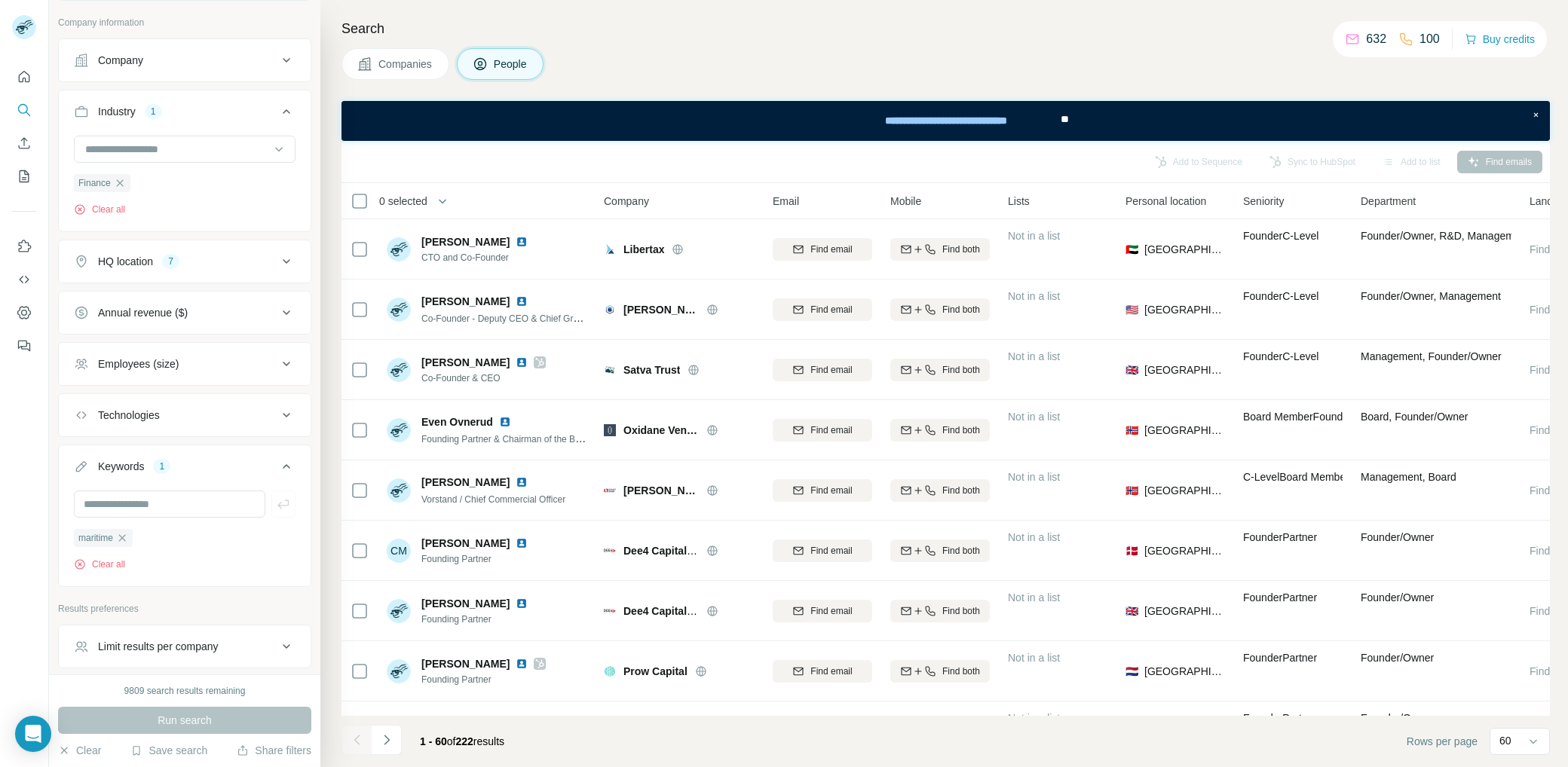
click at [278, 258] on icon at bounding box center [287, 262] width 19 height 19
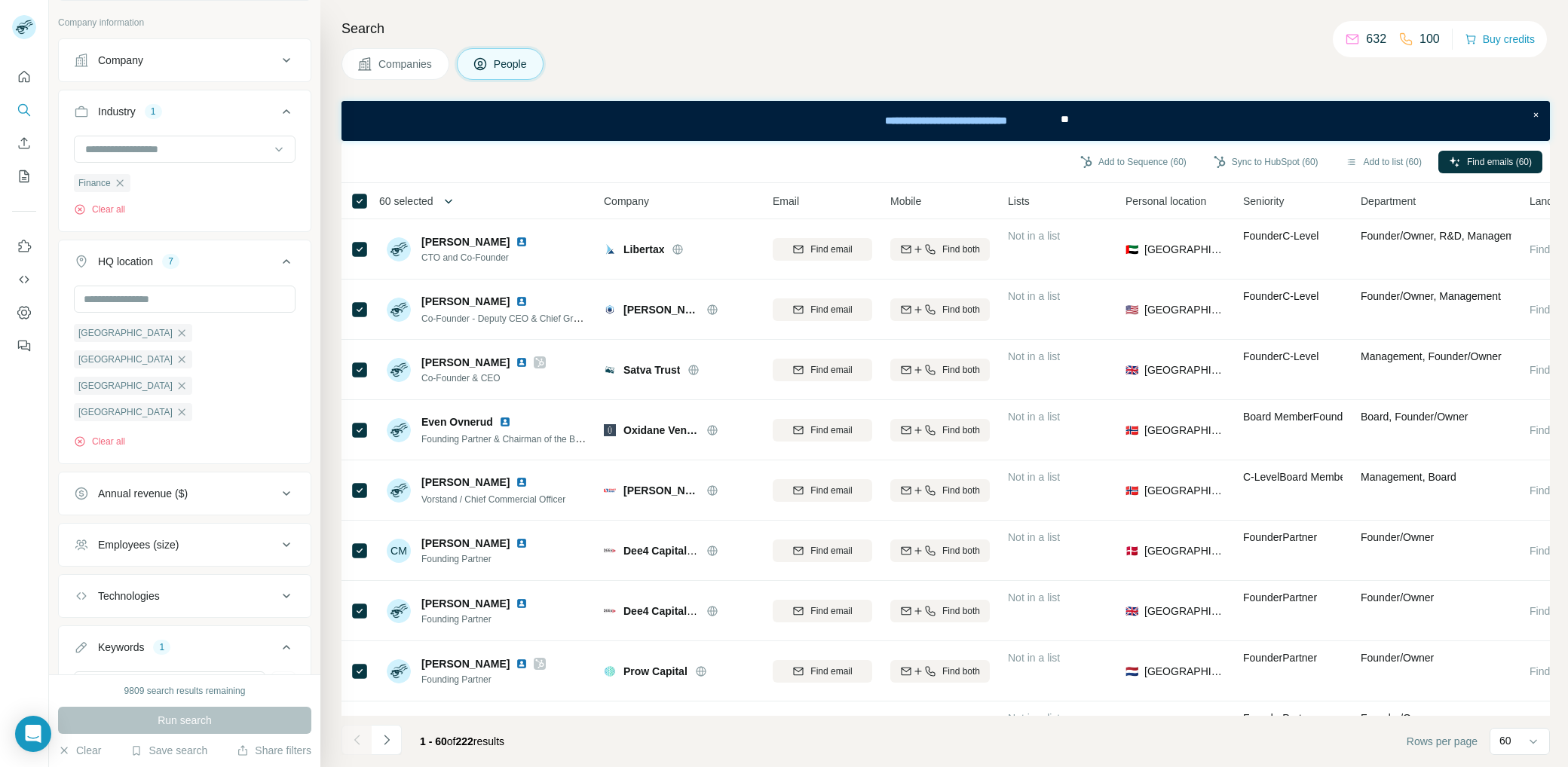
click at [449, 201] on icon "button" at bounding box center [448, 201] width 15 height 15
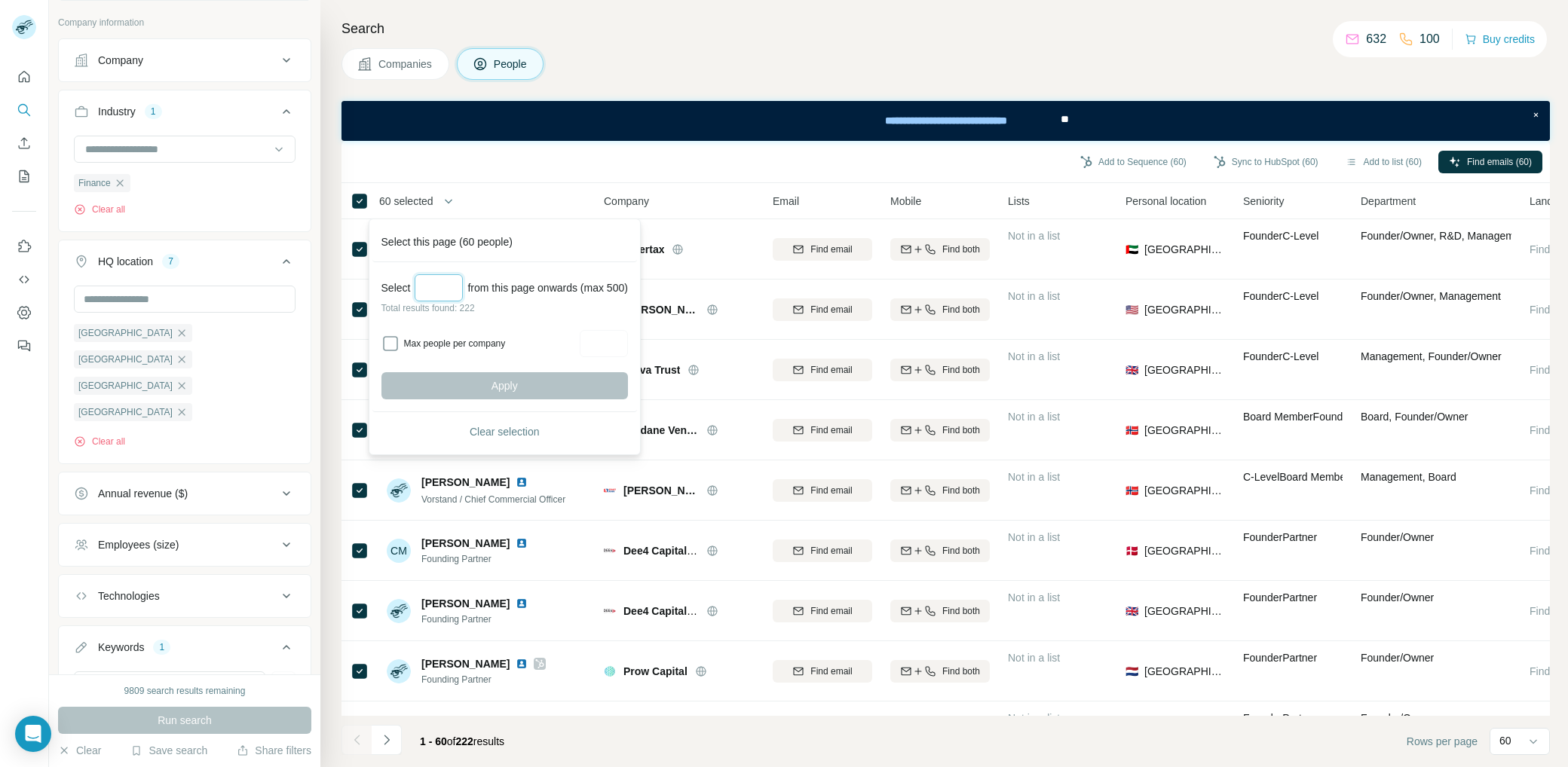
click at [444, 286] on input "Select a number (up to 500)" at bounding box center [439, 287] width 48 height 27
type input "***"
click at [538, 382] on button "Apply" at bounding box center [504, 385] width 246 height 27
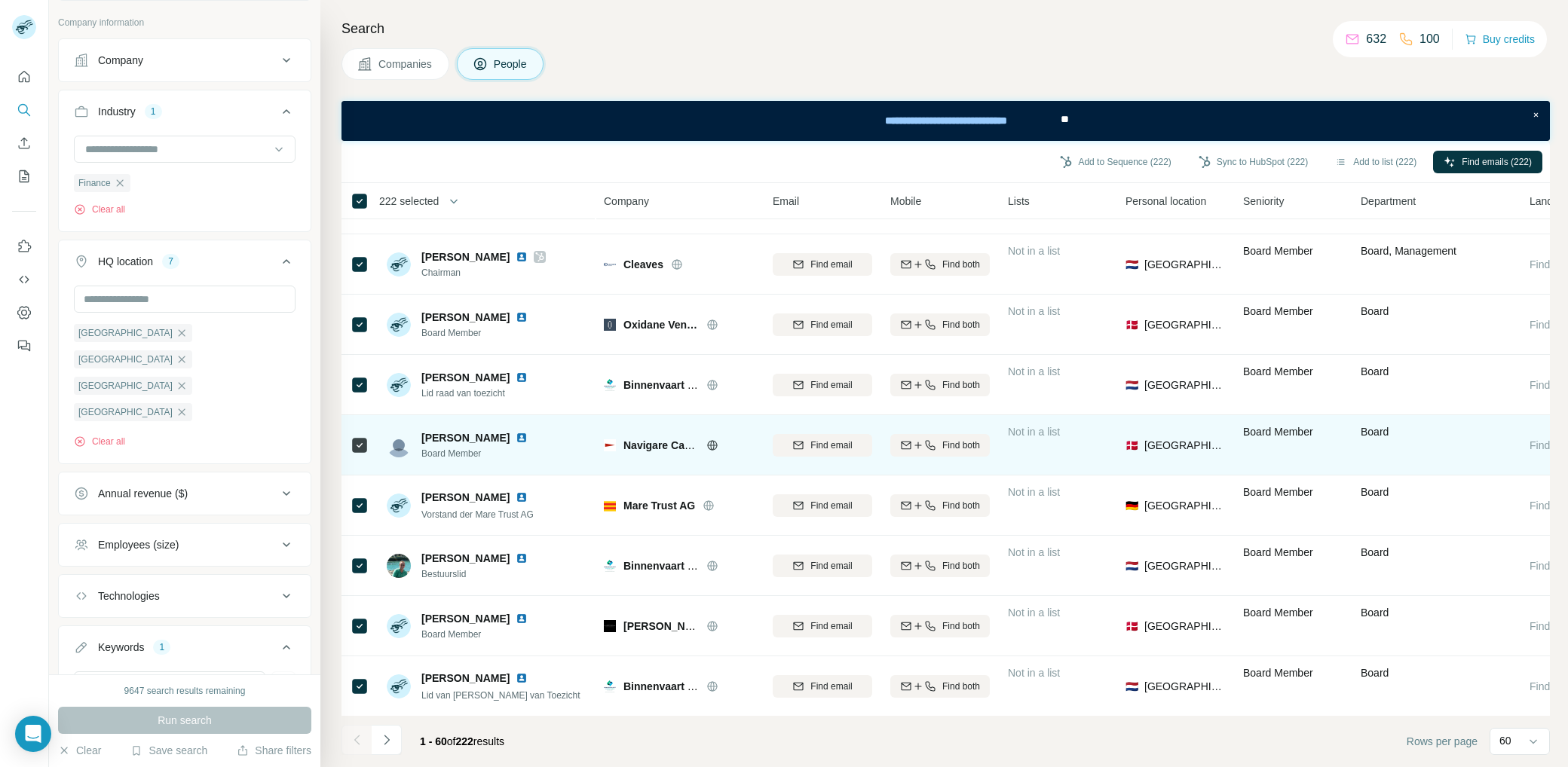
scroll to position [3128, 0]
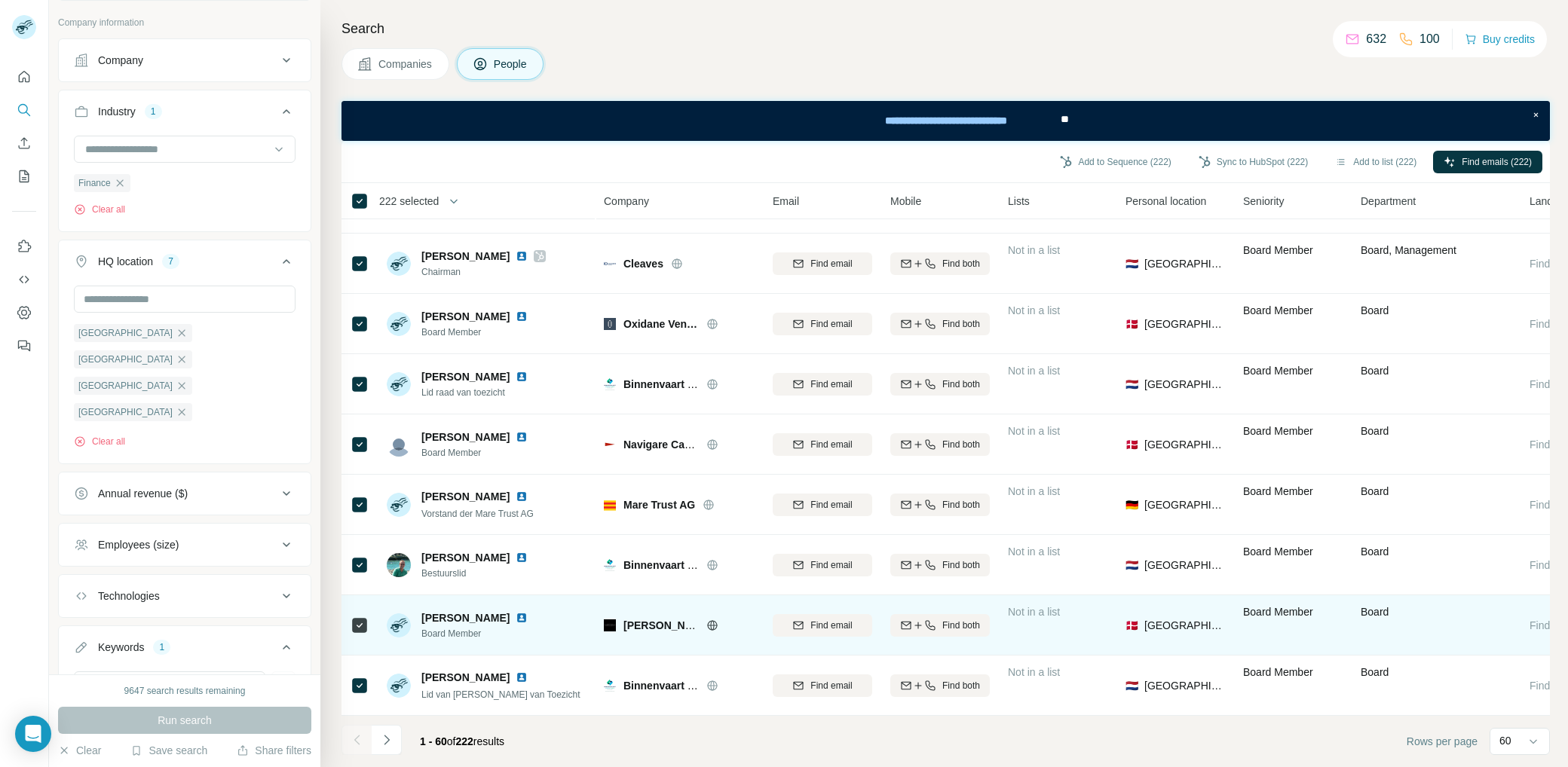
click at [713, 620] on icon at bounding box center [712, 625] width 4 height 10
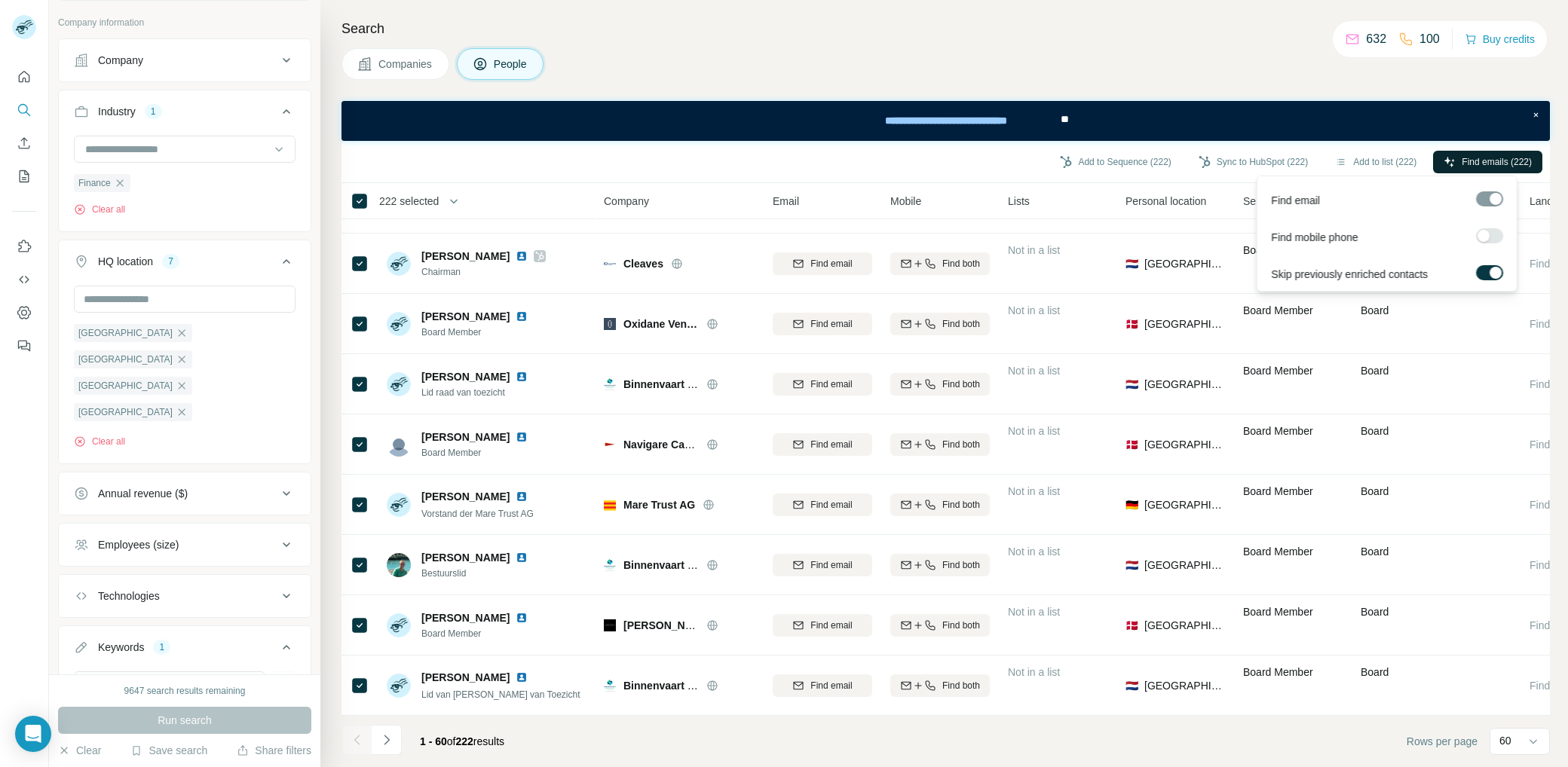
click at [1492, 163] on span "Find emails (222)" at bounding box center [1497, 162] width 70 height 14
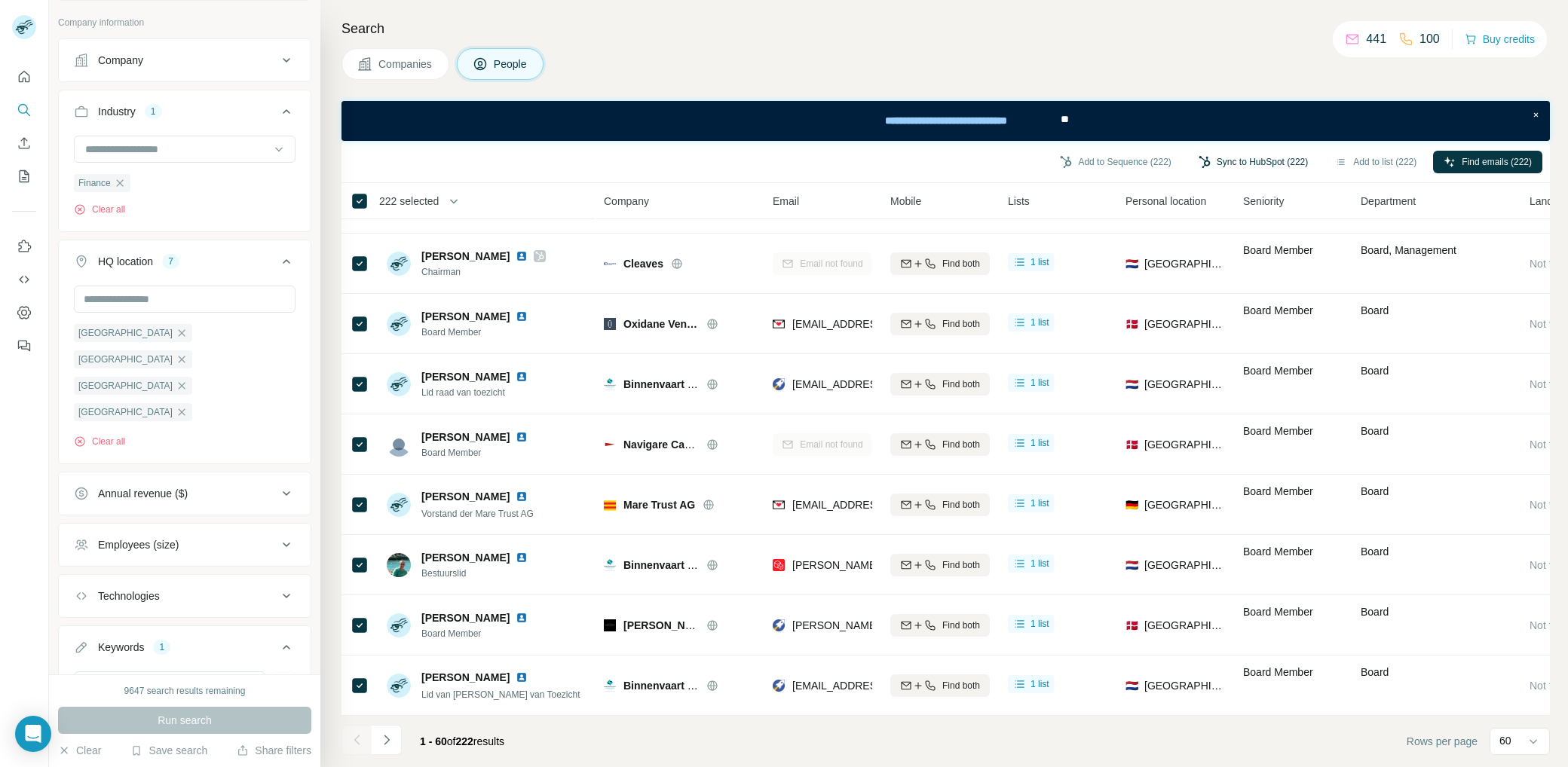
click at [1238, 160] on button "Sync to HubSpot (222)" at bounding box center [1252, 162] width 131 height 22
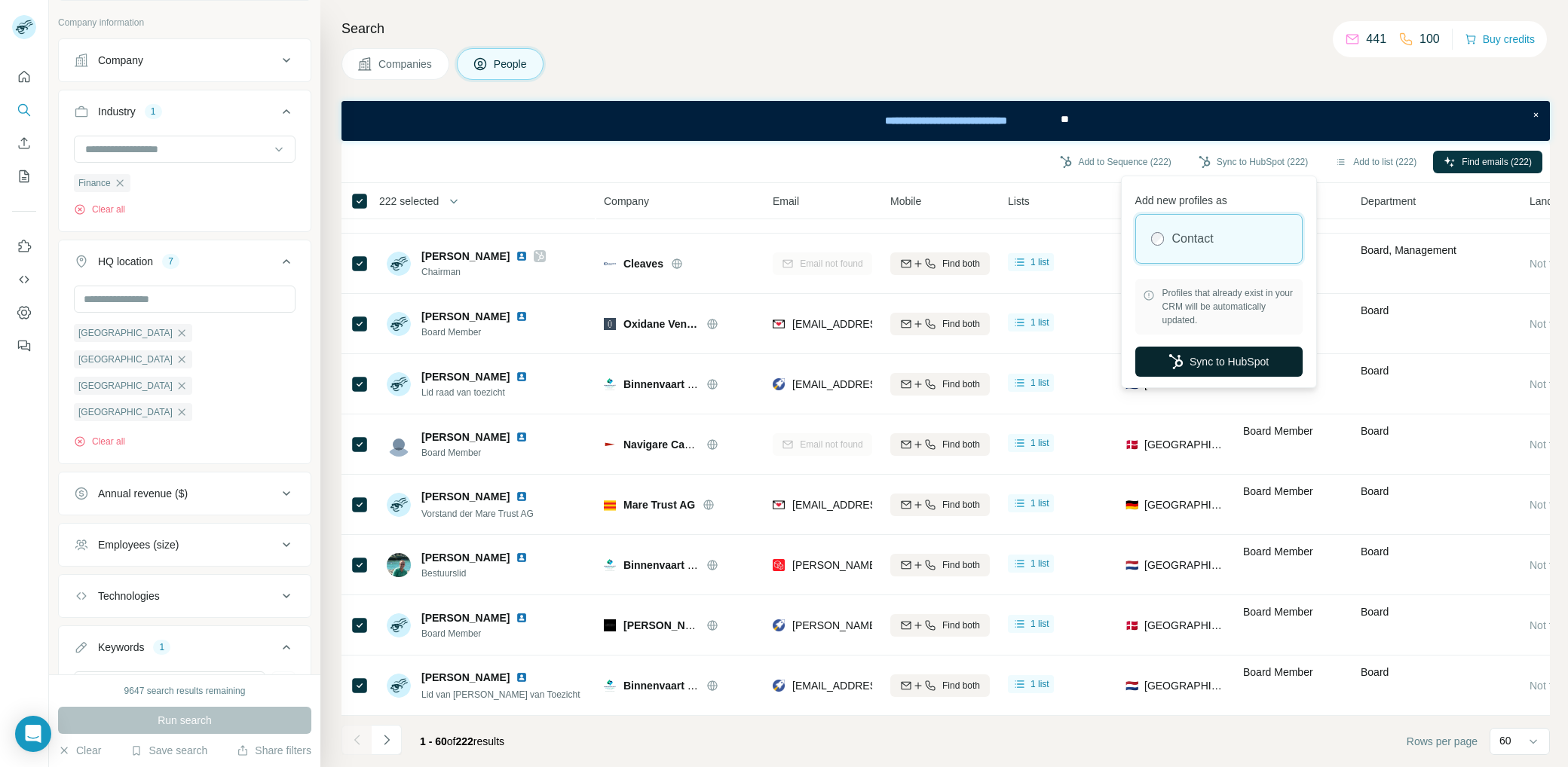
click at [1218, 362] on button "Sync to HubSpot" at bounding box center [1218, 362] width 168 height 31
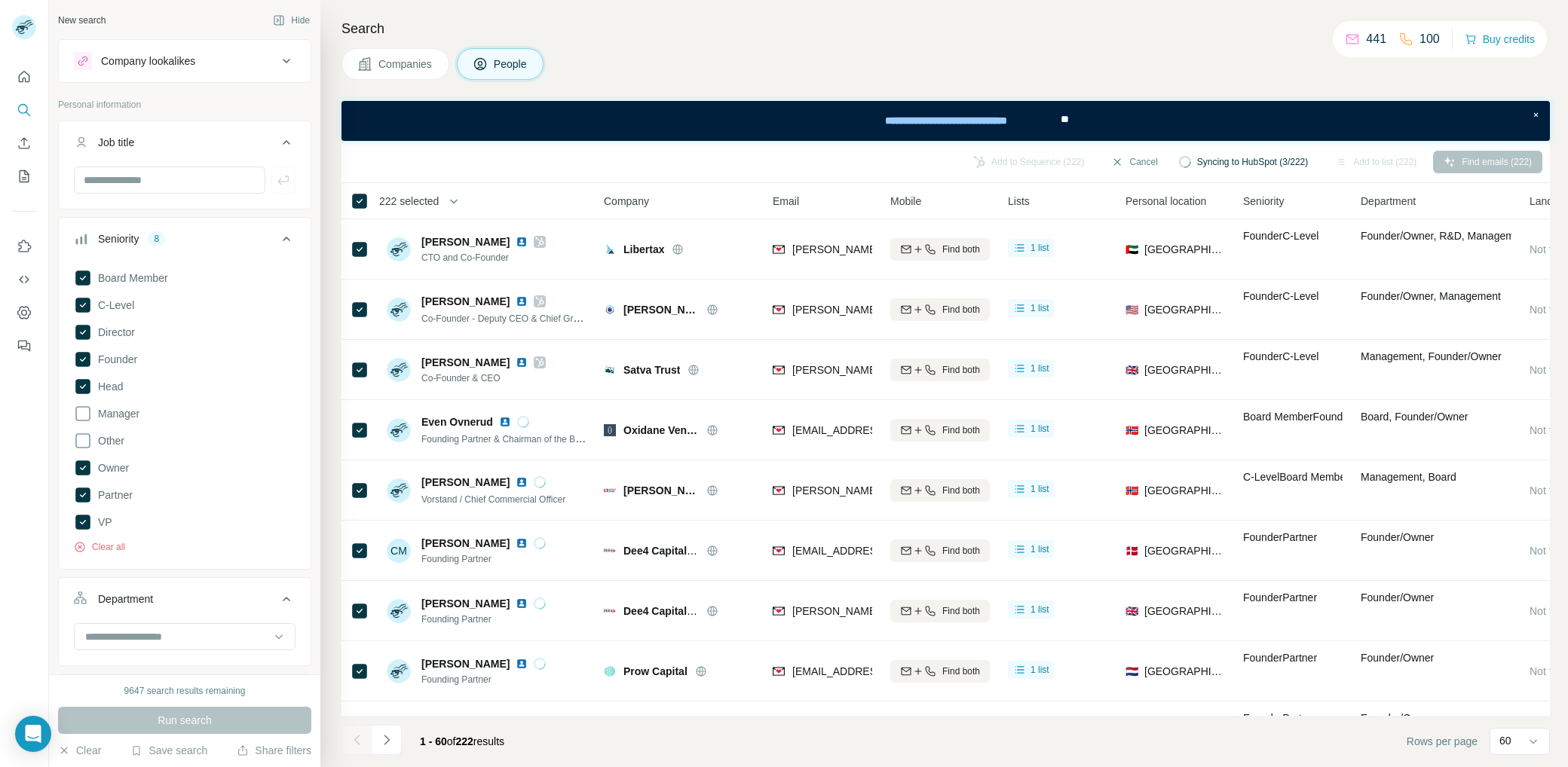
scroll to position [3128, 0]
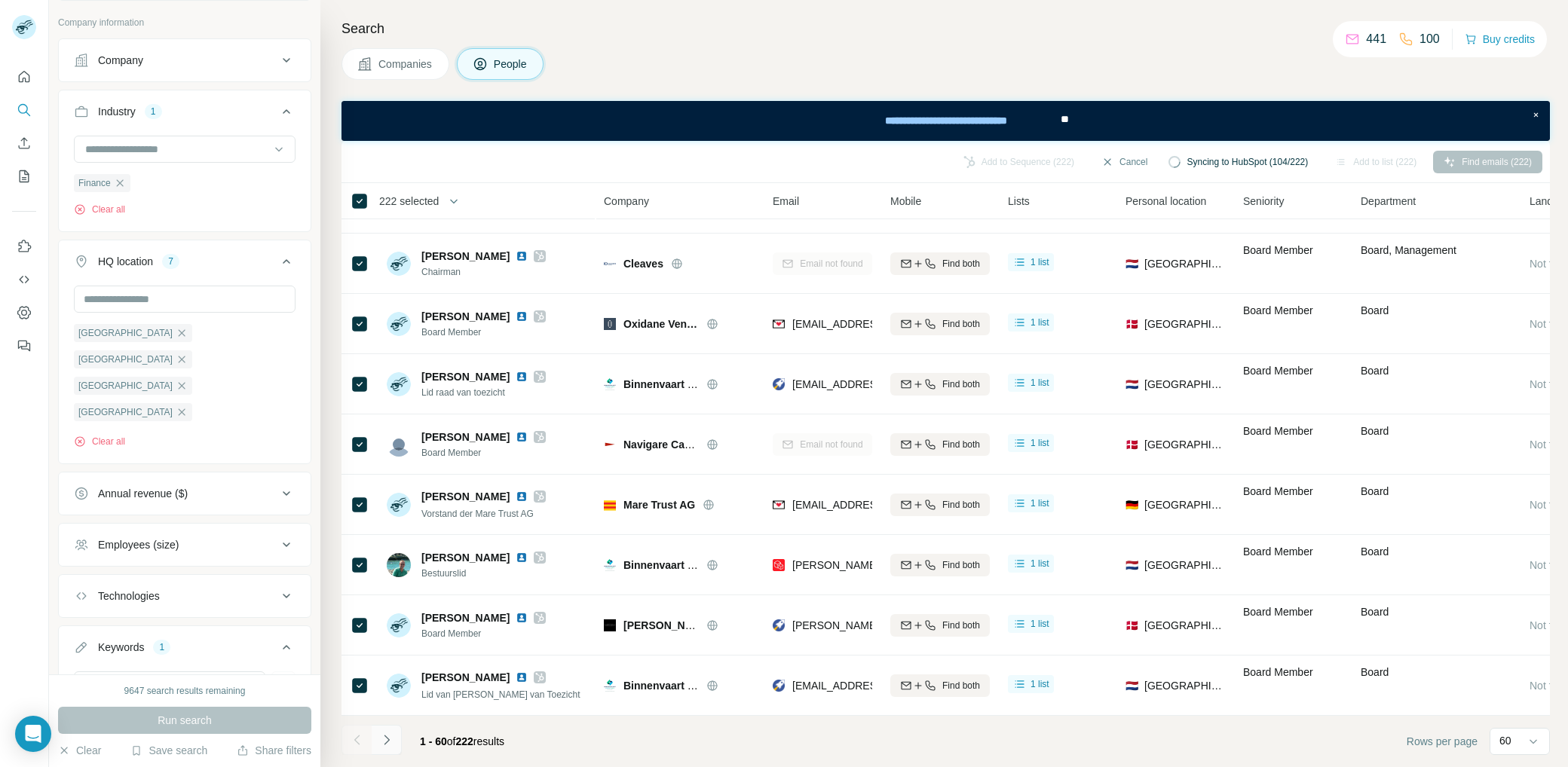
click at [383, 741] on icon "Navigate to next page" at bounding box center [387, 740] width 15 height 15
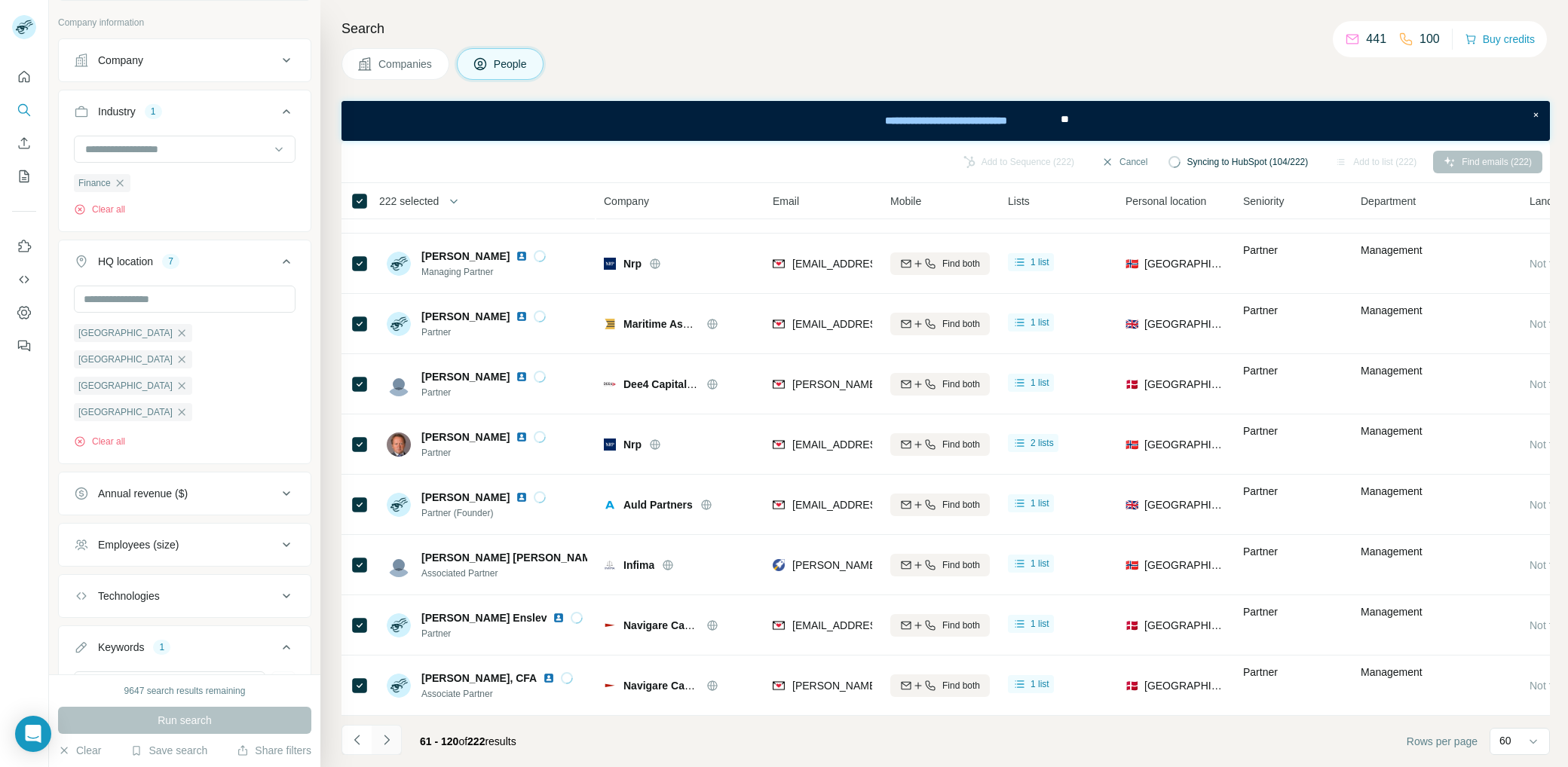
click at [388, 739] on icon "Navigate to next page" at bounding box center [386, 739] width 6 height 10
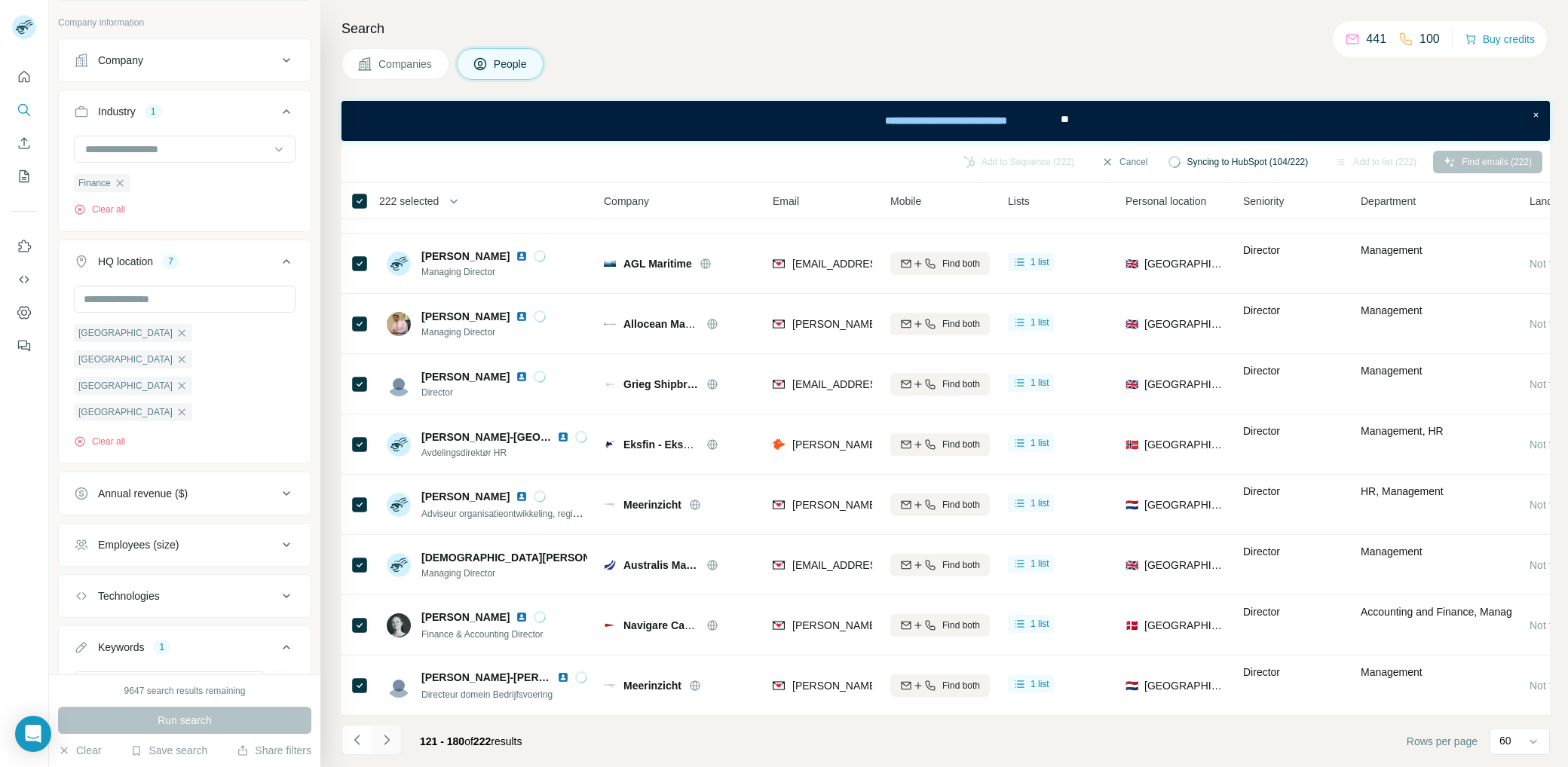
click at [391, 743] on icon "Navigate to next page" at bounding box center [387, 740] width 15 height 15
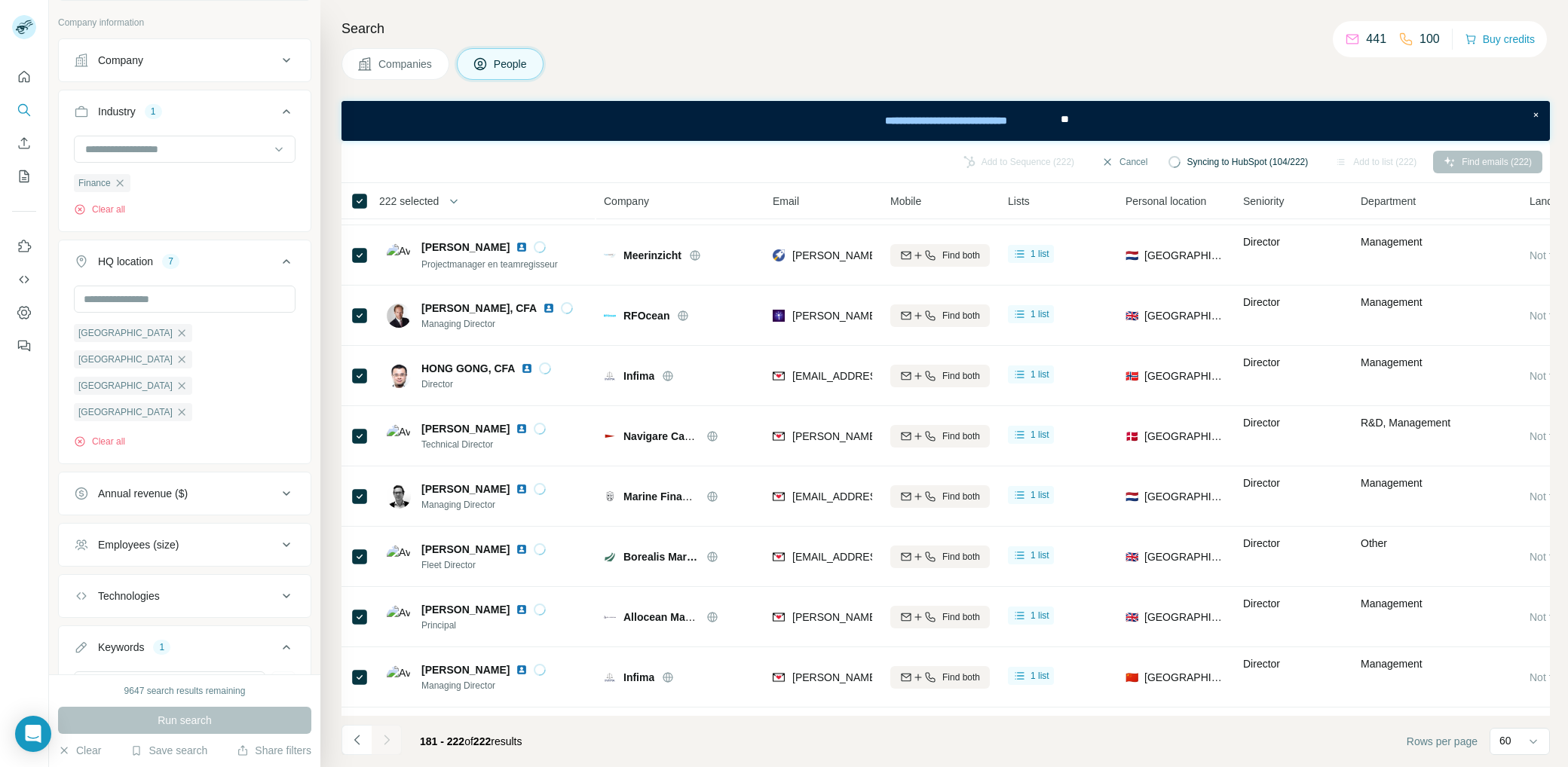
scroll to position [2043, 0]
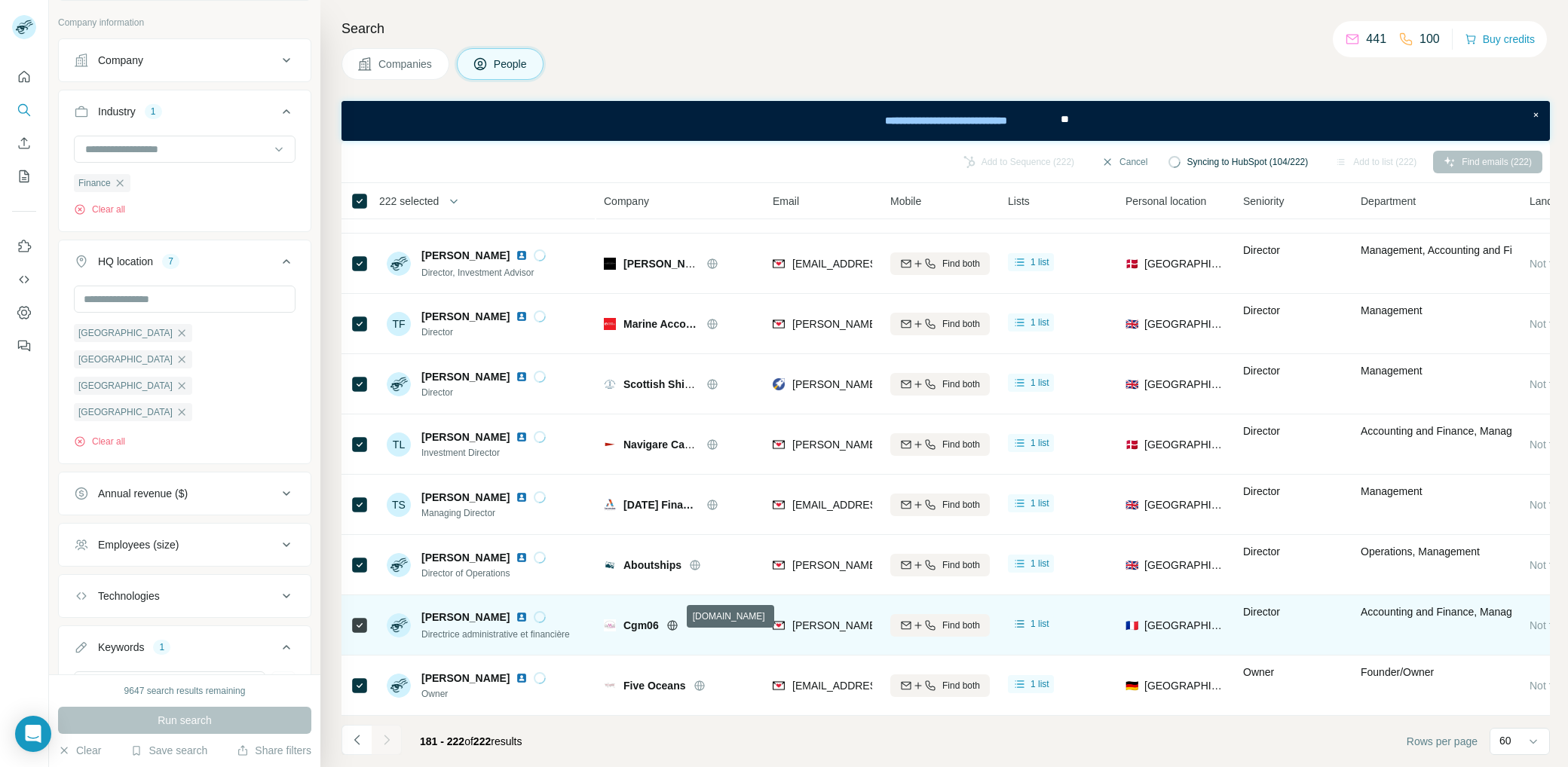
click at [678, 619] on icon at bounding box center [672, 625] width 12 height 12
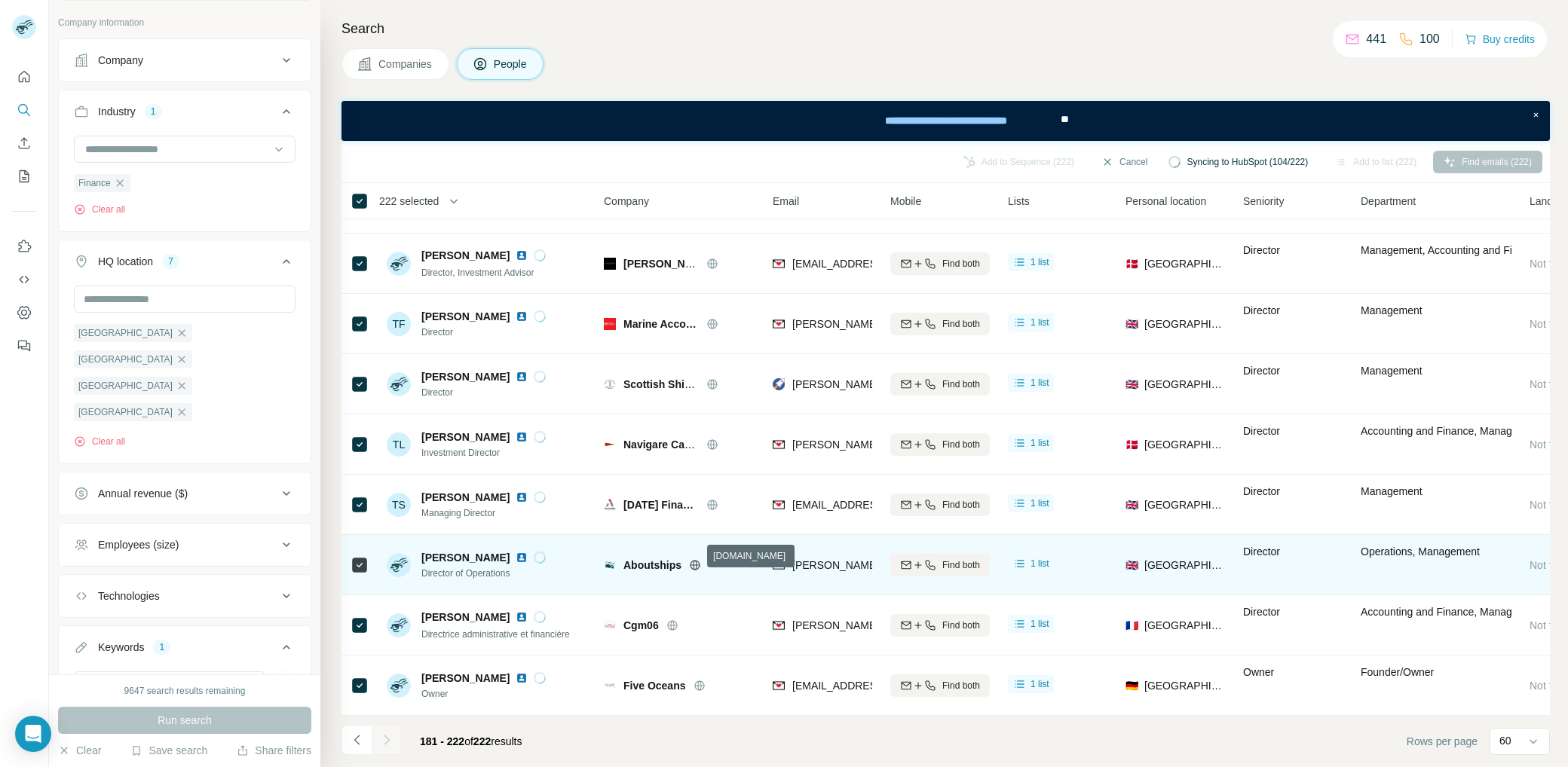
click at [696, 559] on icon at bounding box center [694, 564] width 12 height 12
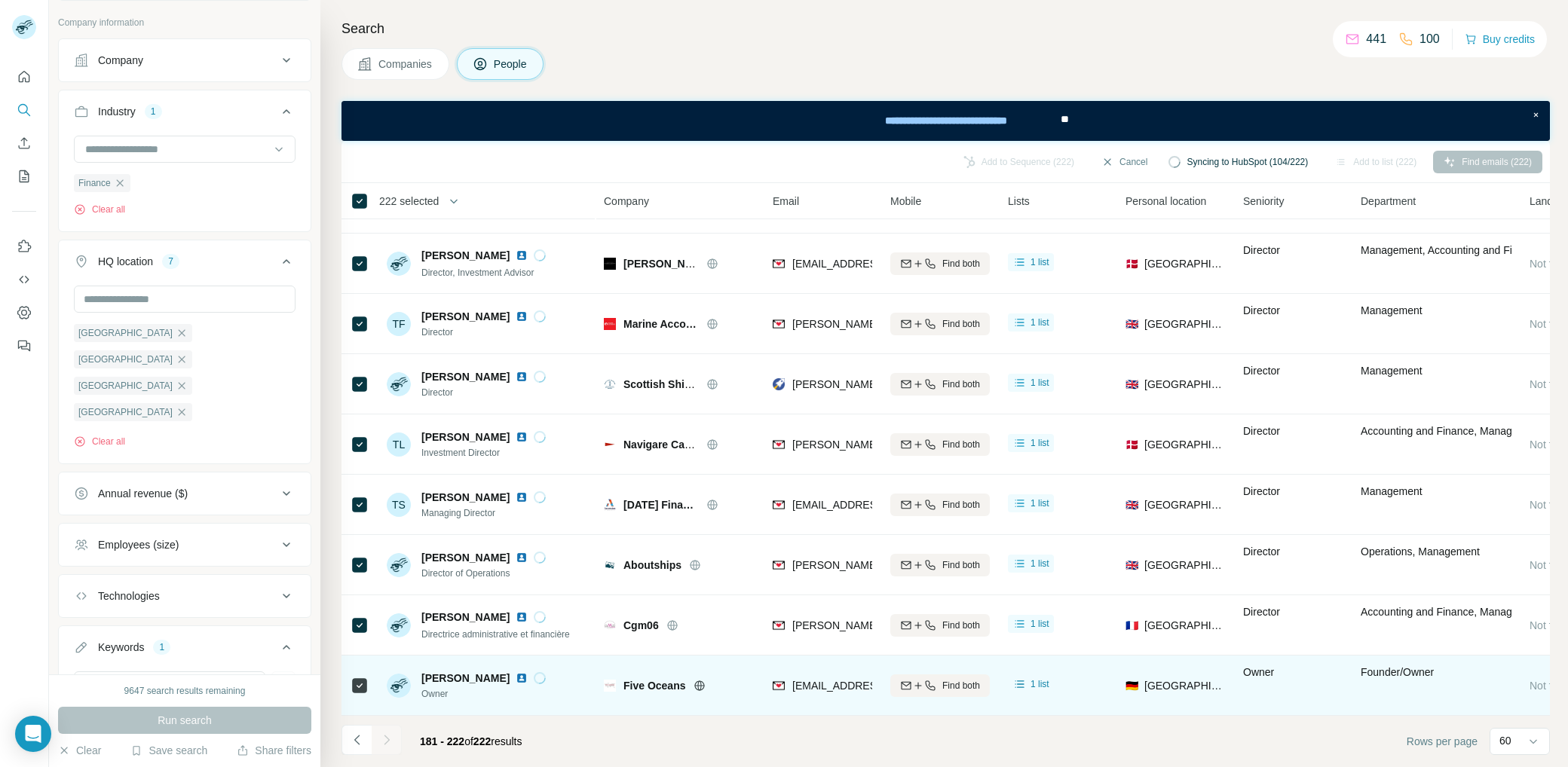
click at [701, 680] on icon at bounding box center [699, 686] width 12 height 12
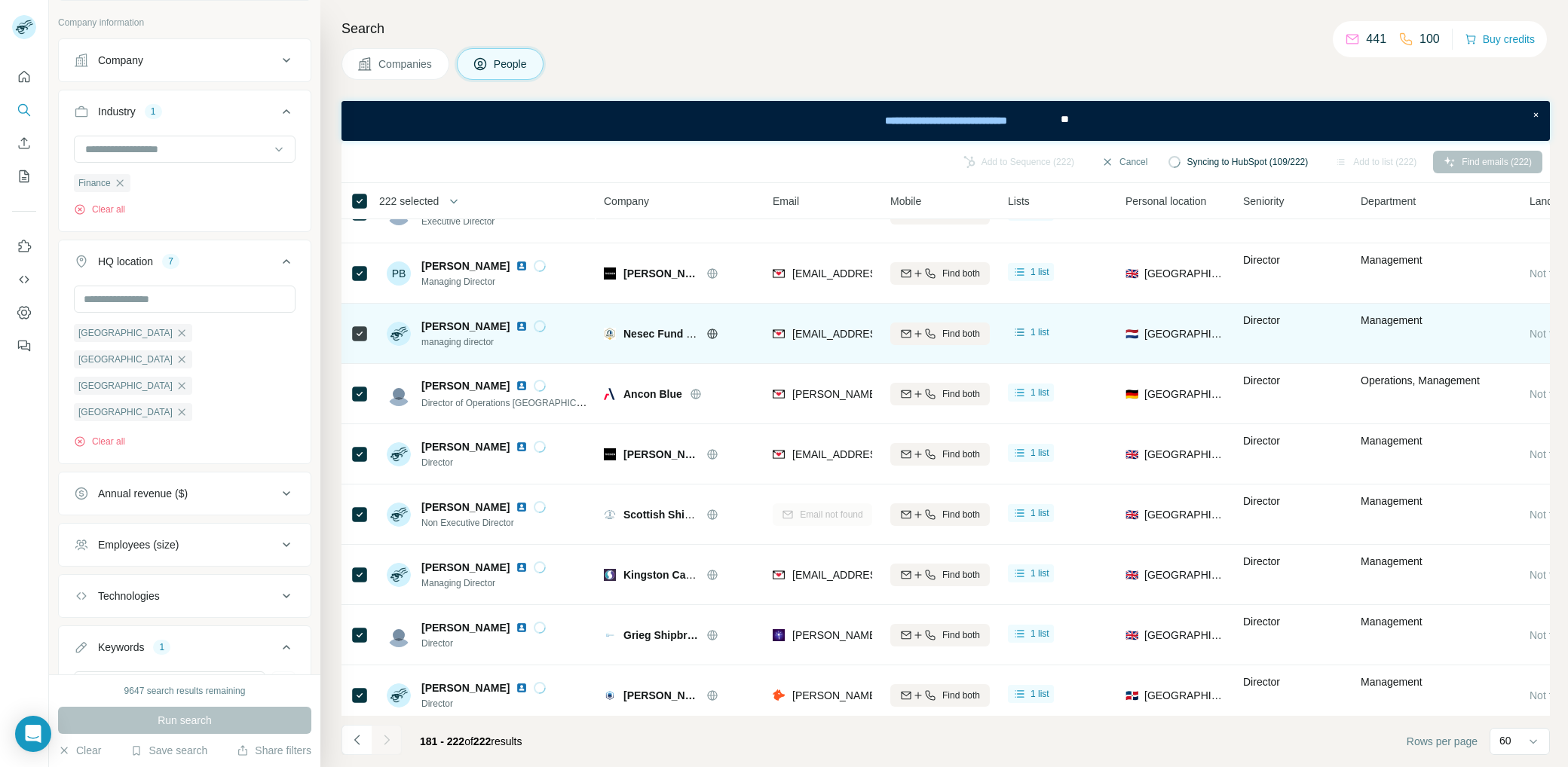
scroll to position [1481, 0]
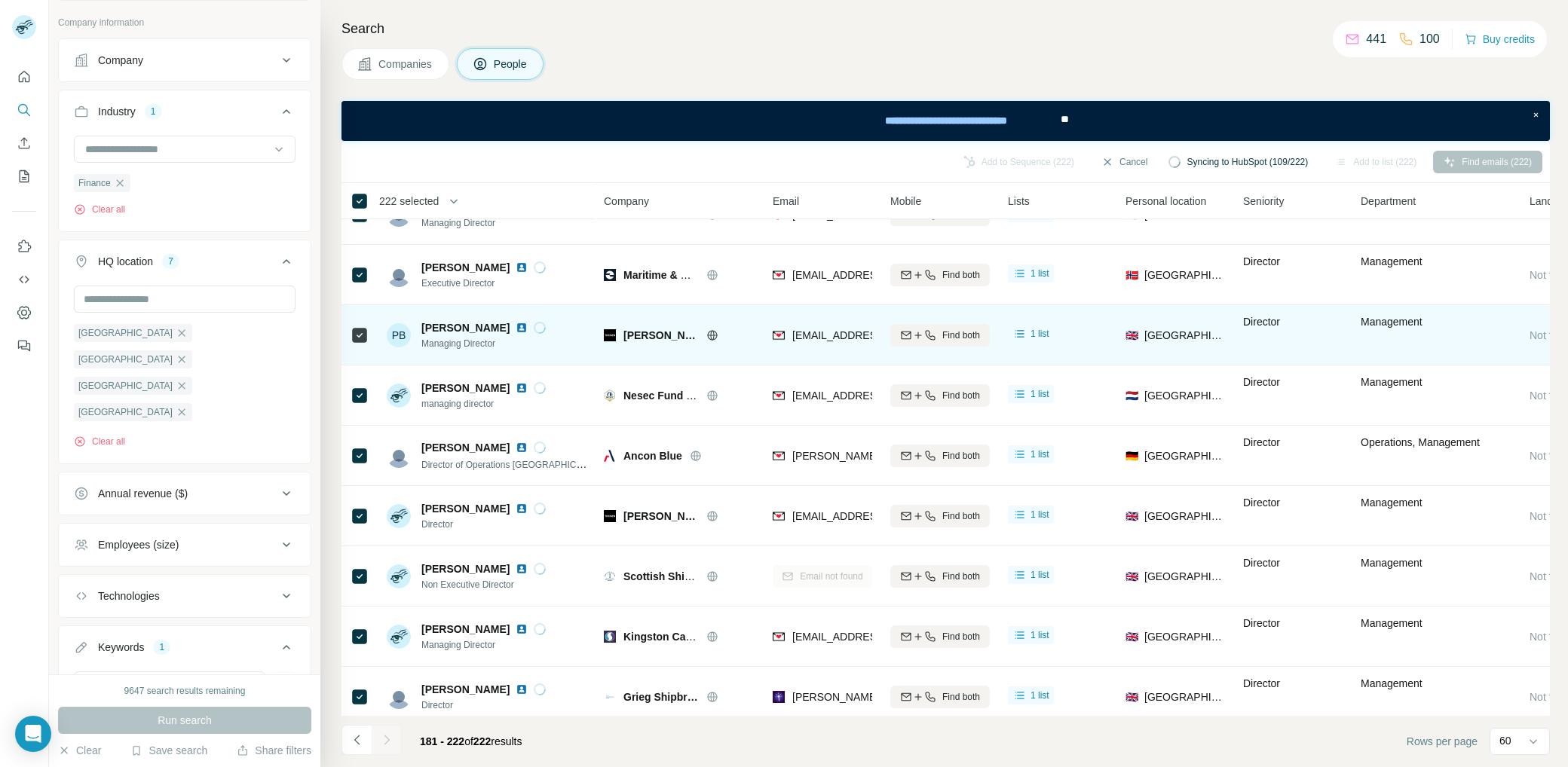
click at [716, 334] on icon at bounding box center [712, 335] width 12 height 12
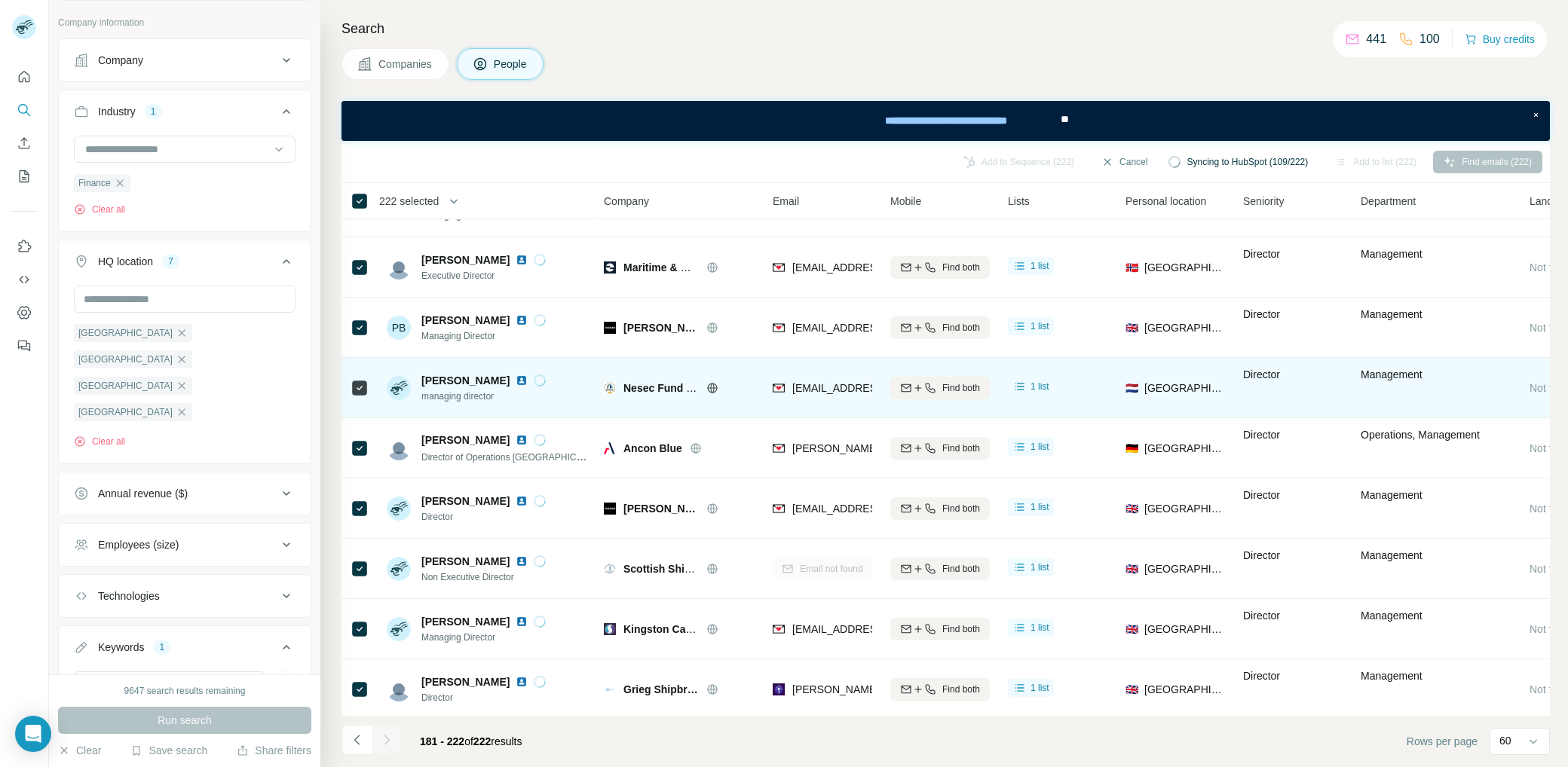
scroll to position [1669, 0]
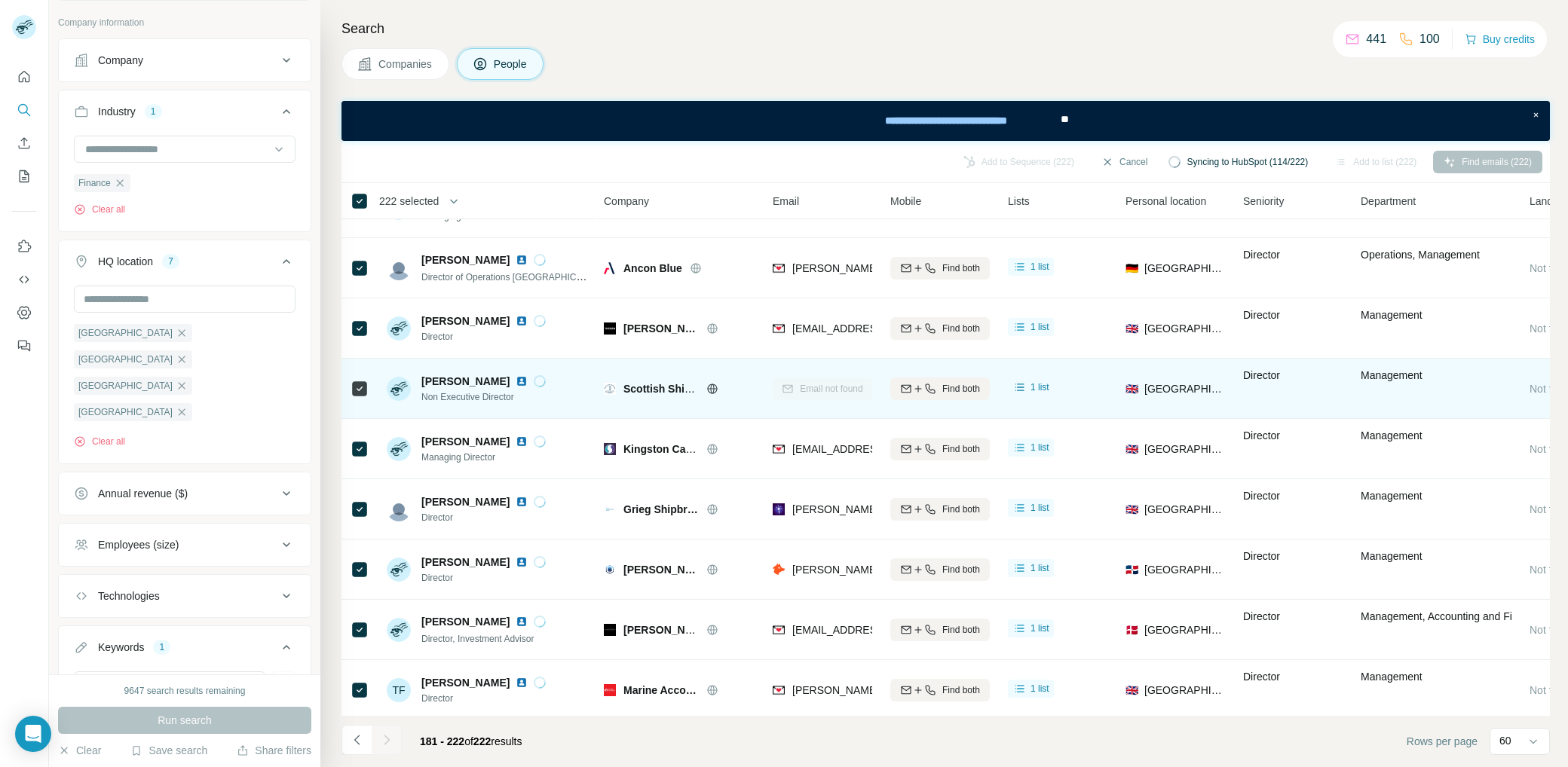
click at [714, 386] on icon at bounding box center [712, 389] width 12 height 12
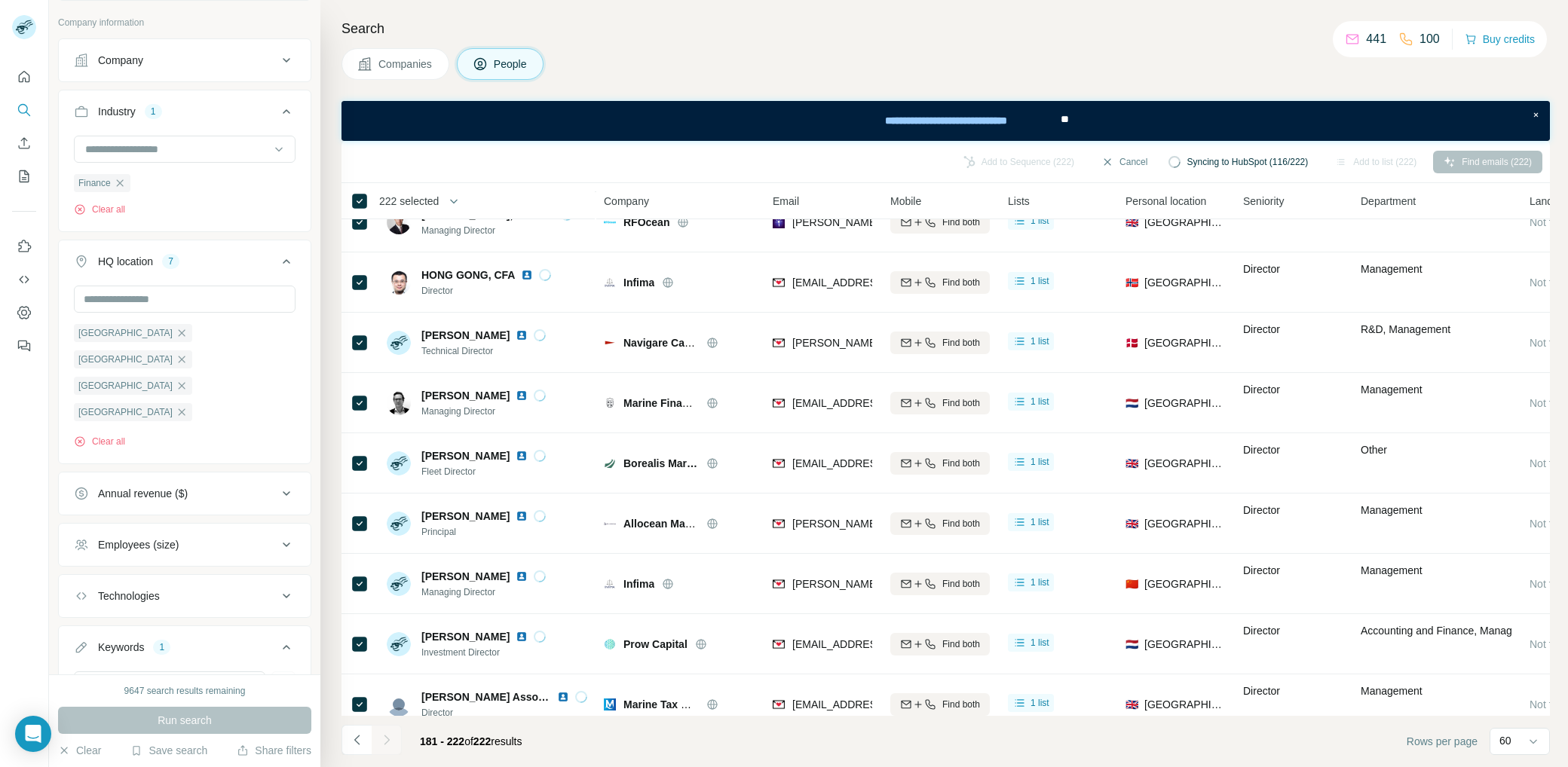
scroll to position [0, 0]
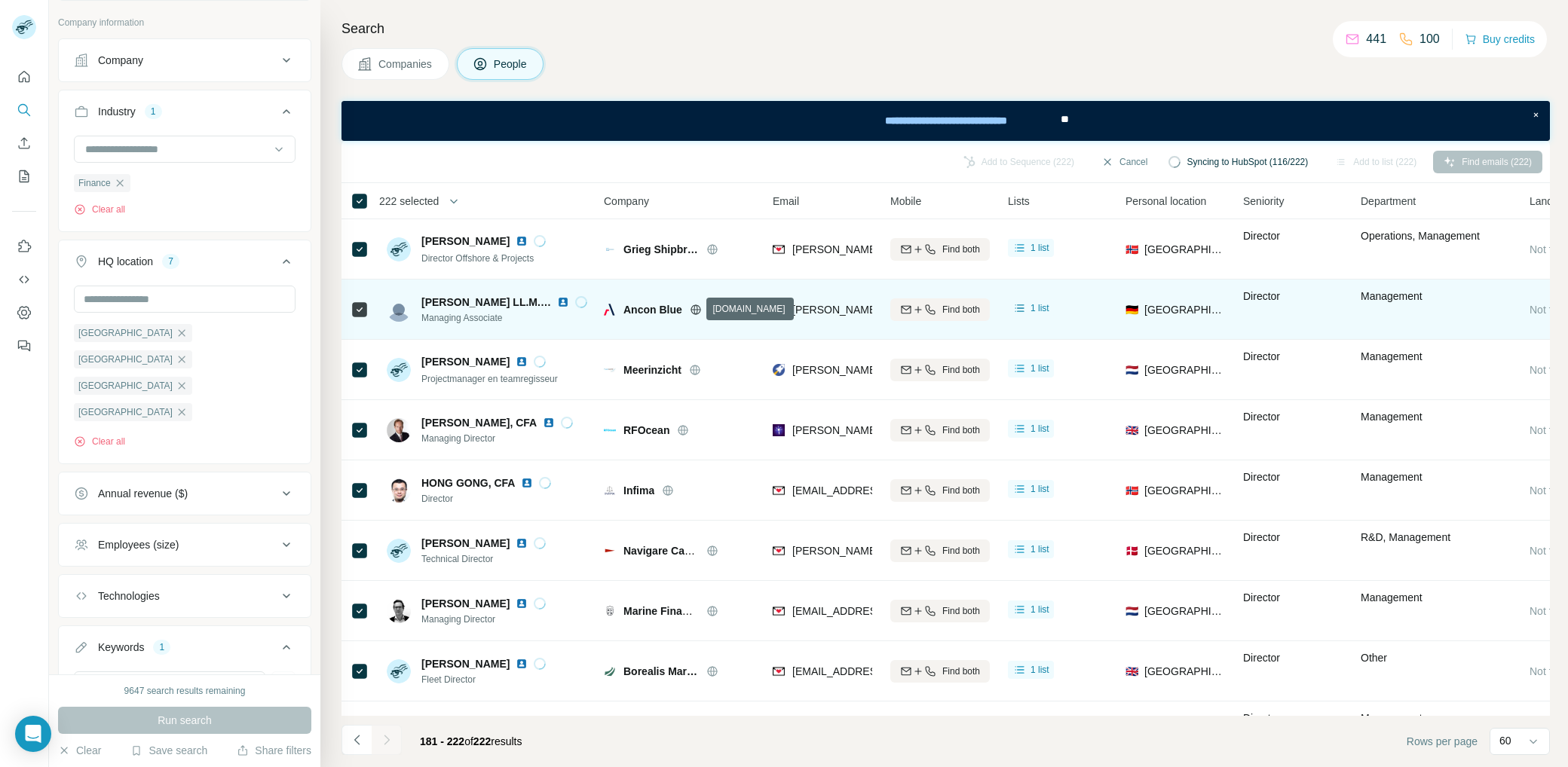
click at [696, 312] on icon at bounding box center [695, 309] width 12 height 12
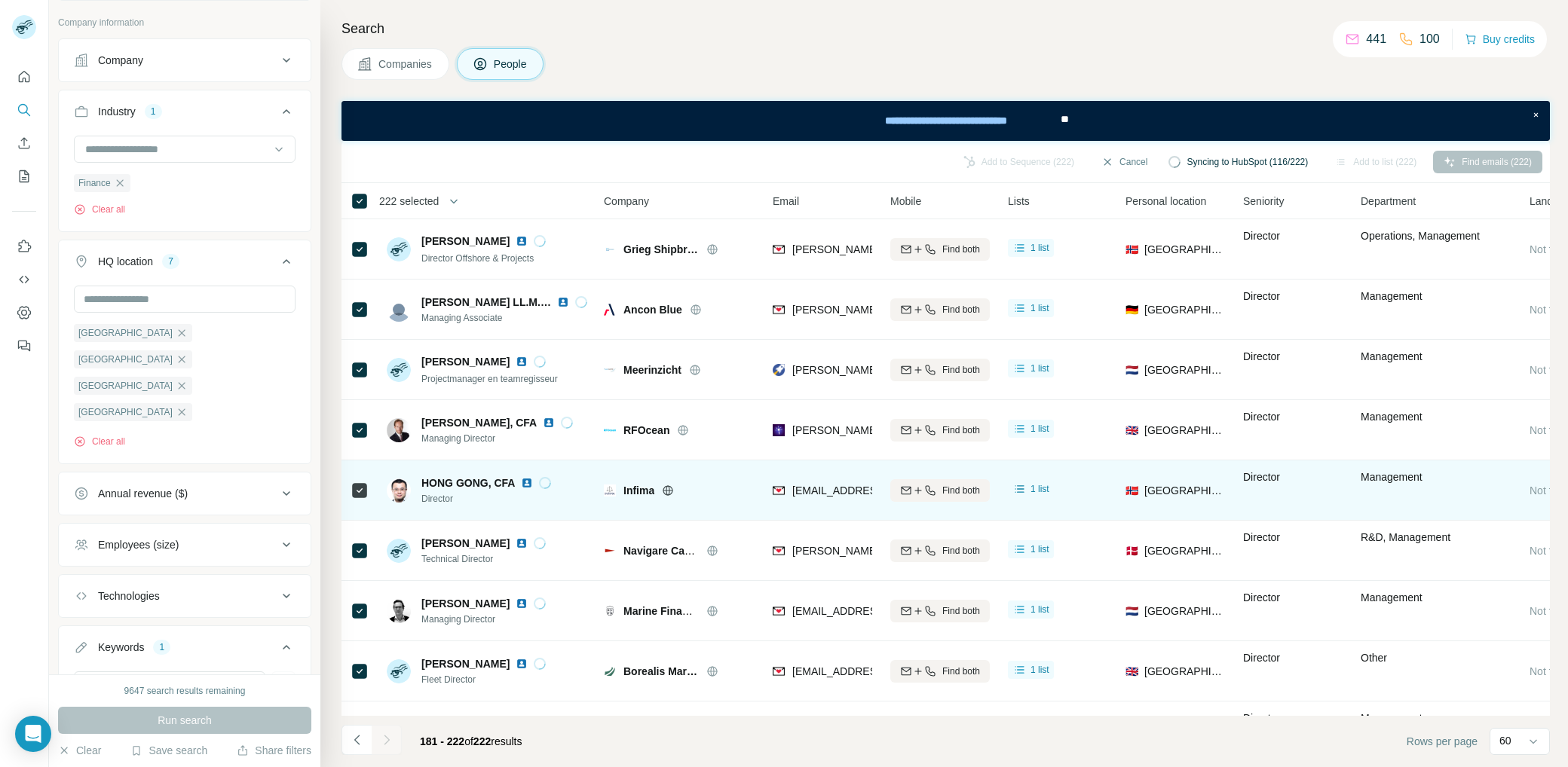
click at [676, 489] on div at bounding box center [686, 490] width 48 height 12
click at [672, 489] on icon at bounding box center [668, 489] width 10 height 10
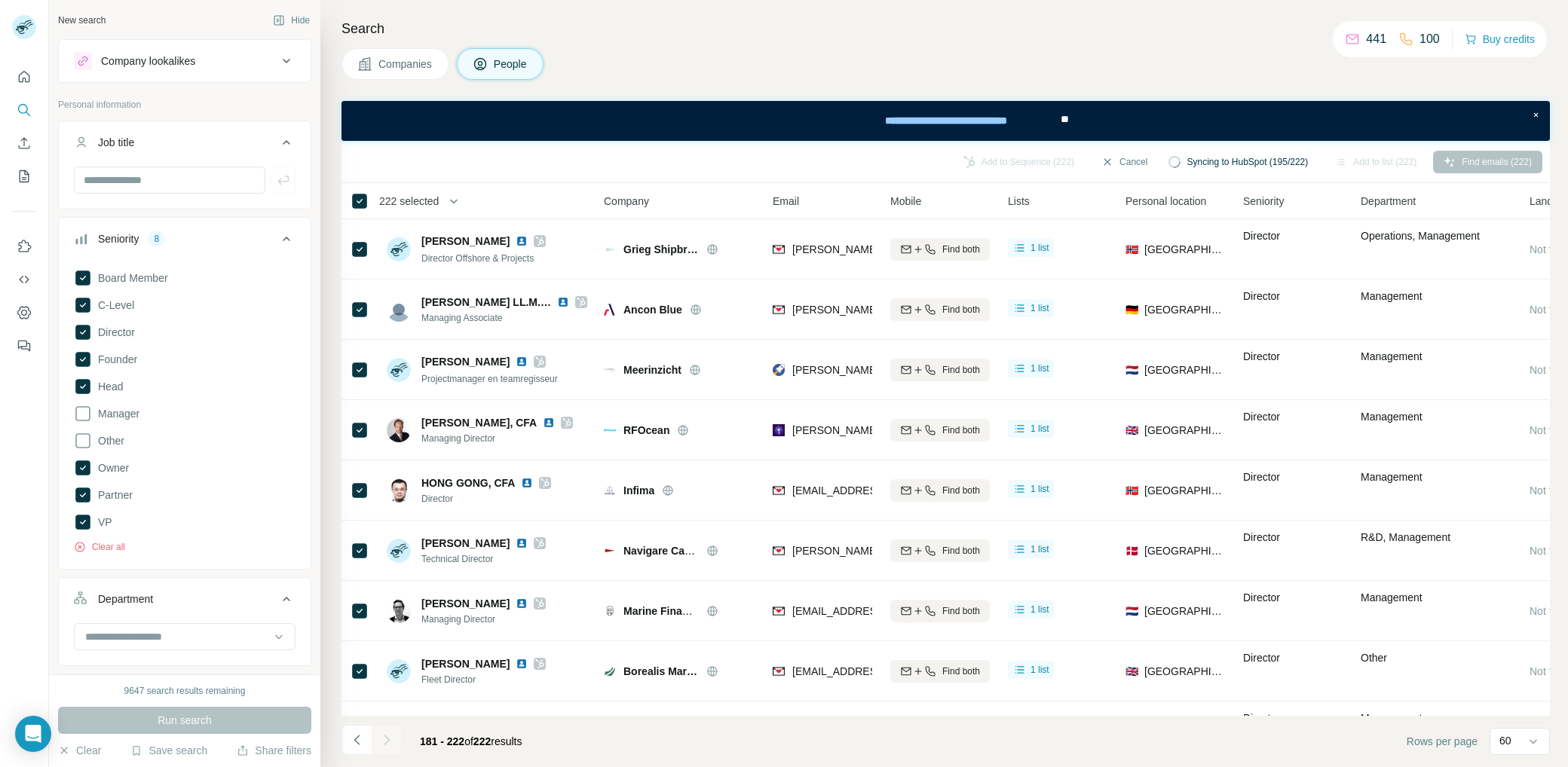
scroll to position [716, 0]
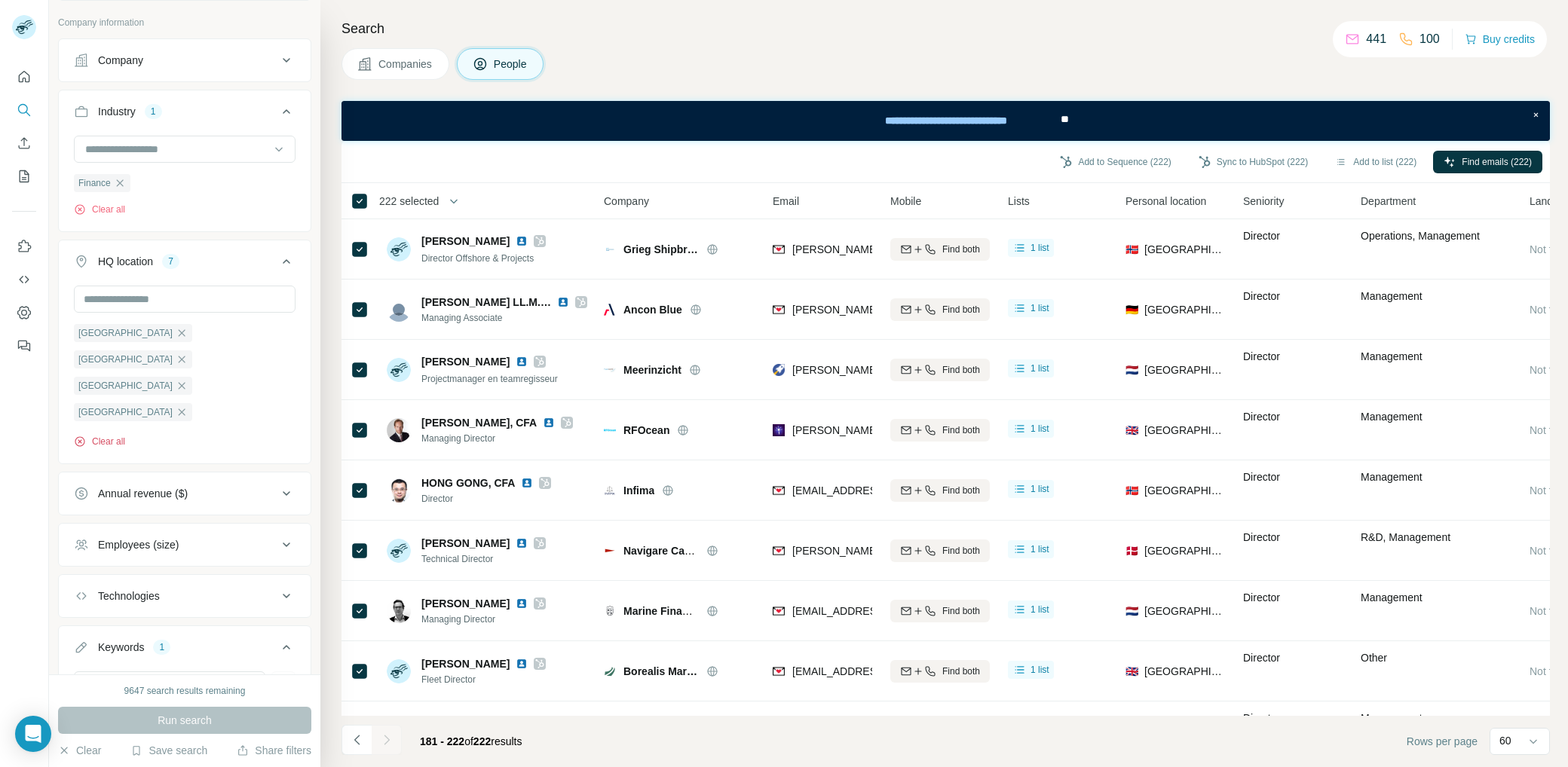
click at [118, 435] on button "Clear all" at bounding box center [99, 441] width 51 height 14
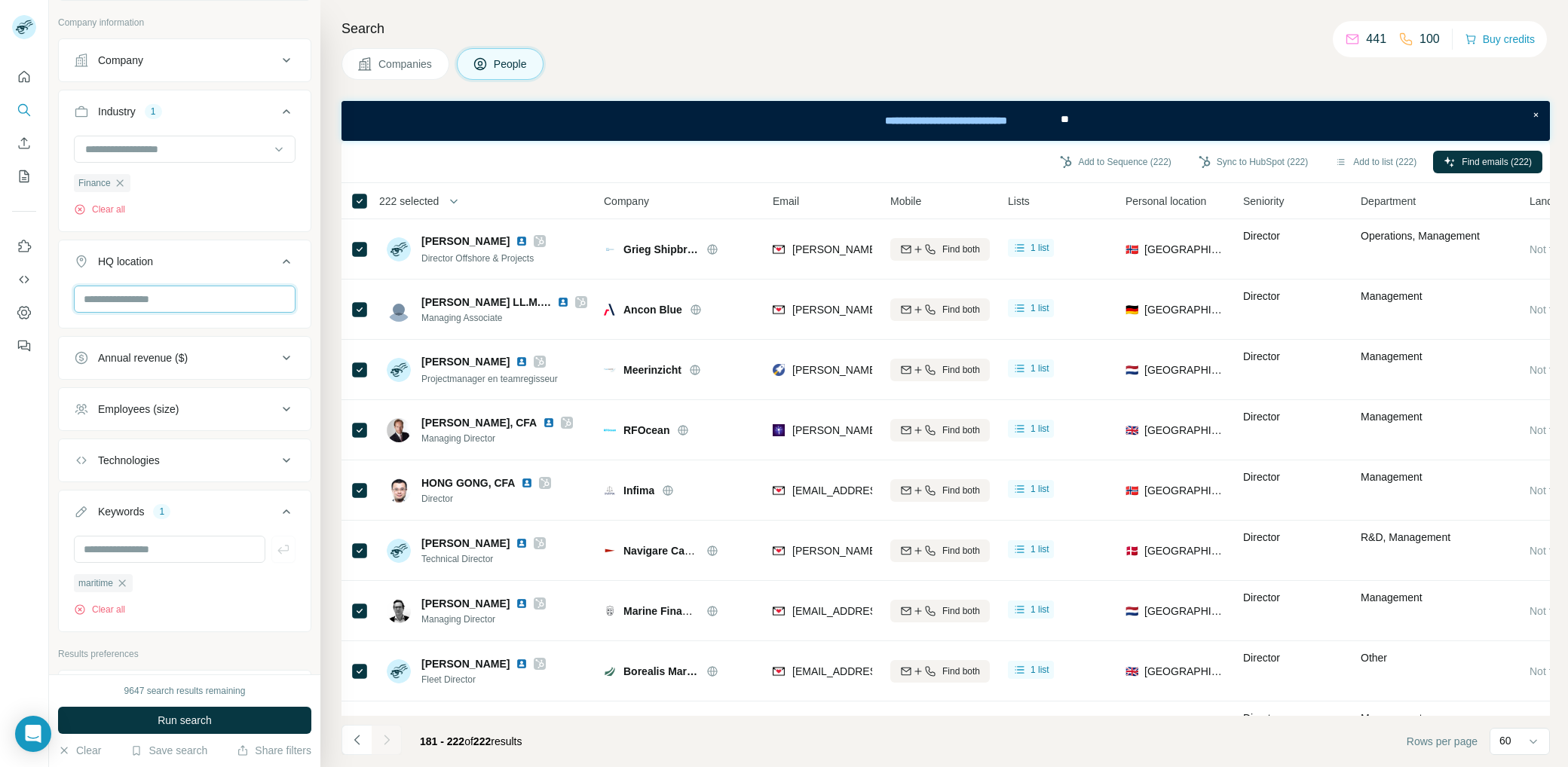
click at [154, 293] on input "text" at bounding box center [184, 299] width 221 height 27
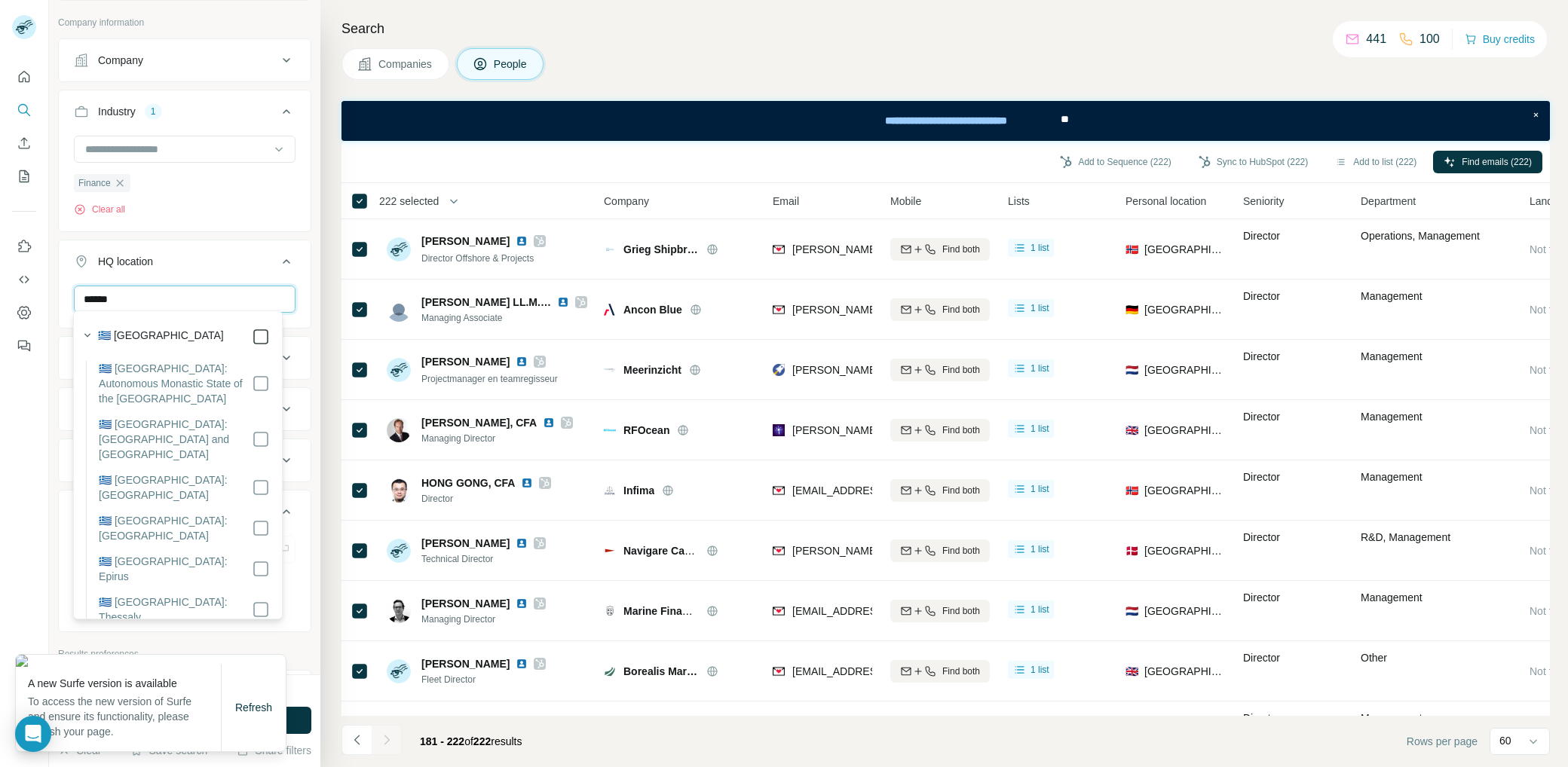
type input "******"
click at [253, 713] on span "Refresh" at bounding box center [254, 707] width 37 height 12
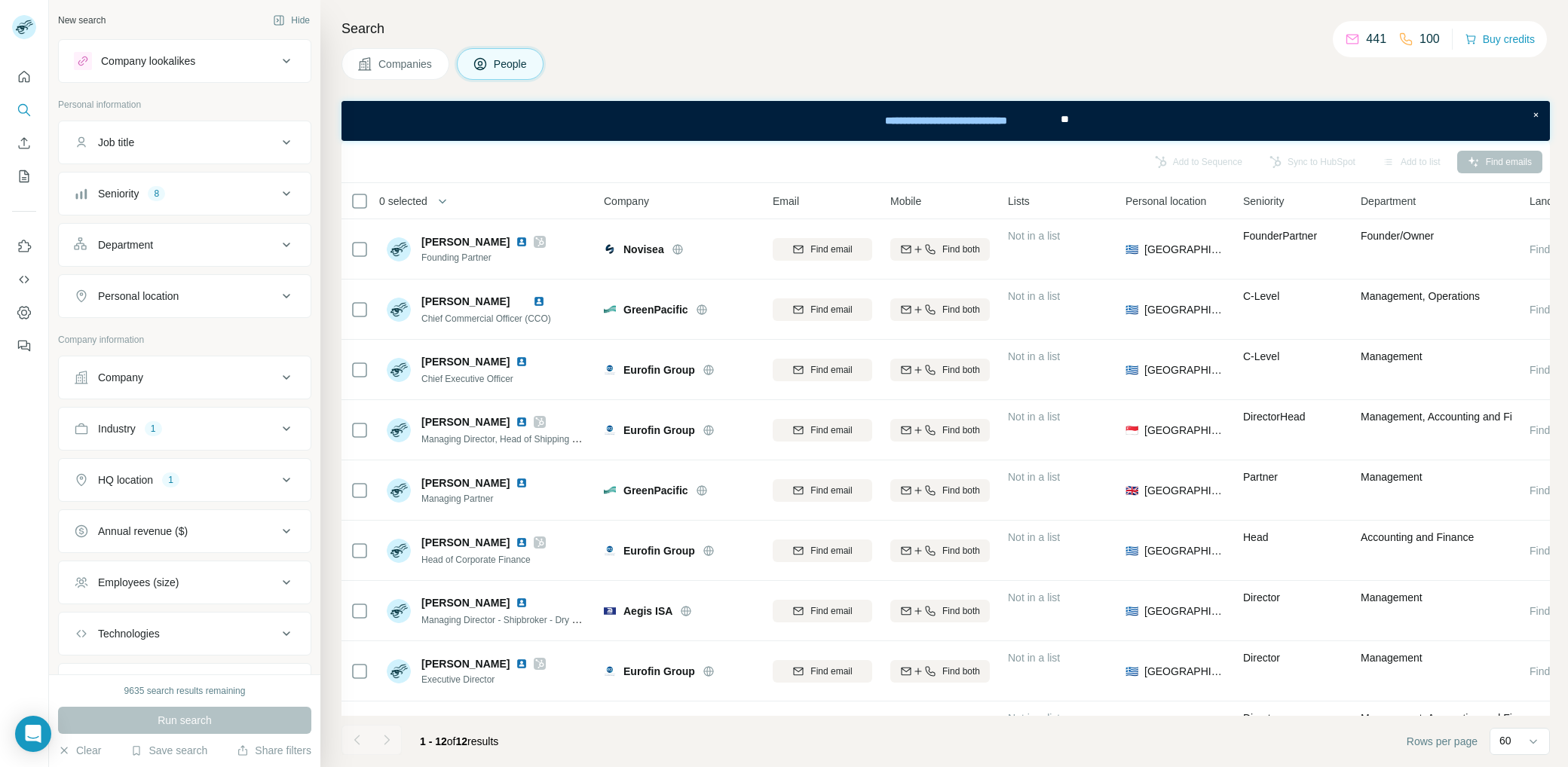
click at [278, 421] on icon at bounding box center [287, 429] width 19 height 19
click at [282, 427] on icon at bounding box center [286, 428] width 7 height 5
click at [278, 473] on icon at bounding box center [287, 480] width 19 height 19
click at [155, 507] on input "text" at bounding box center [184, 517] width 221 height 27
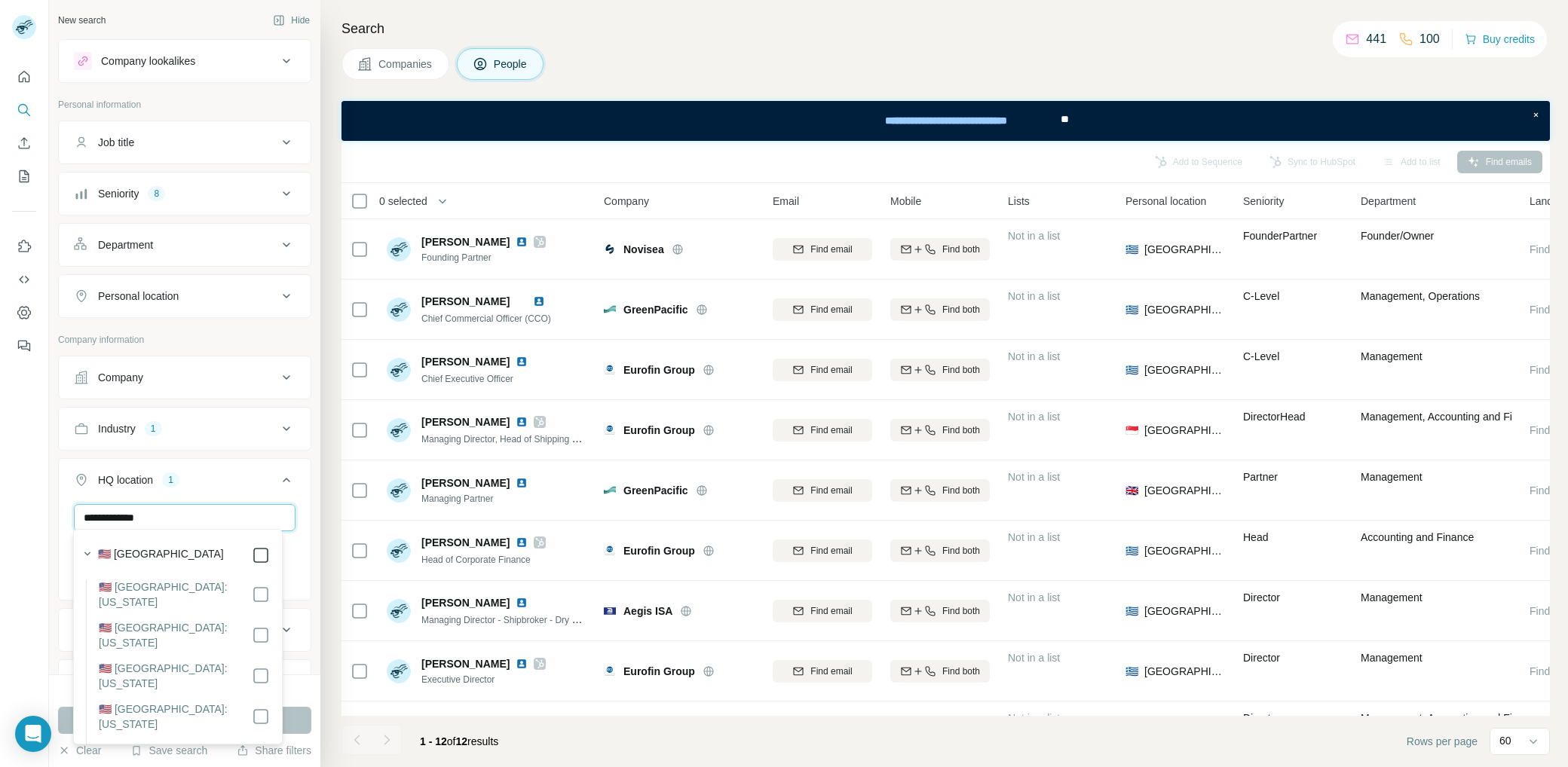
type input "**********"
drag, startPoint x: 197, startPoint y: 513, endPoint x: 47, endPoint y: 515, distance: 150.0
click at [47, 515] on div "**********" at bounding box center [784, 383] width 1568 height 767
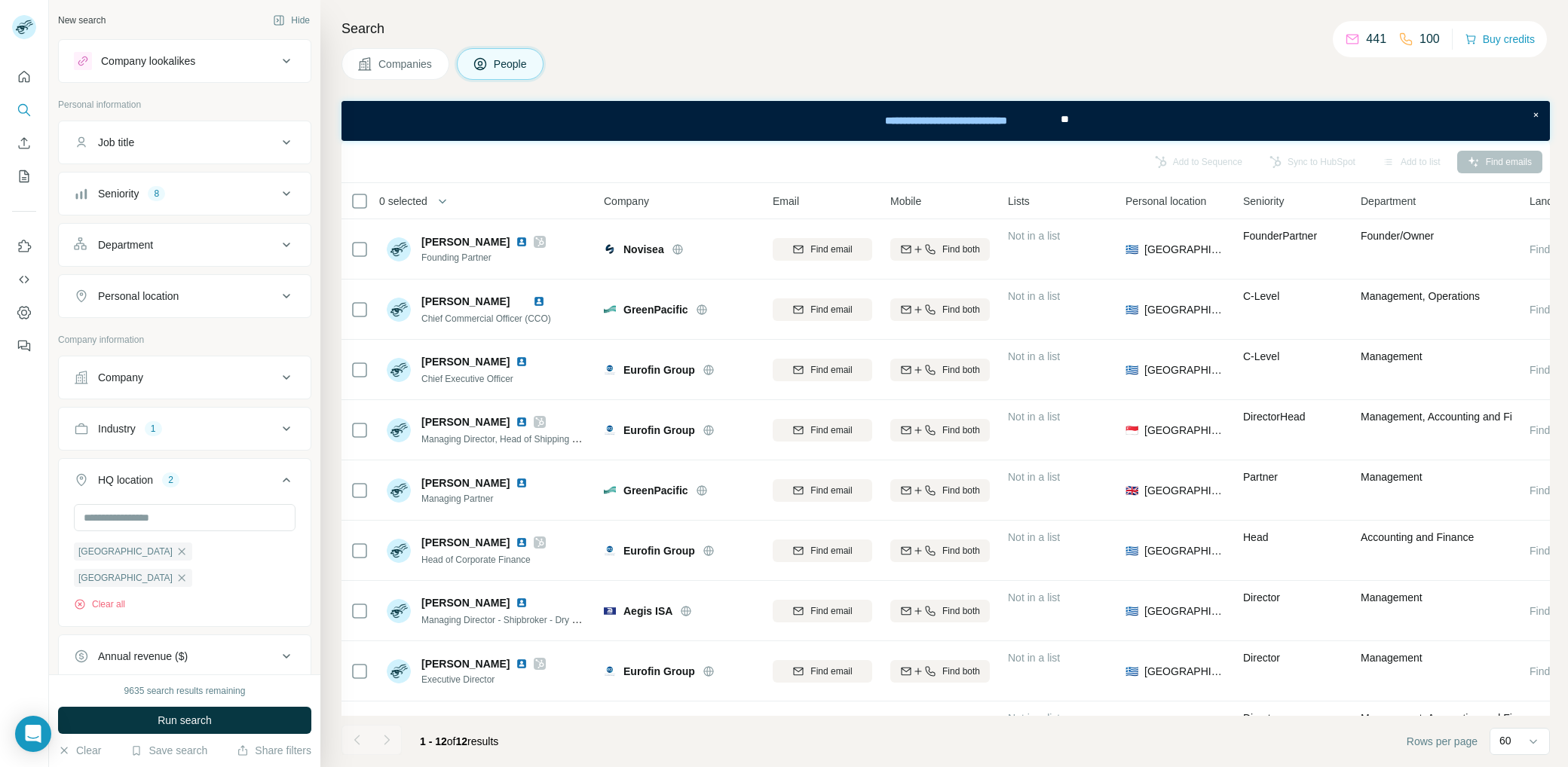
click at [304, 511] on div "New search Hide Company lookalikes Personal information Job title Seniority 8 D…" at bounding box center [184, 337] width 271 height 674
click at [234, 513] on input "text" at bounding box center [184, 517] width 221 height 27
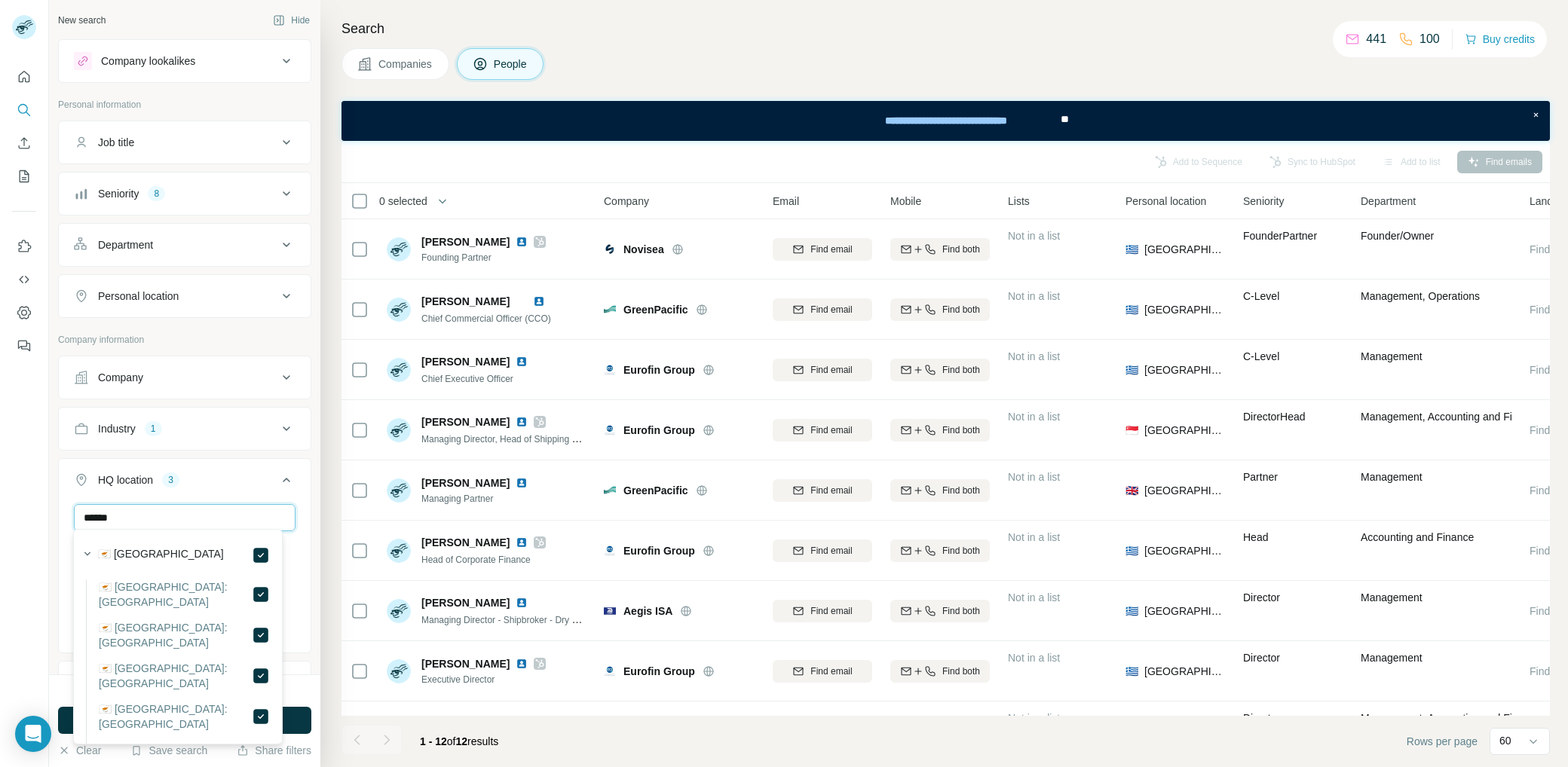
drag, startPoint x: 208, startPoint y: 508, endPoint x: 51, endPoint y: 501, distance: 157.2
click at [51, 501] on div "New search Hide Company lookalikes Personal information Job title Seniority 8 D…" at bounding box center [184, 337] width 271 height 674
drag, startPoint x: 160, startPoint y: 510, endPoint x: 52, endPoint y: 506, distance: 108.1
click at [52, 506] on div "**********" at bounding box center [184, 337] width 271 height 674
type input "*"
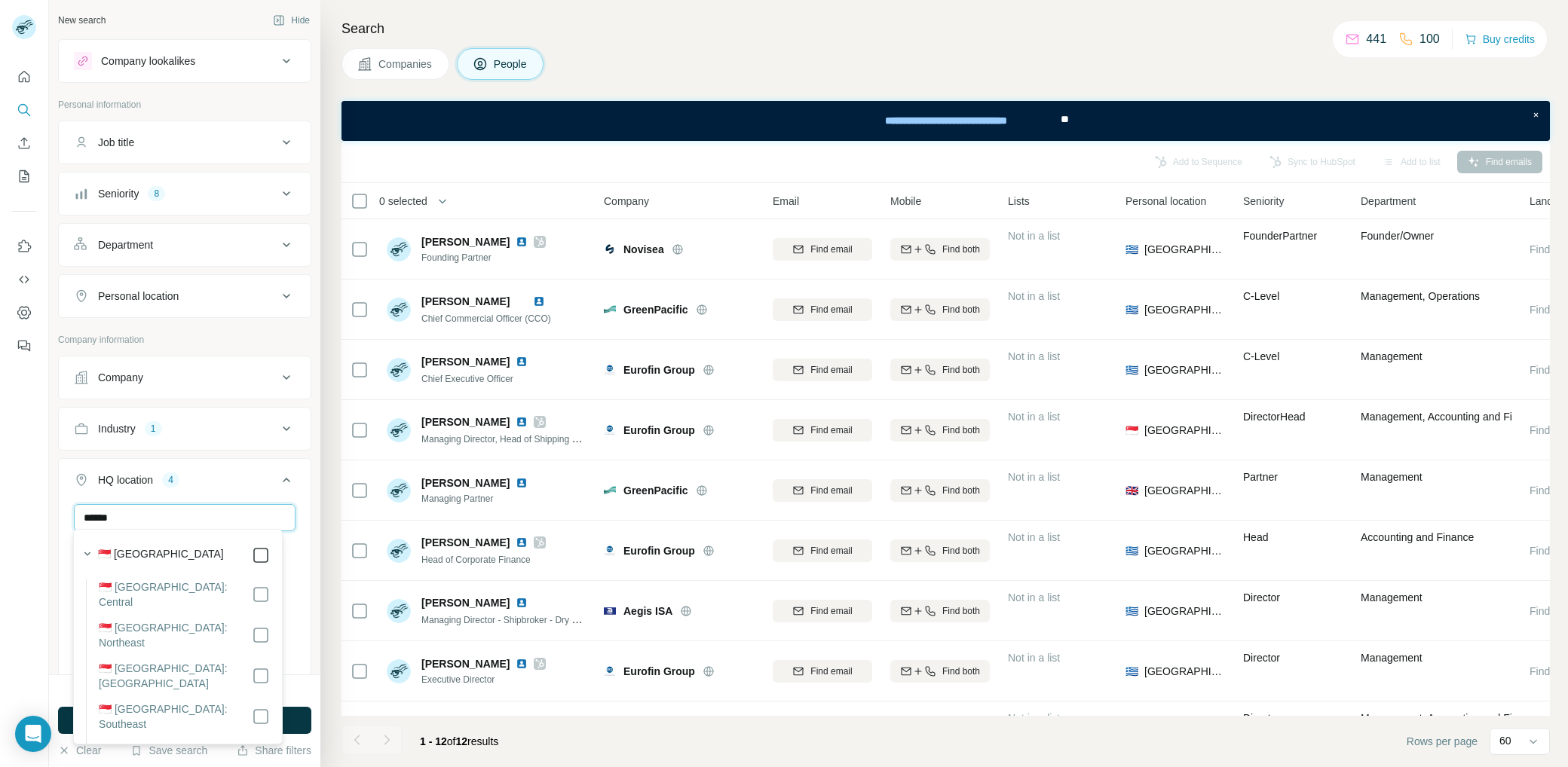
type input "******"
click at [268, 554] on div at bounding box center [261, 555] width 19 height 19
click at [302, 538] on div "New search Hide Company lookalikes Personal information Job title Seniority 8 D…" at bounding box center [184, 337] width 271 height 674
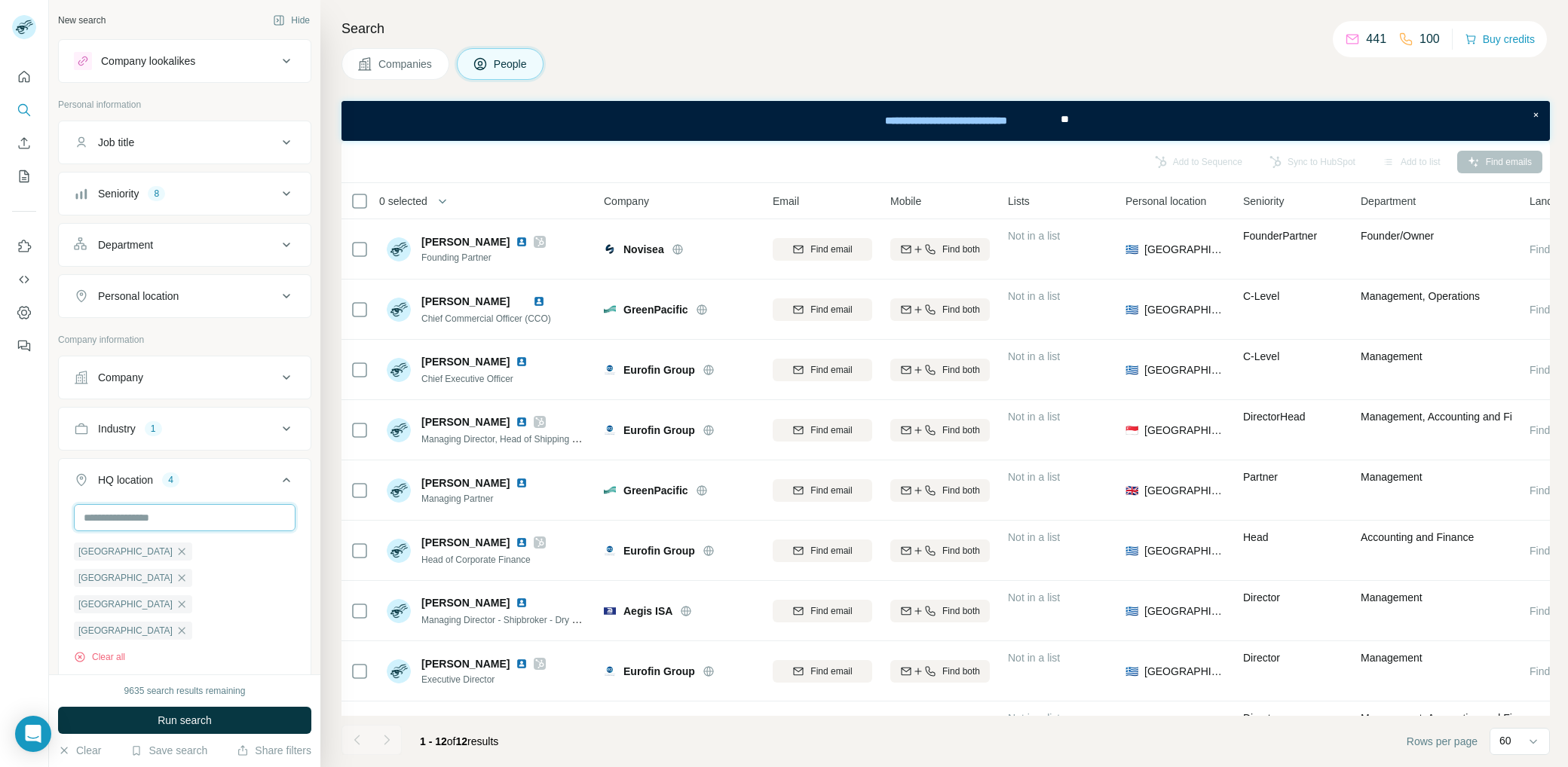
click at [252, 507] on input "text" at bounding box center [184, 517] width 221 height 27
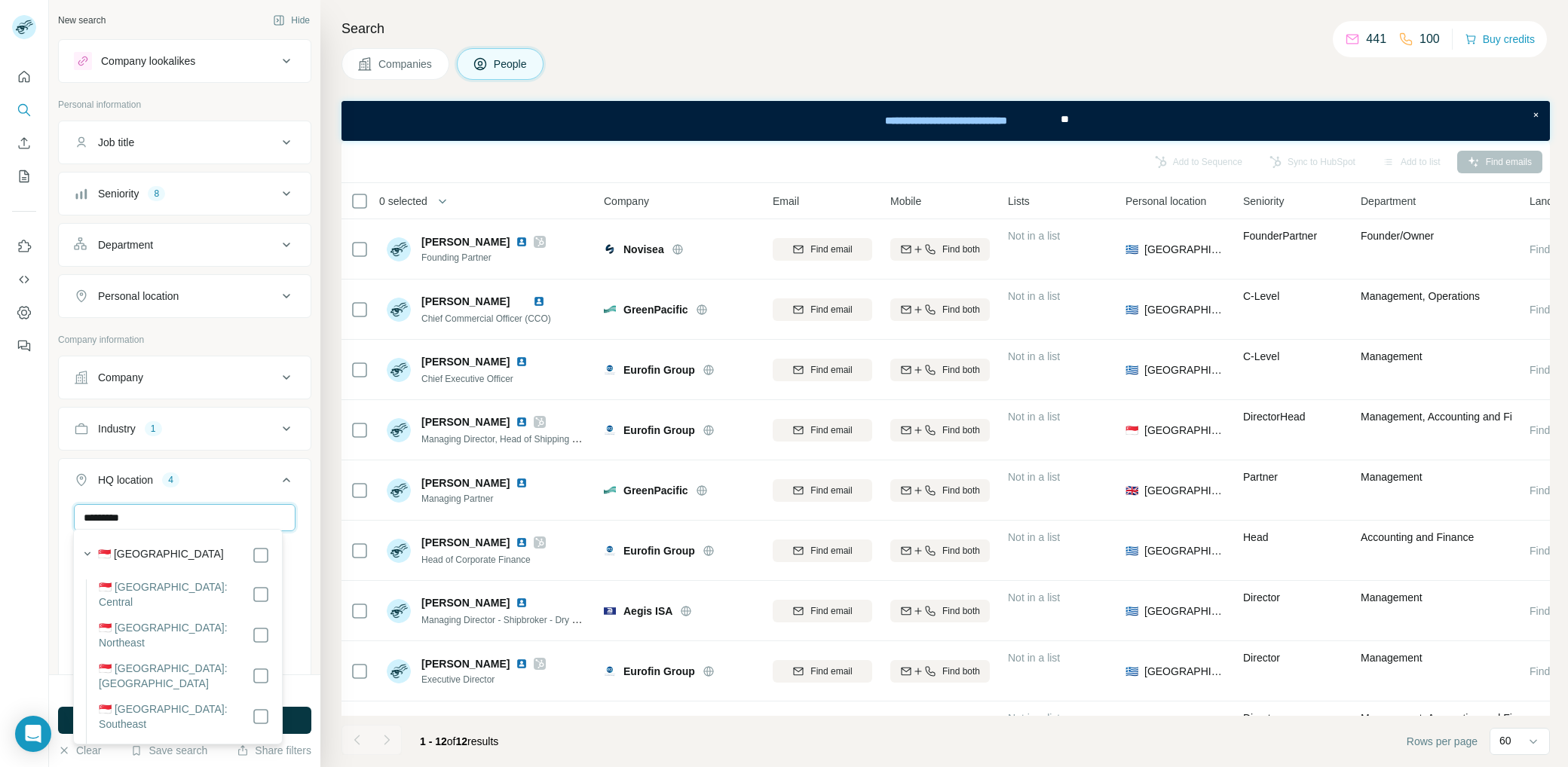
type input "*********"
click at [283, 523] on div "[GEOGRAPHIC_DATA] [GEOGRAPHIC_DATA] [GEOGRAPHIC_DATA] [GEOGRAPHIC_DATA] [GEOGRA…" at bounding box center [185, 591] width 252 height 175
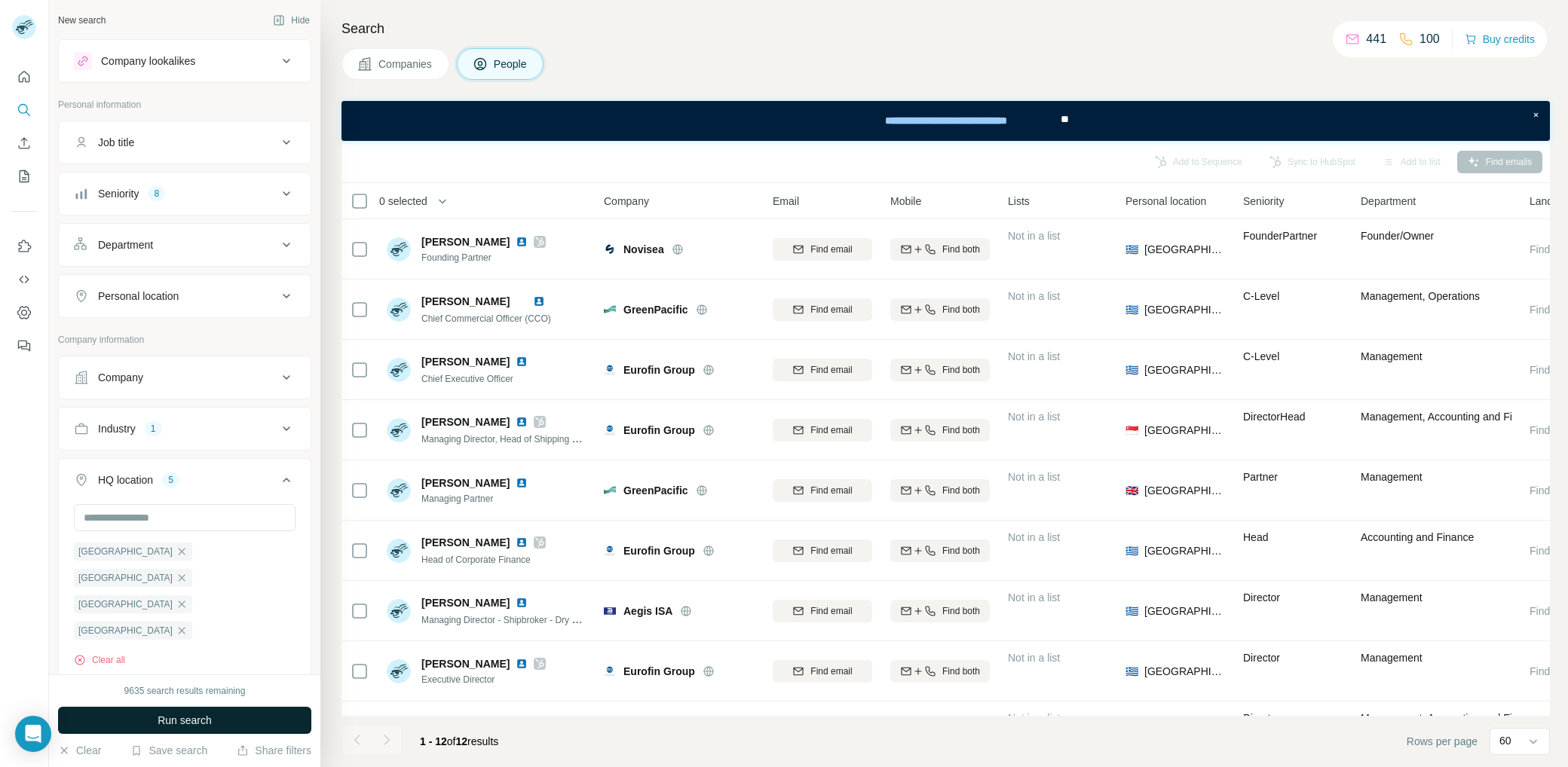
click at [254, 713] on button "Run search" at bounding box center [185, 720] width 254 height 27
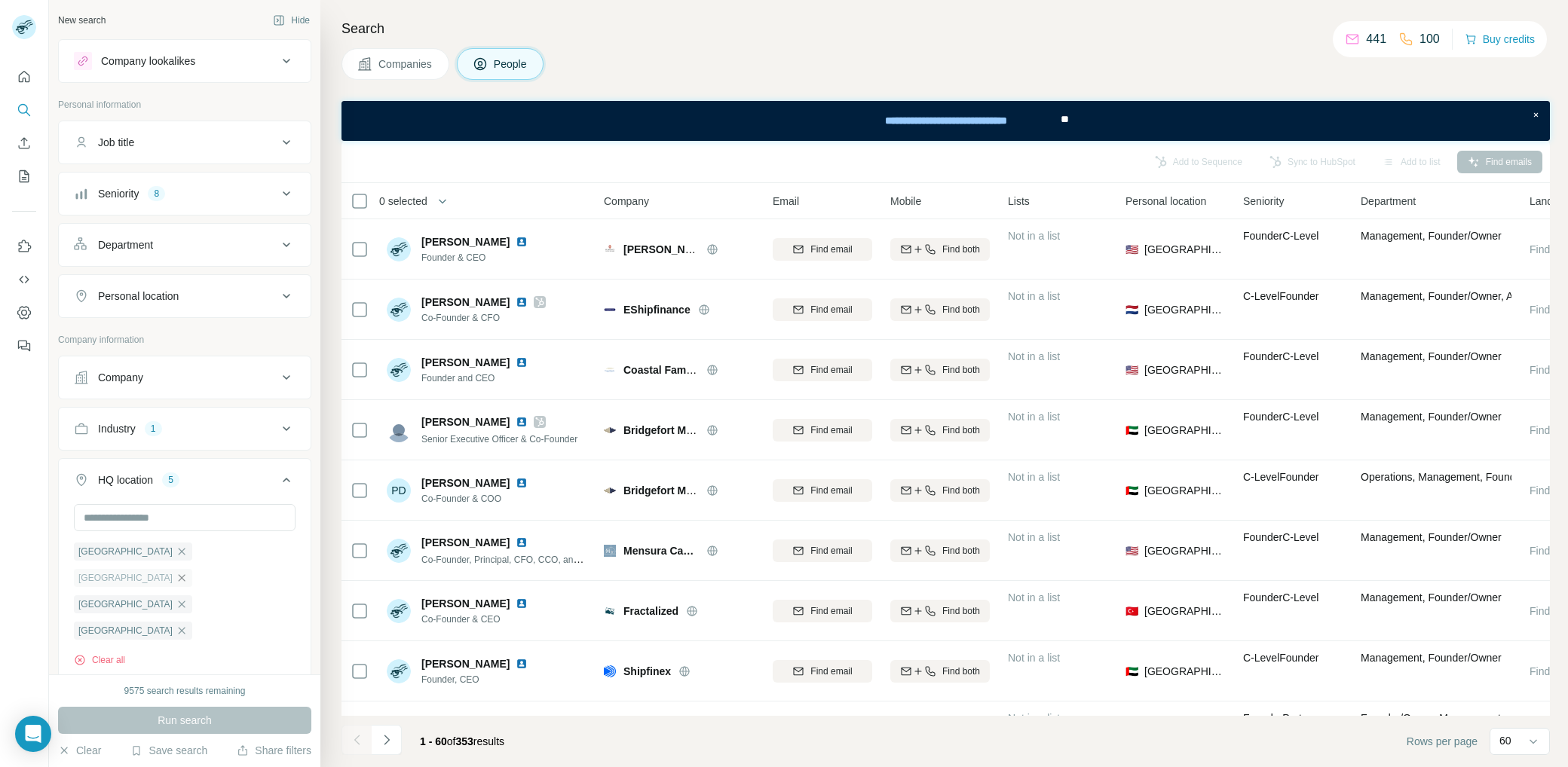
click at [188, 572] on icon "button" at bounding box center [181, 577] width 12 height 12
click at [211, 719] on span "Run search" at bounding box center [184, 720] width 55 height 15
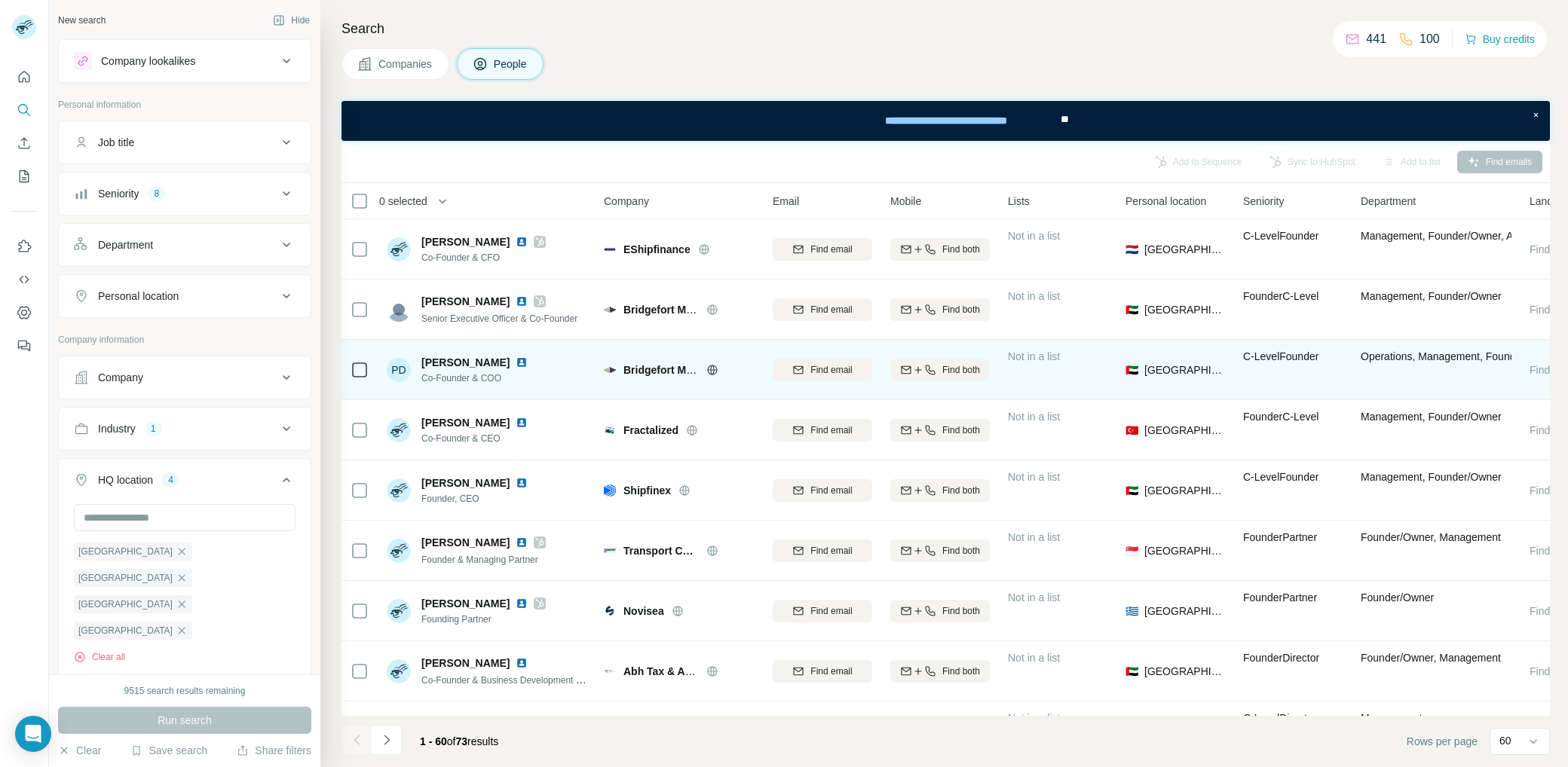
click at [713, 369] on icon at bounding box center [712, 369] width 4 height 10
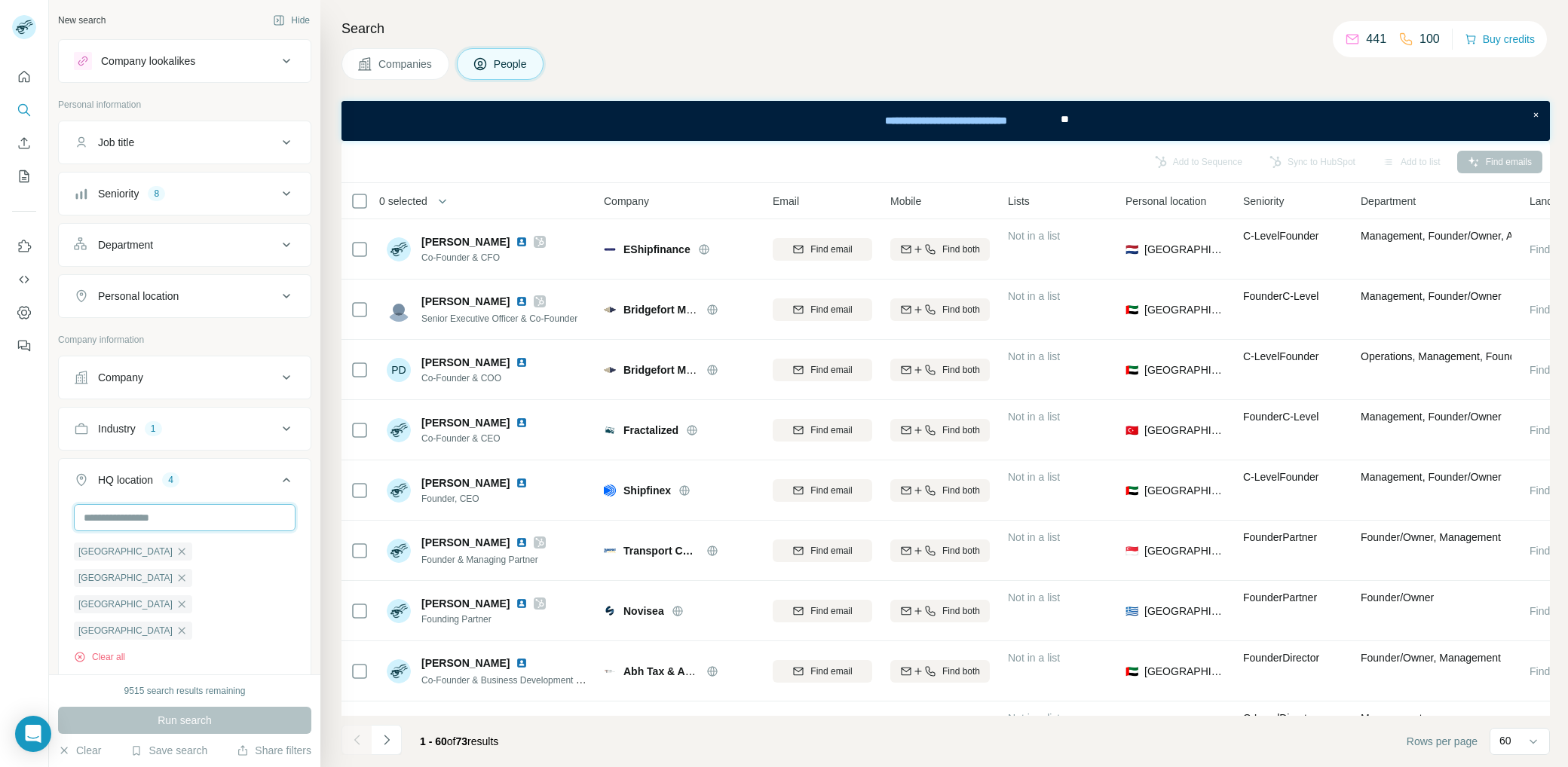
click at [165, 511] on input "text" at bounding box center [184, 517] width 221 height 27
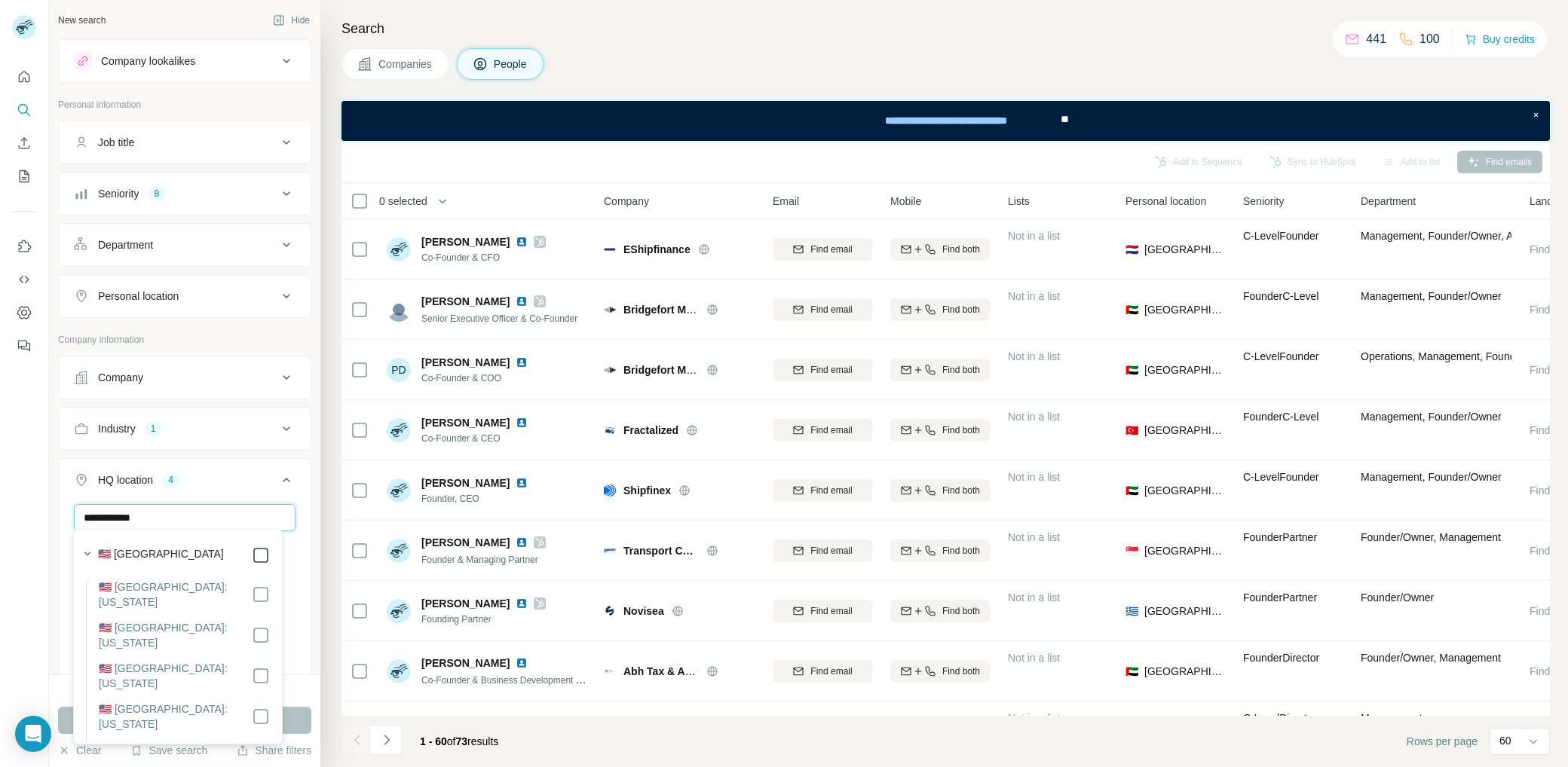
type input "**********"
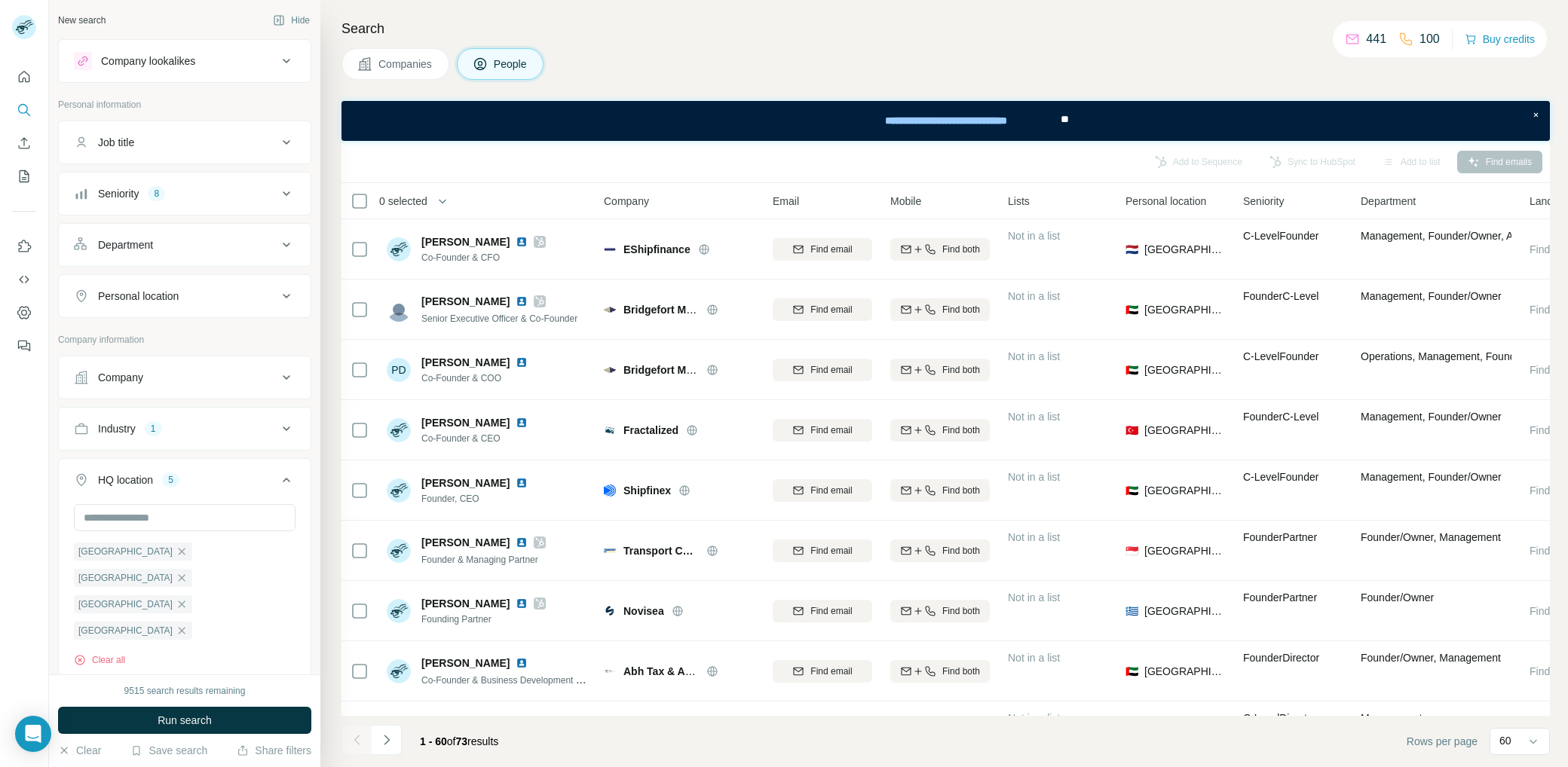
click at [294, 538] on div "[GEOGRAPHIC_DATA] [GEOGRAPHIC_DATA] [GEOGRAPHIC_DATA] [GEOGRAPHIC_DATA] [GEOGRA…" at bounding box center [185, 591] width 252 height 175
click at [246, 725] on button "Run search" at bounding box center [185, 720] width 254 height 27
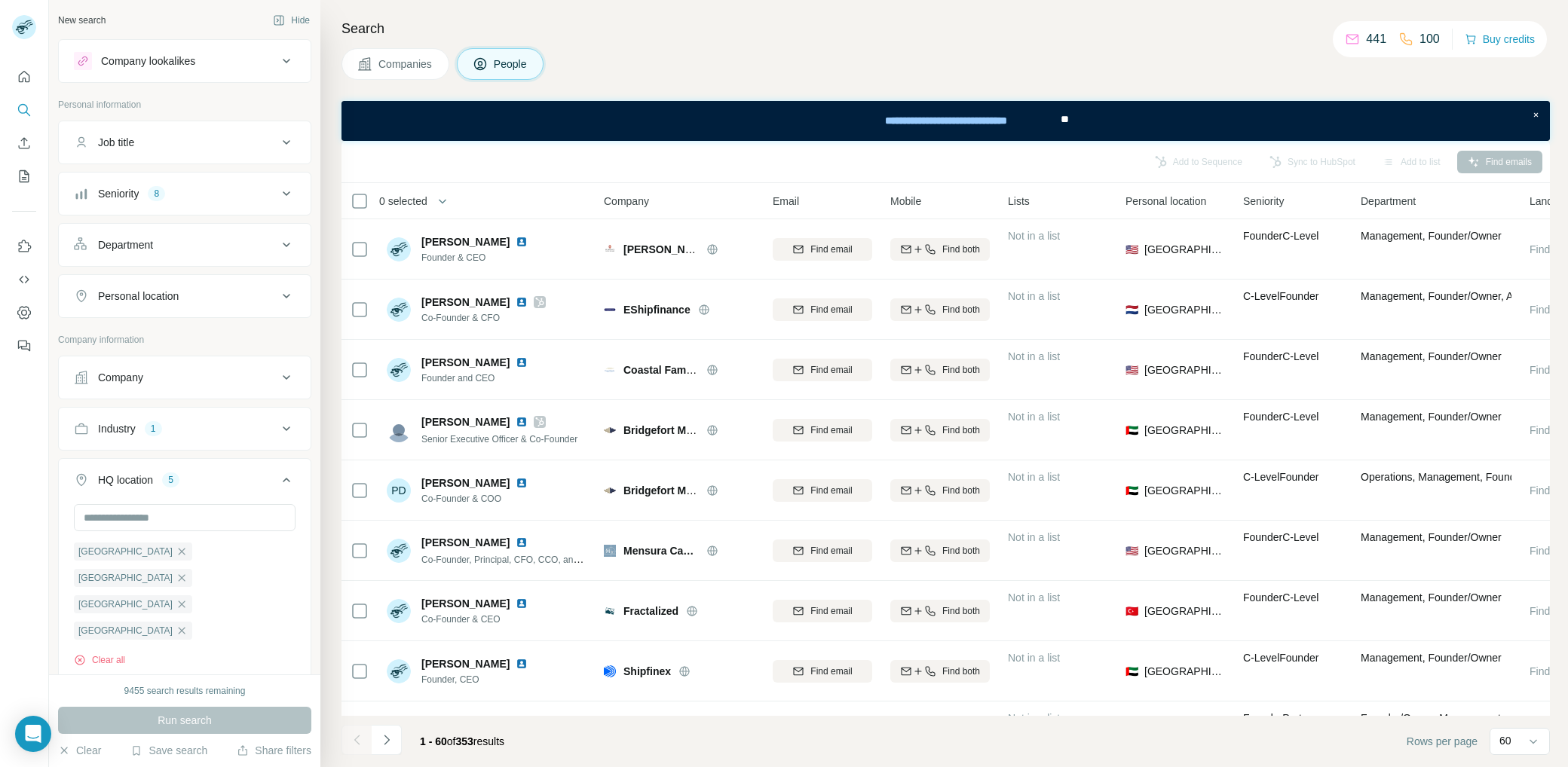
click at [411, 200] on span "0 selected" at bounding box center [404, 201] width 48 height 15
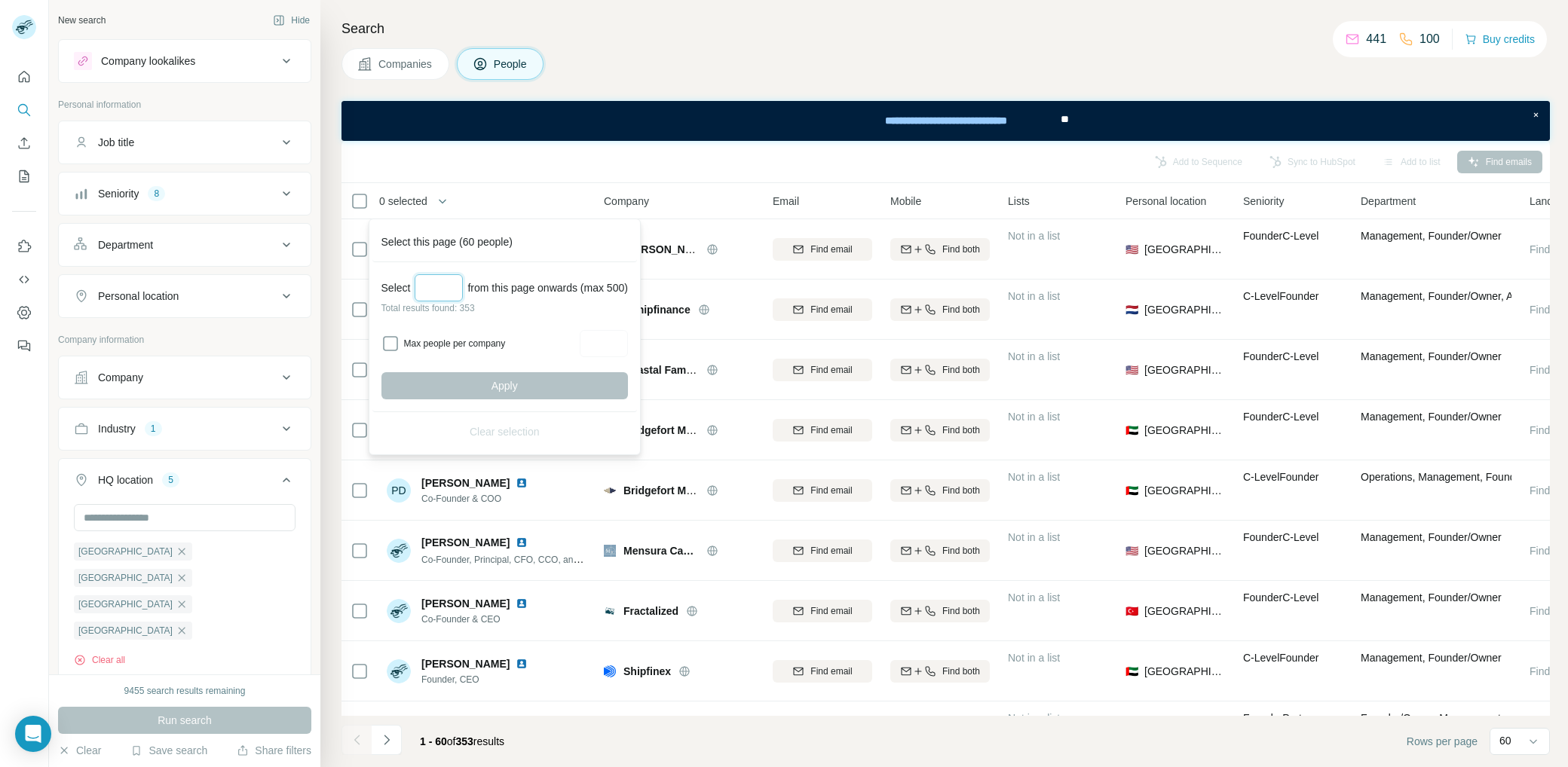
click at [431, 282] on input "Select a number (up to 500)" at bounding box center [439, 287] width 48 height 27
type input "***"
click at [517, 388] on span "Apply" at bounding box center [504, 386] width 27 height 15
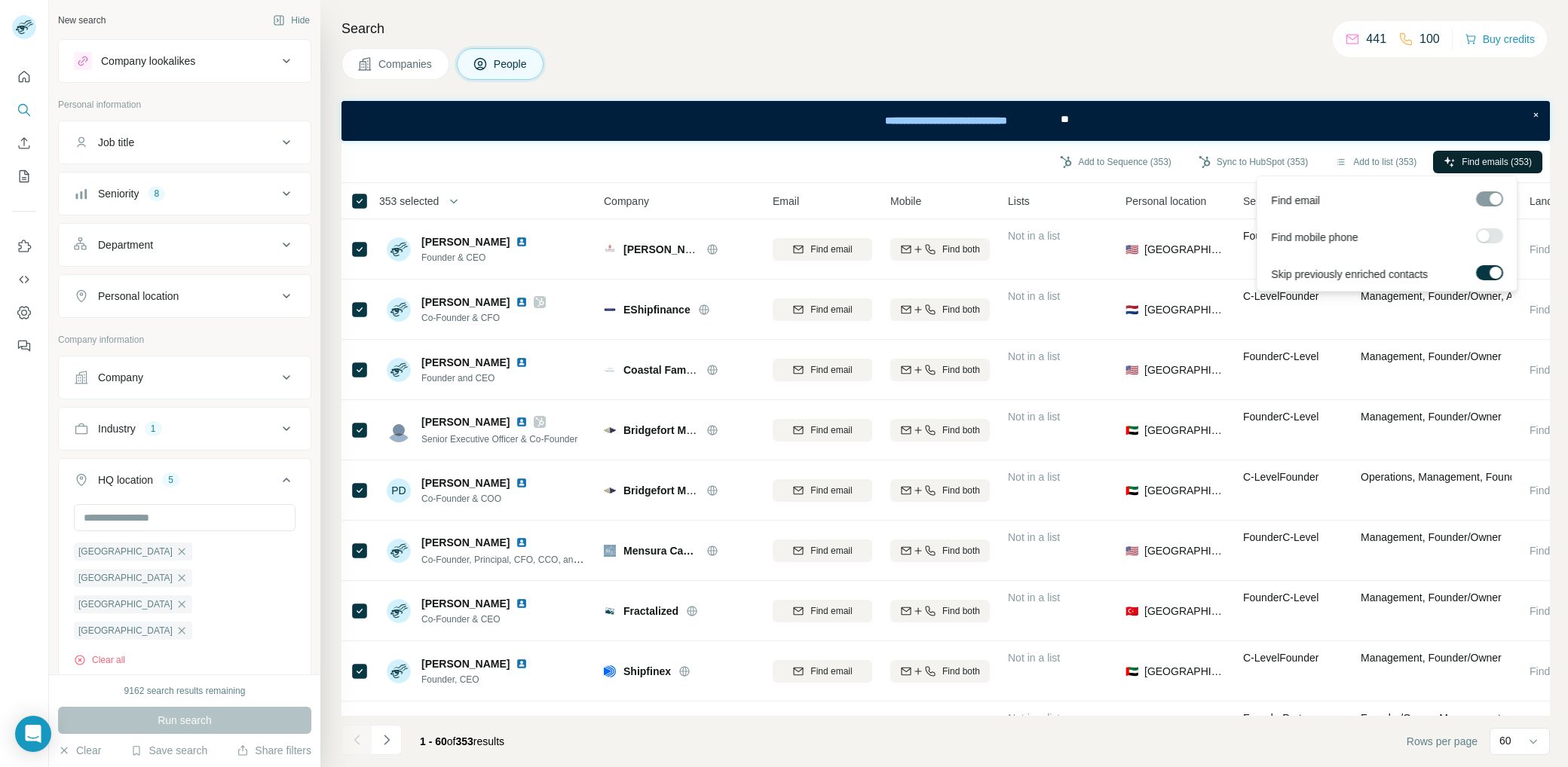
click at [1462, 163] on span "Find emails (353)" at bounding box center [1497, 162] width 70 height 14
